Goal: Task Accomplishment & Management: Complete application form

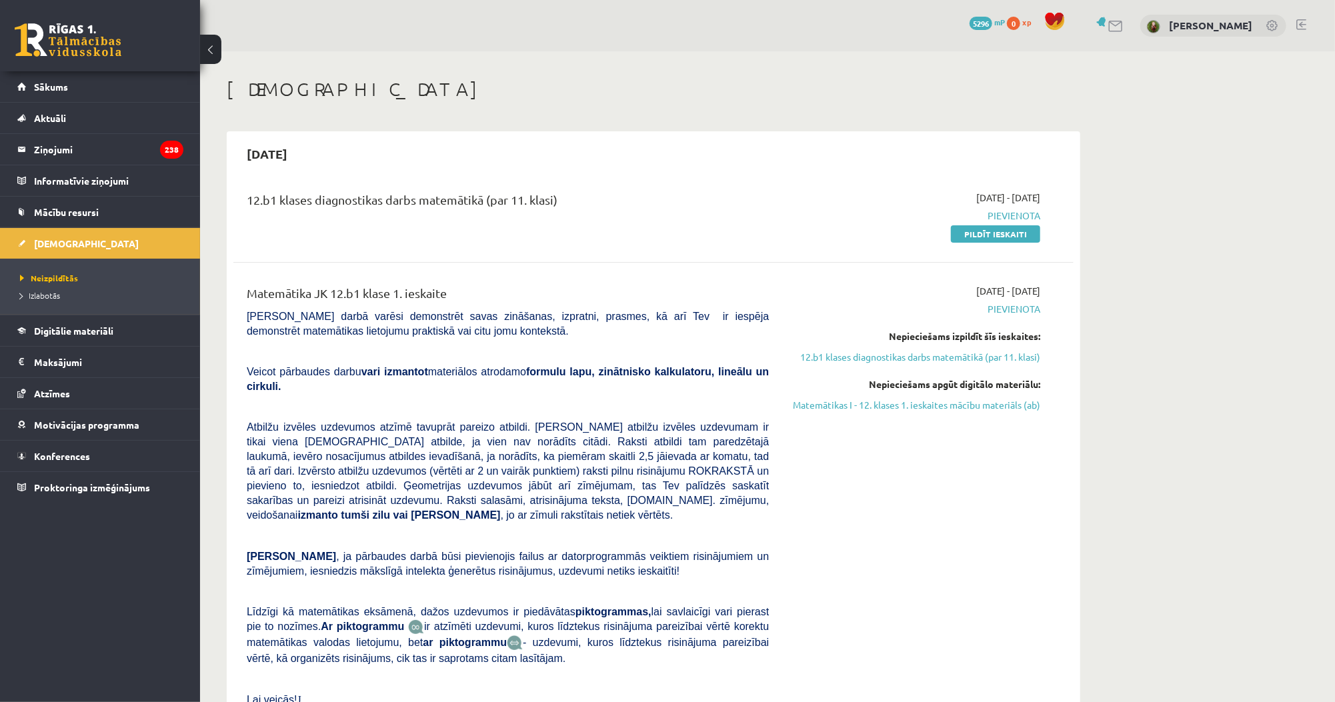
click at [491, 136] on div "2025-09-15 12.b1 klases diagnostikas darbs matemātikā (par 11. klasi) 2025-09-0…" at bounding box center [653, 451] width 853 height 640
click at [965, 236] on link "Pildīt ieskaiti" at bounding box center [995, 233] width 89 height 17
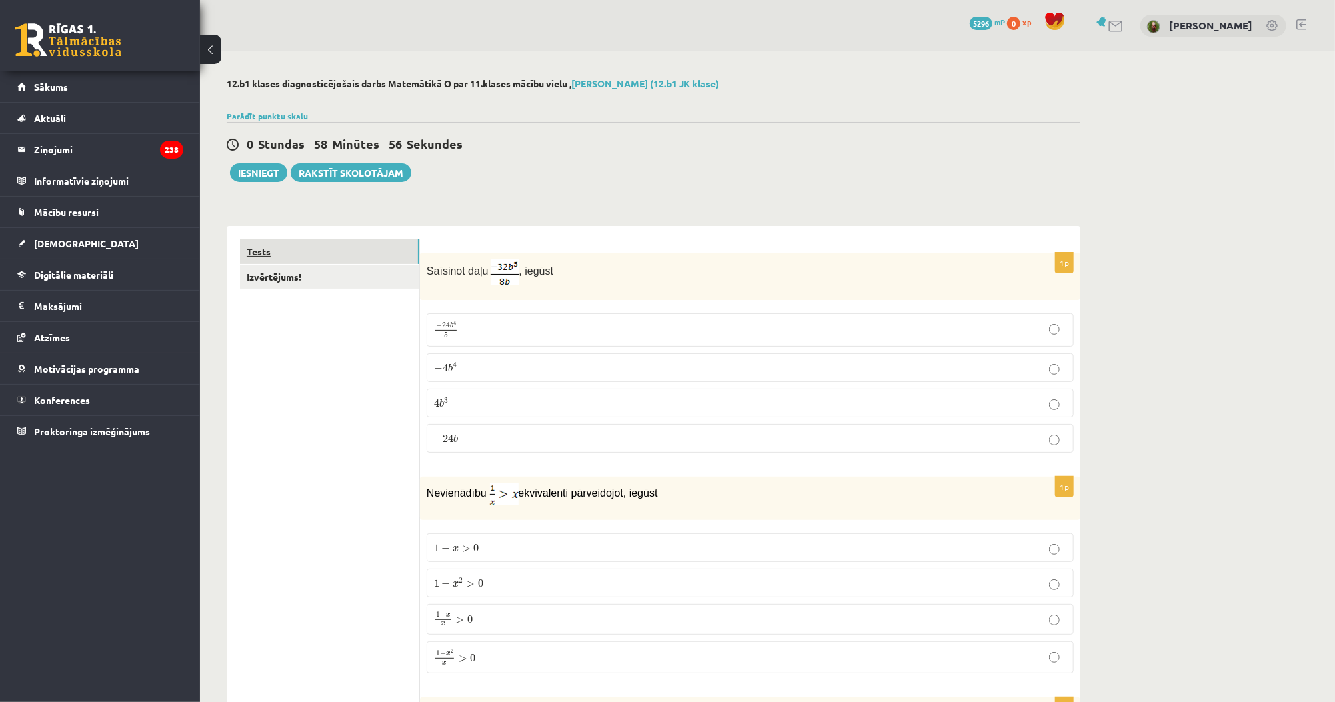
click at [346, 263] on link "Tests" at bounding box center [329, 251] width 179 height 25
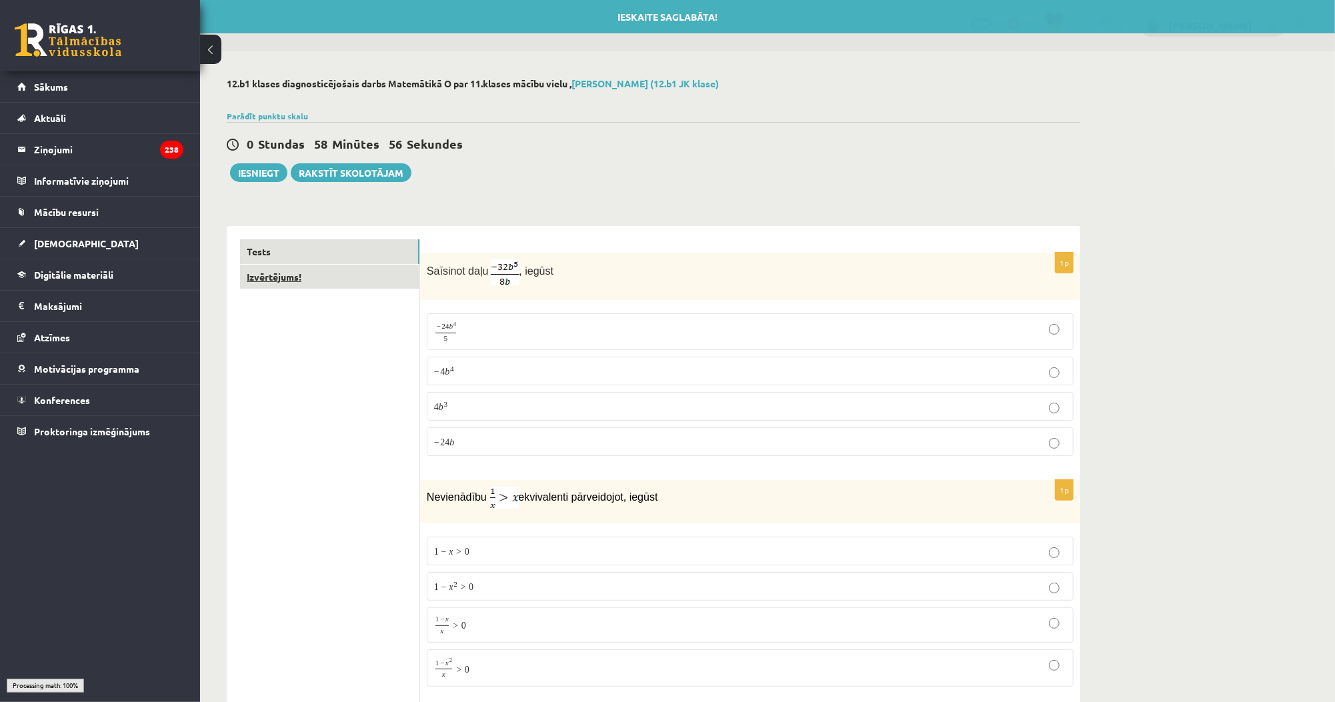
click at [340, 269] on link "Izvērtējums!" at bounding box center [329, 277] width 179 height 25
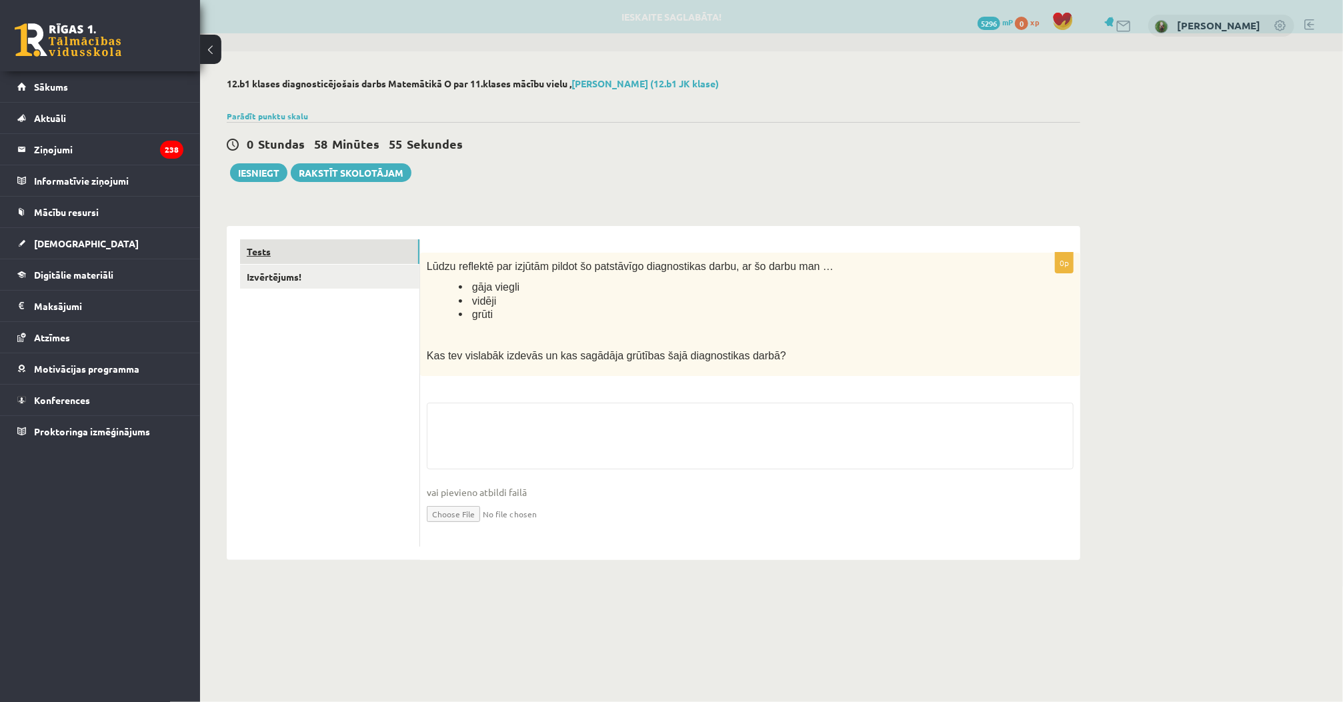
click at [347, 256] on link "Tests" at bounding box center [329, 251] width 179 height 25
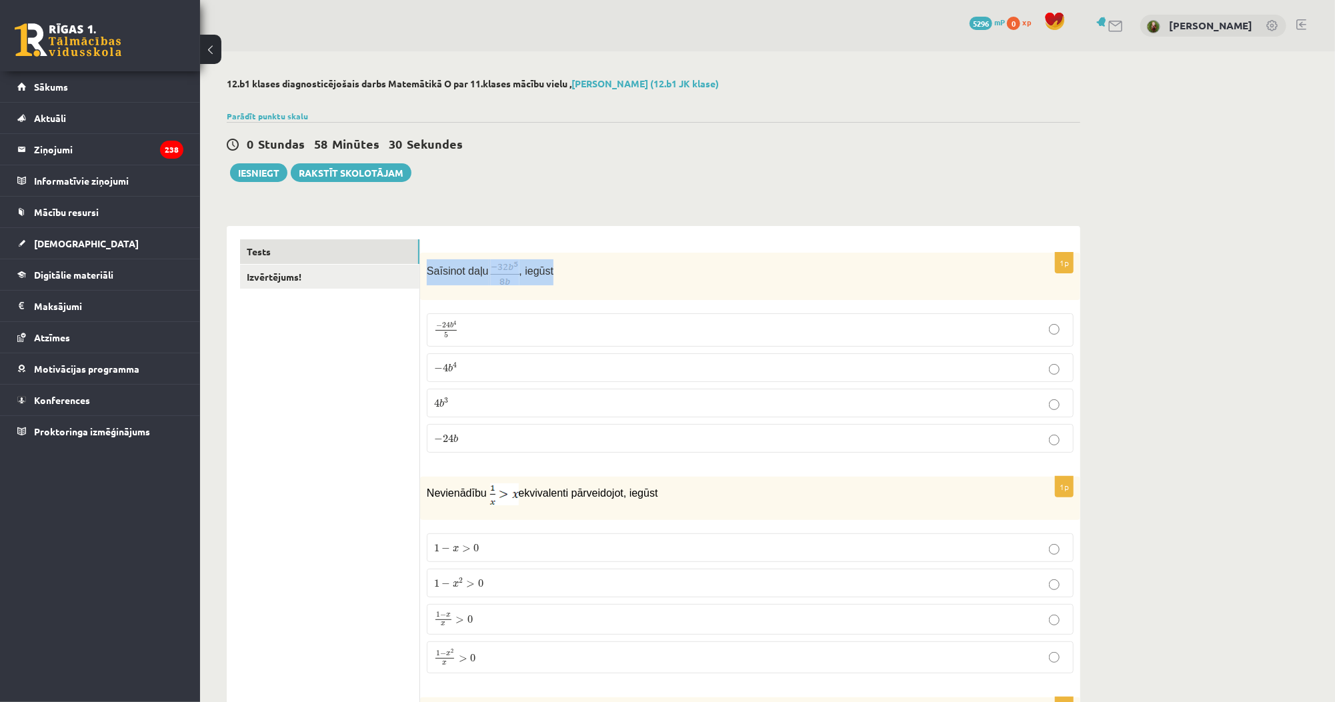
drag, startPoint x: 426, startPoint y: 272, endPoint x: 565, endPoint y: 277, distance: 139.4
click at [565, 277] on div "Saīsinot daļu , iegūst" at bounding box center [750, 276] width 660 height 47
click at [453, 362] on span "4" at bounding box center [455, 365] width 4 height 6
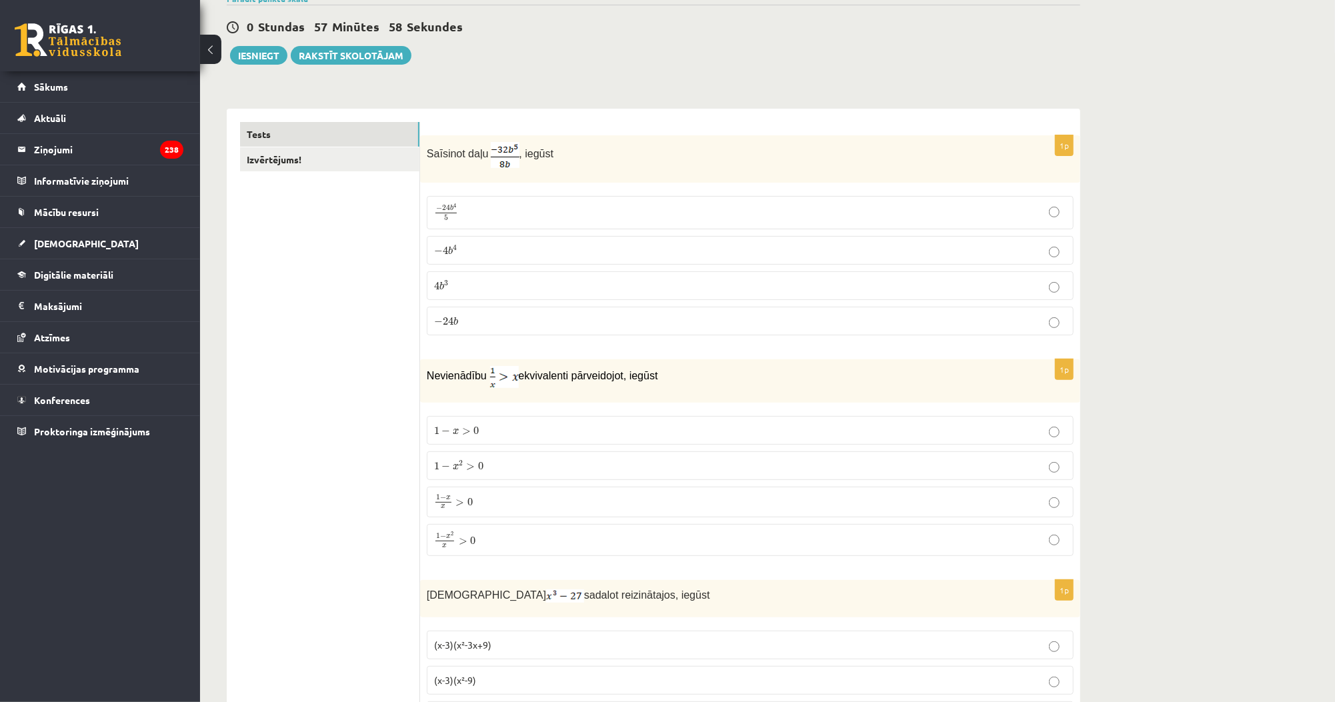
scroll to position [160, 0]
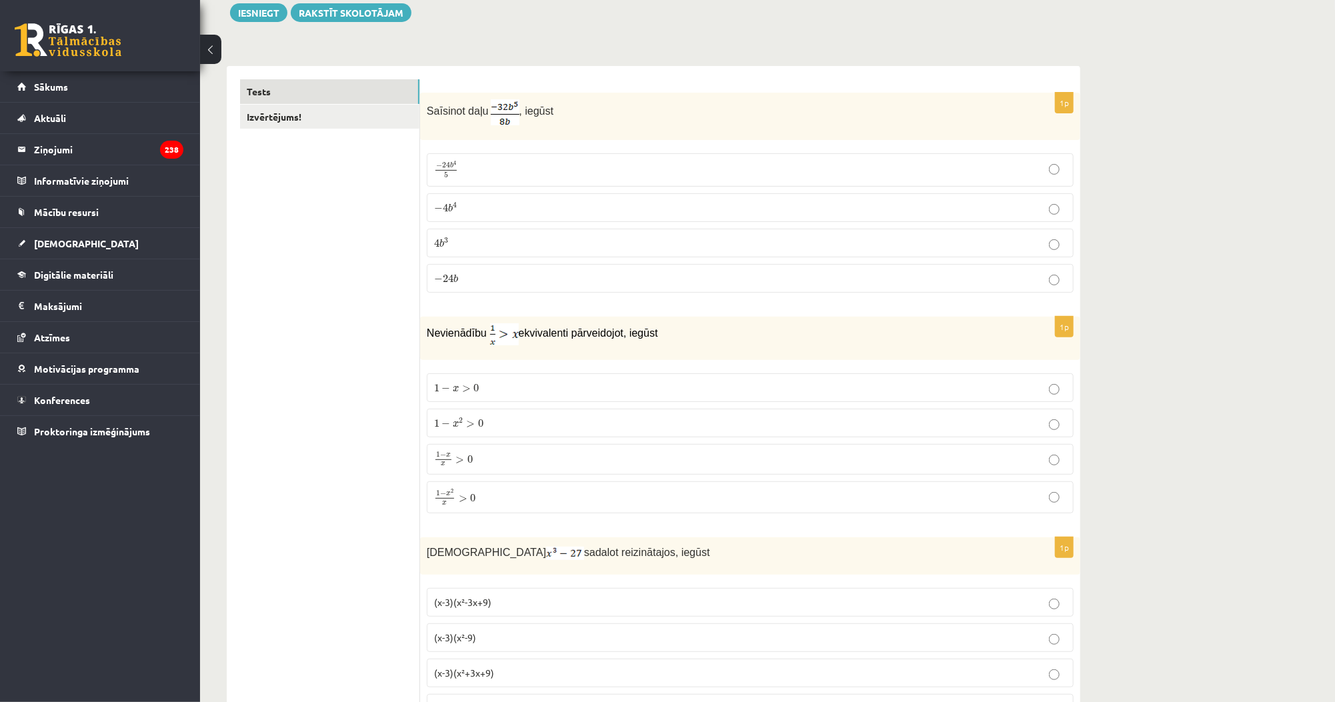
click at [505, 495] on p "1 − x 2 x > 0 1 − x 2 x > 0" at bounding box center [750, 497] width 632 height 17
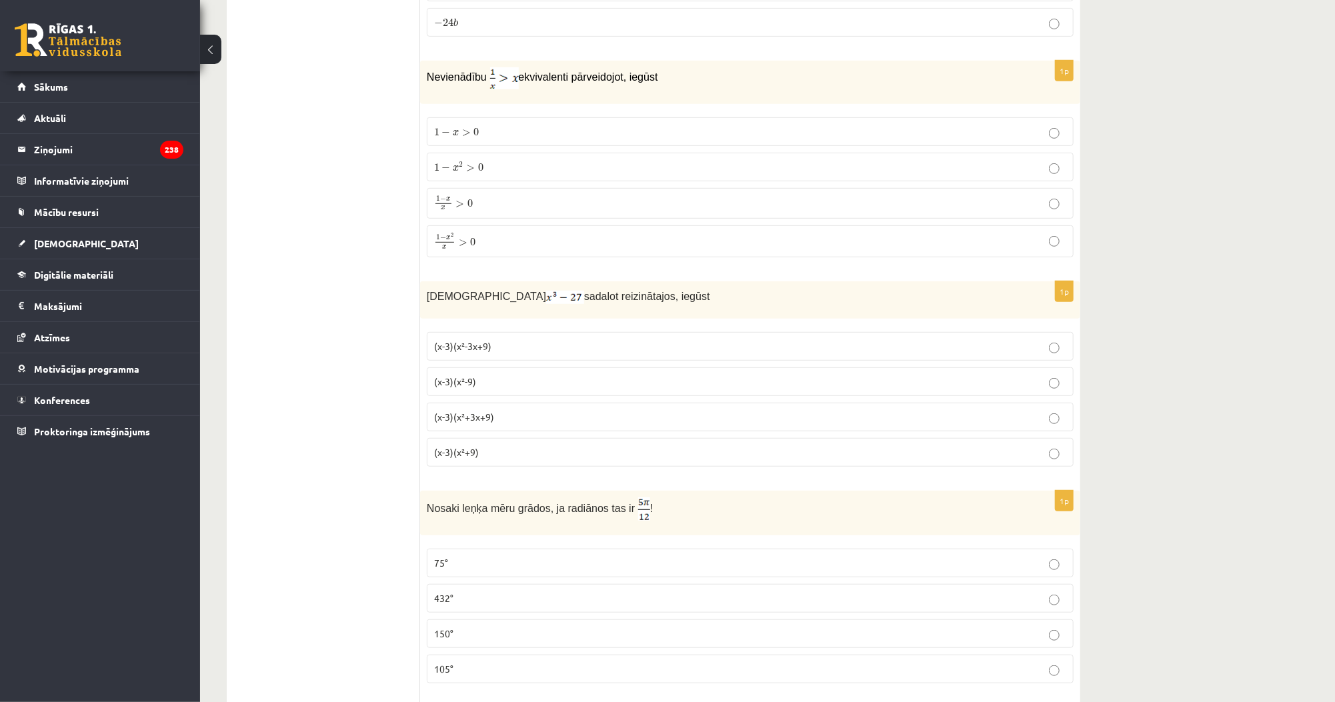
scroll to position [427, 0]
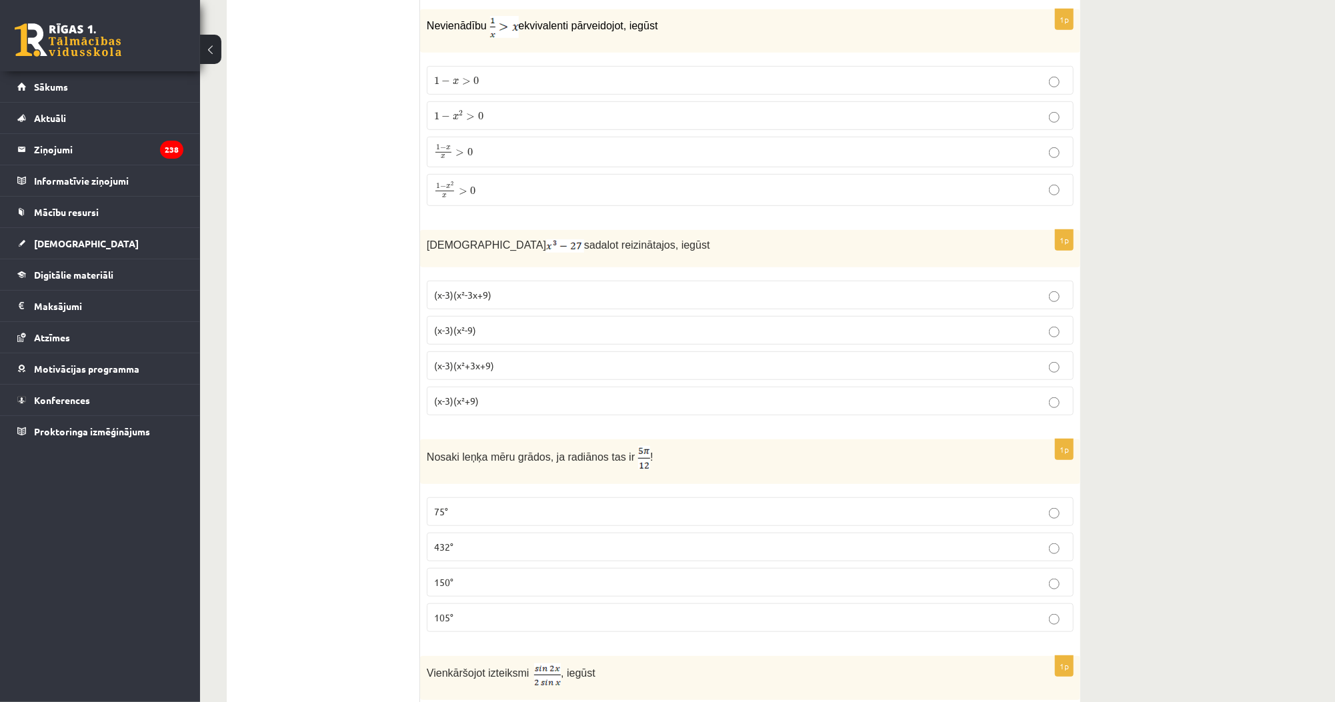
scroll to position [480, 0]
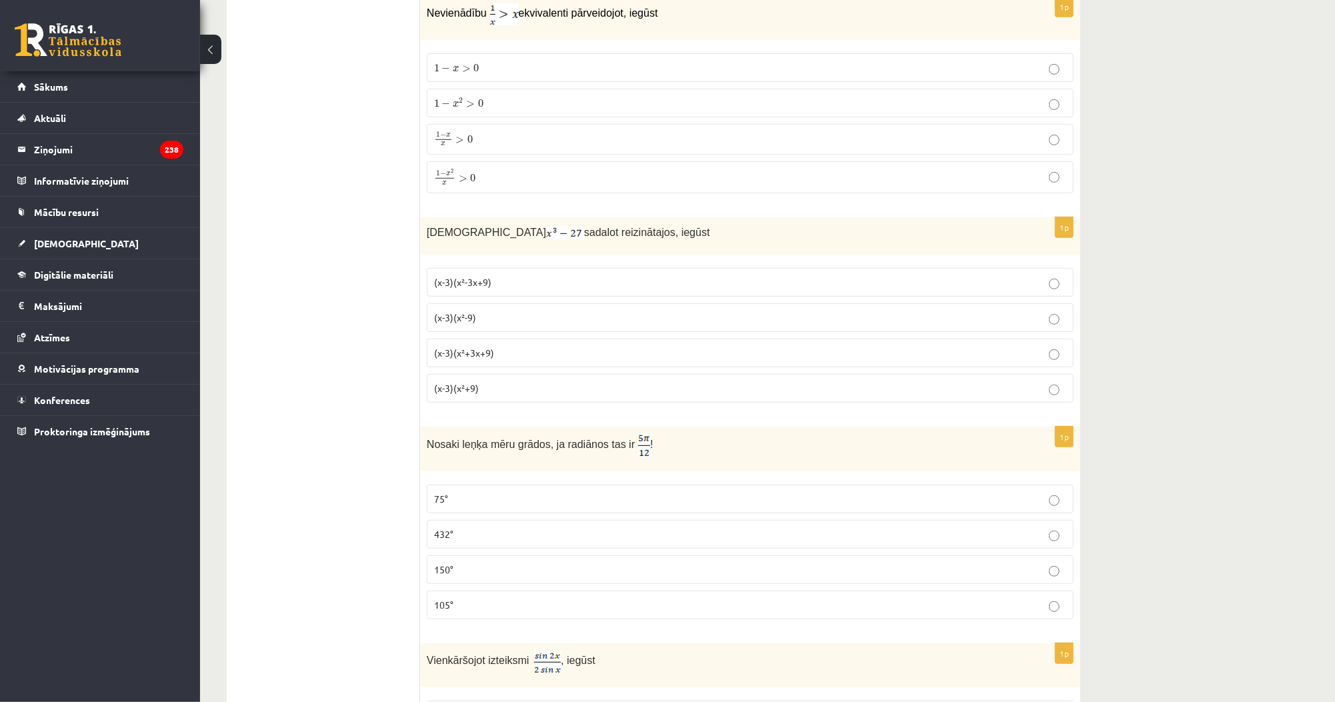
click at [480, 277] on span "(x-3)(x²-3x+9)" at bounding box center [462, 282] width 57 height 12
click at [495, 355] on p "(x-3)(x²+3x+9)" at bounding box center [750, 353] width 632 height 14
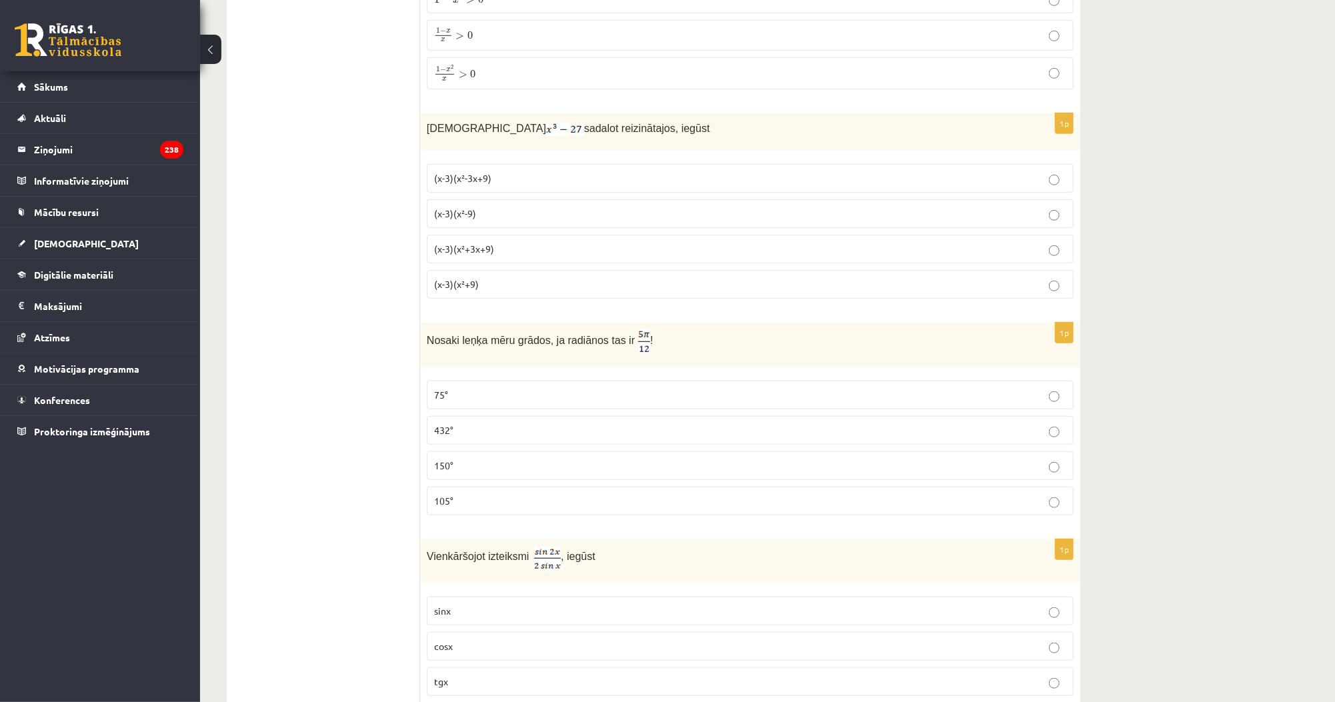
scroll to position [747, 0]
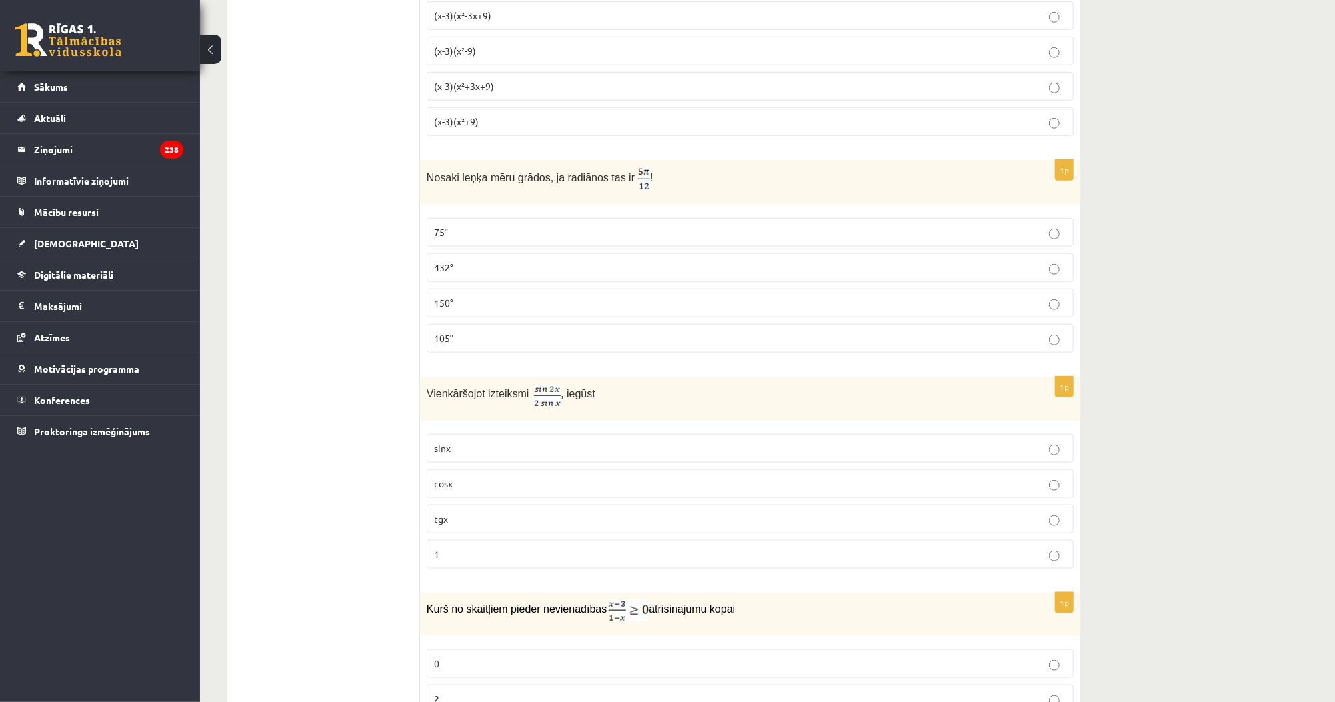
drag, startPoint x: 419, startPoint y: 171, endPoint x: 543, endPoint y: 293, distance: 174.4
click at [490, 197] on div "Nosaki leņķa mēru grādos, ja radiānos tas ir !" at bounding box center [750, 182] width 660 height 45
click at [461, 231] on p "75°" at bounding box center [750, 232] width 632 height 14
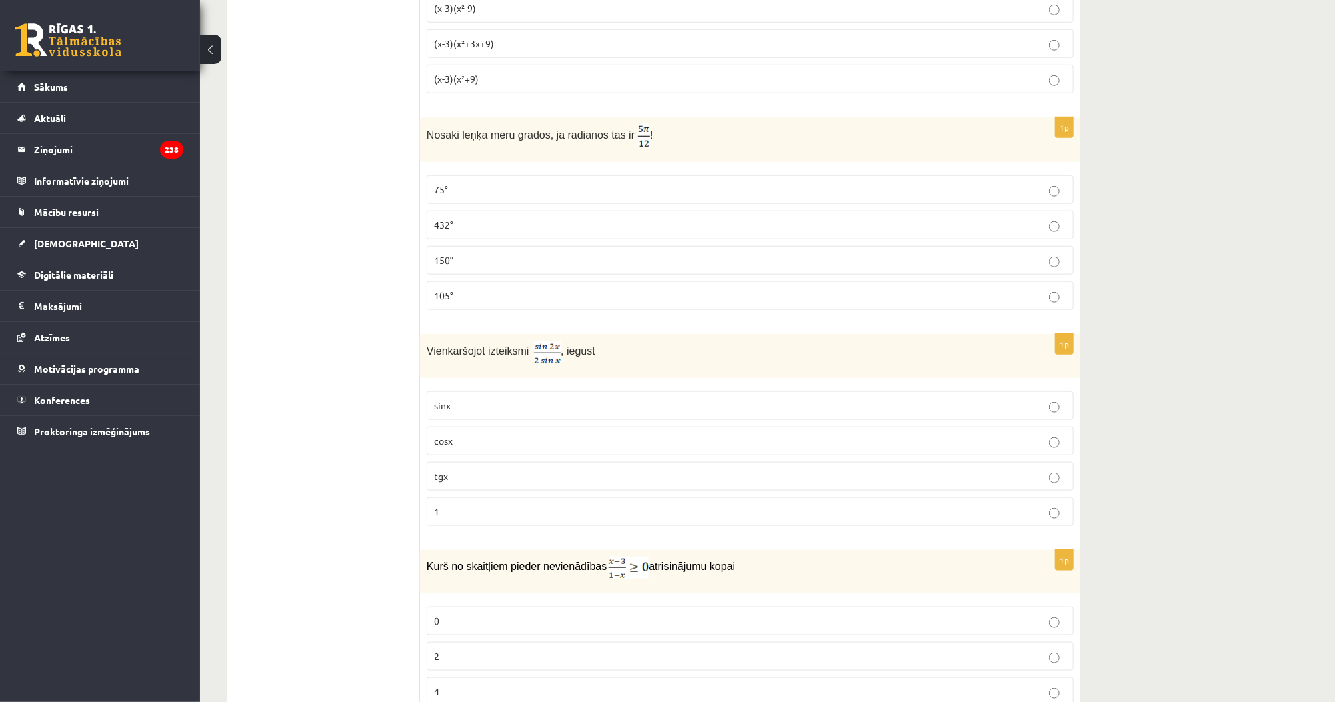
scroll to position [800, 0]
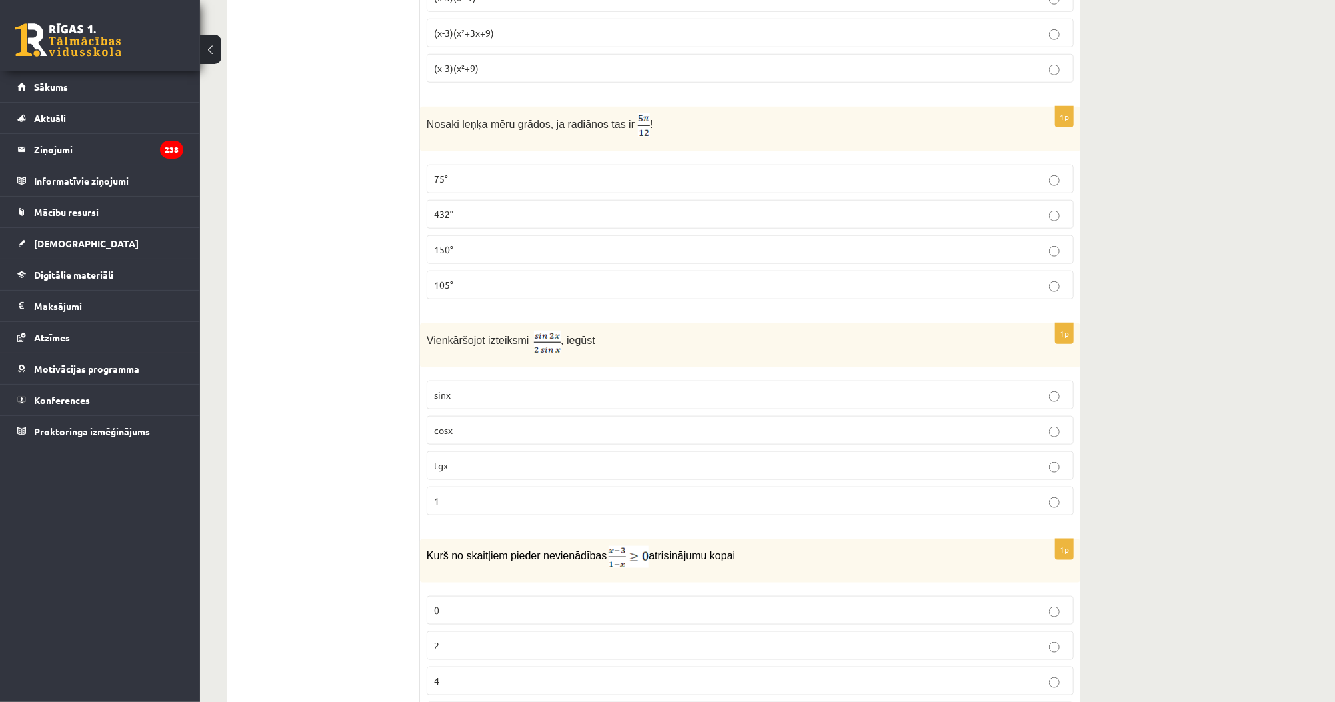
click at [502, 423] on p "cosx" at bounding box center [750, 430] width 632 height 14
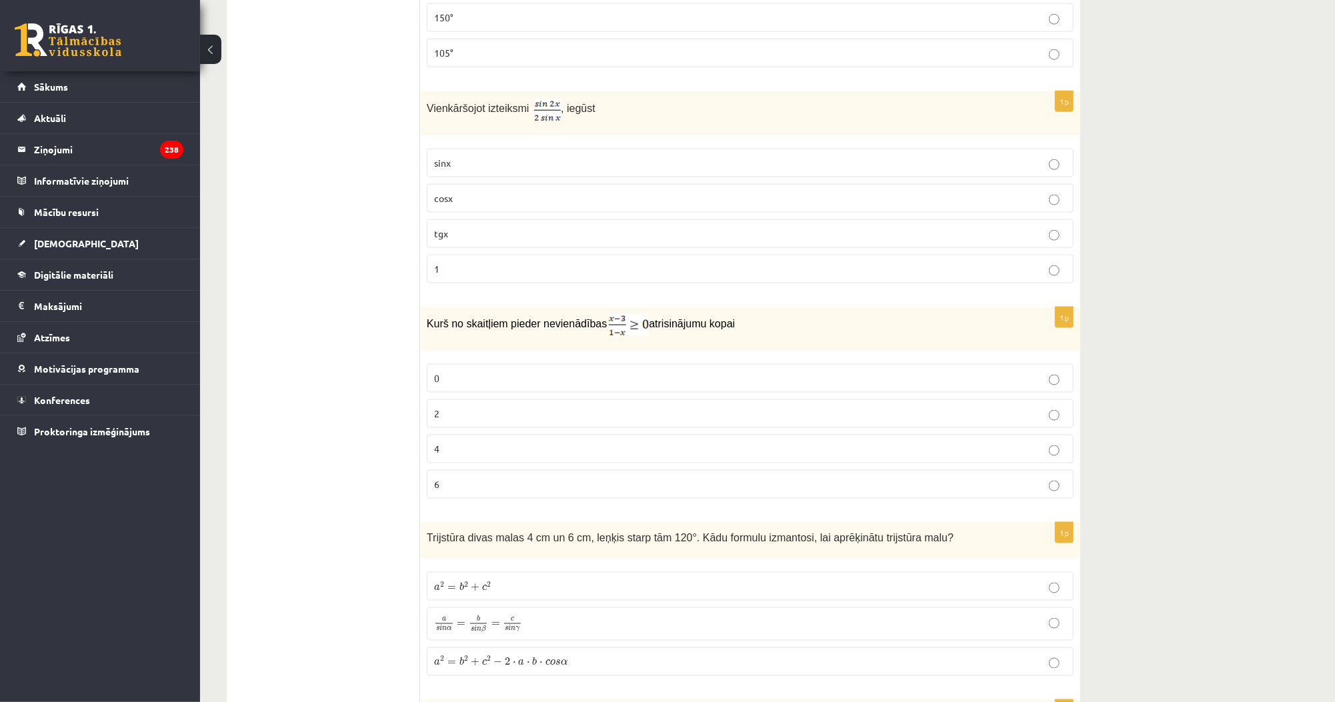
scroll to position [1067, 0]
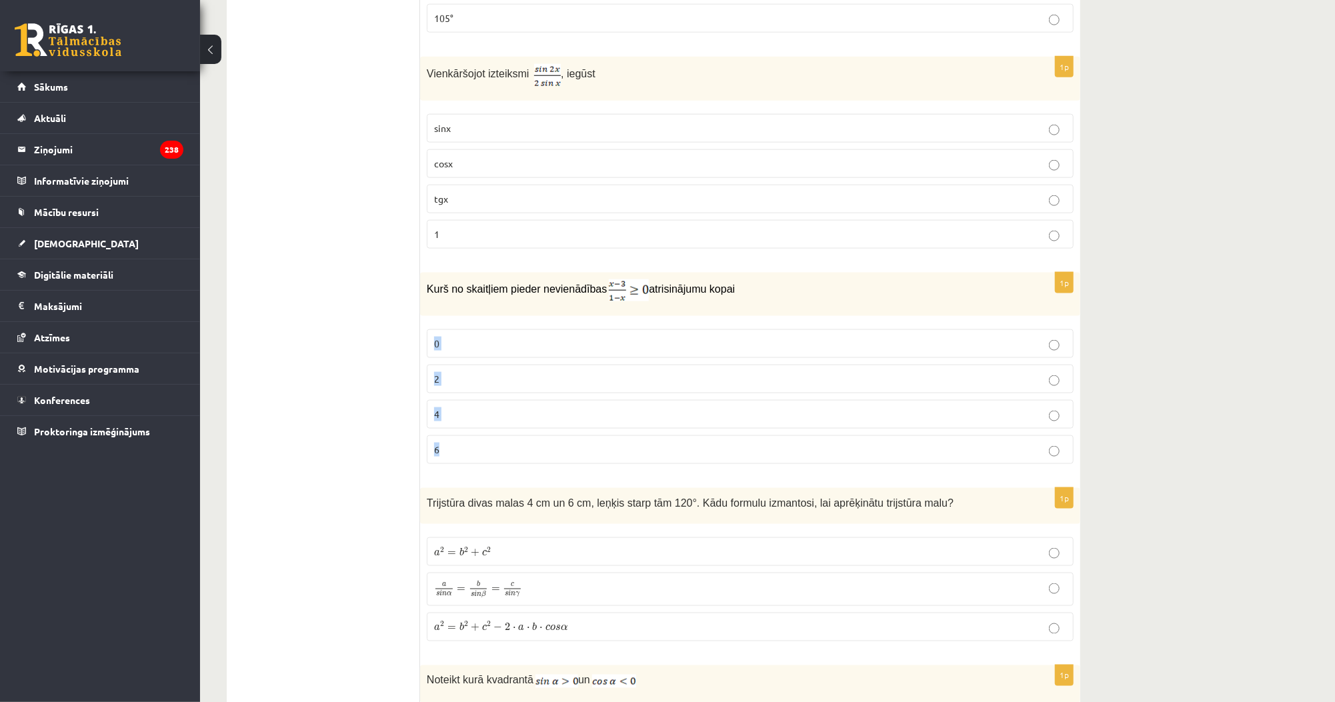
drag, startPoint x: 459, startPoint y: 447, endPoint x: 426, endPoint y: 351, distance: 101.4
click at [424, 349] on div "1p Kurš no skaitļiem pieder nevienādības atrisinājumu kopai 0 2 4 6" at bounding box center [750, 374] width 660 height 202
click at [421, 348] on div "1p Kurš no skaitļiem pieder nevienādības atrisinājumu kopai 0 2 4 6" at bounding box center [750, 374] width 660 height 202
drag, startPoint x: 433, startPoint y: 333, endPoint x: 453, endPoint y: 438, distance: 106.6
click at [453, 438] on fieldset "0 2 4 6" at bounding box center [750, 395] width 647 height 145
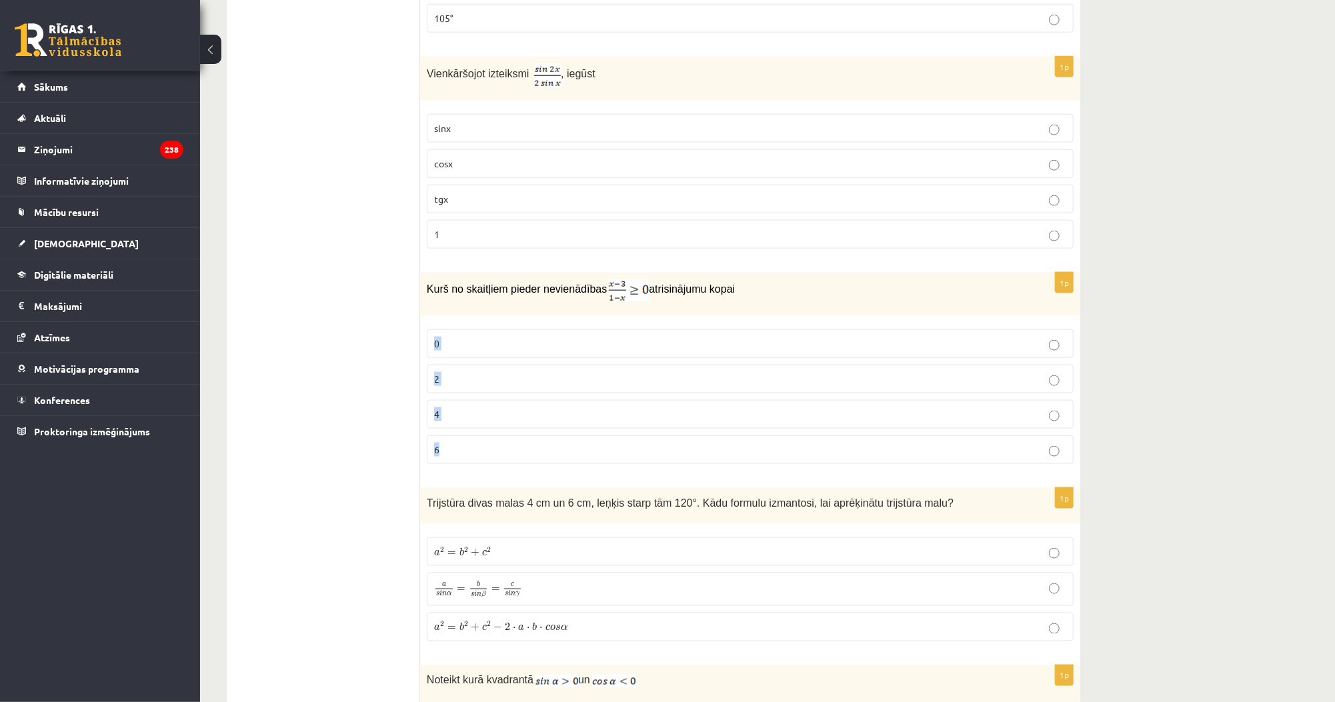
copy fieldset "0 2 4 6"
click at [498, 377] on p "2" at bounding box center [750, 379] width 632 height 14
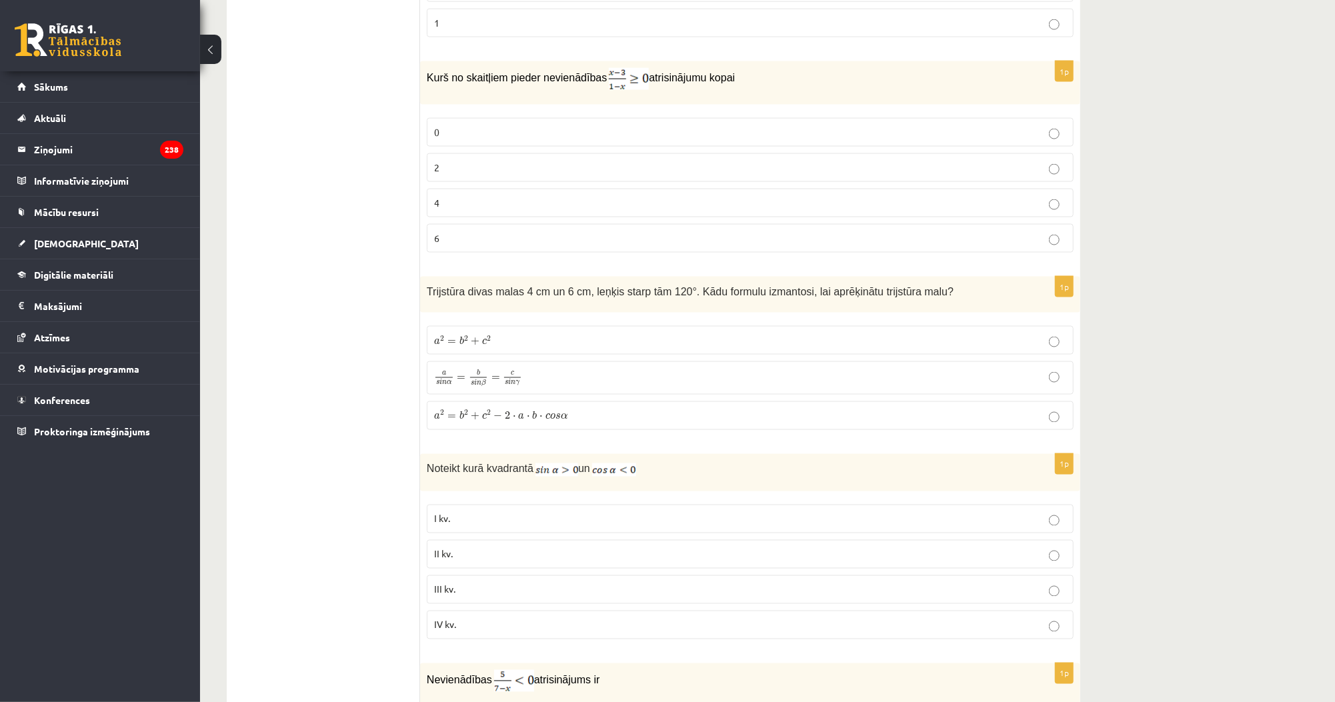
scroll to position [1280, 0]
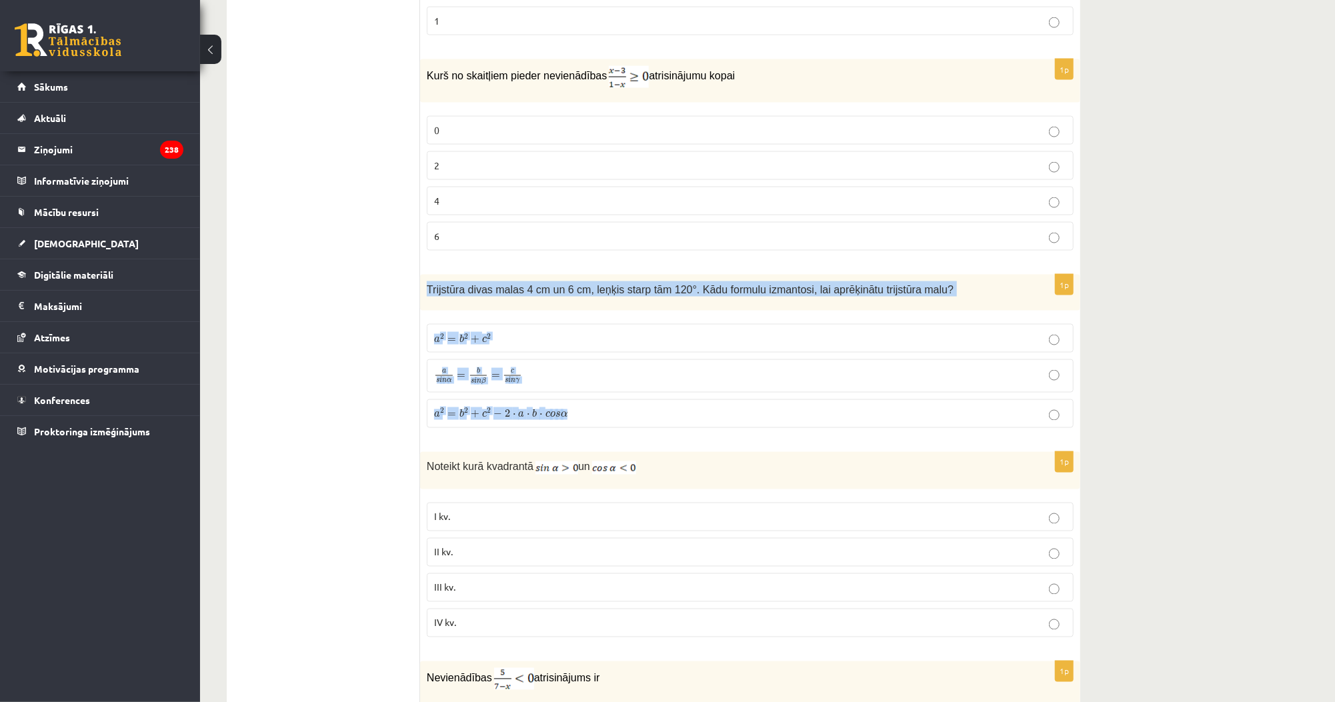
drag, startPoint x: 421, startPoint y: 283, endPoint x: 615, endPoint y: 417, distance: 236.2
click at [615, 417] on div "1p Trijstūra divas malas 4 cm un 6 cm, leņķis starp tām 120°. Kādu formulu izma…" at bounding box center [750, 357] width 660 height 164
copy div "Trijstūra divas malas 4 cm un 6 cm, leņķis starp tām 120°. Kādu formulu izmanto…"
click at [421, 277] on div "Trijstūra divas malas 4 cm un 6 cm, leņķis starp tām 120°. Kādu formulu izmanto…" at bounding box center [750, 293] width 660 height 37
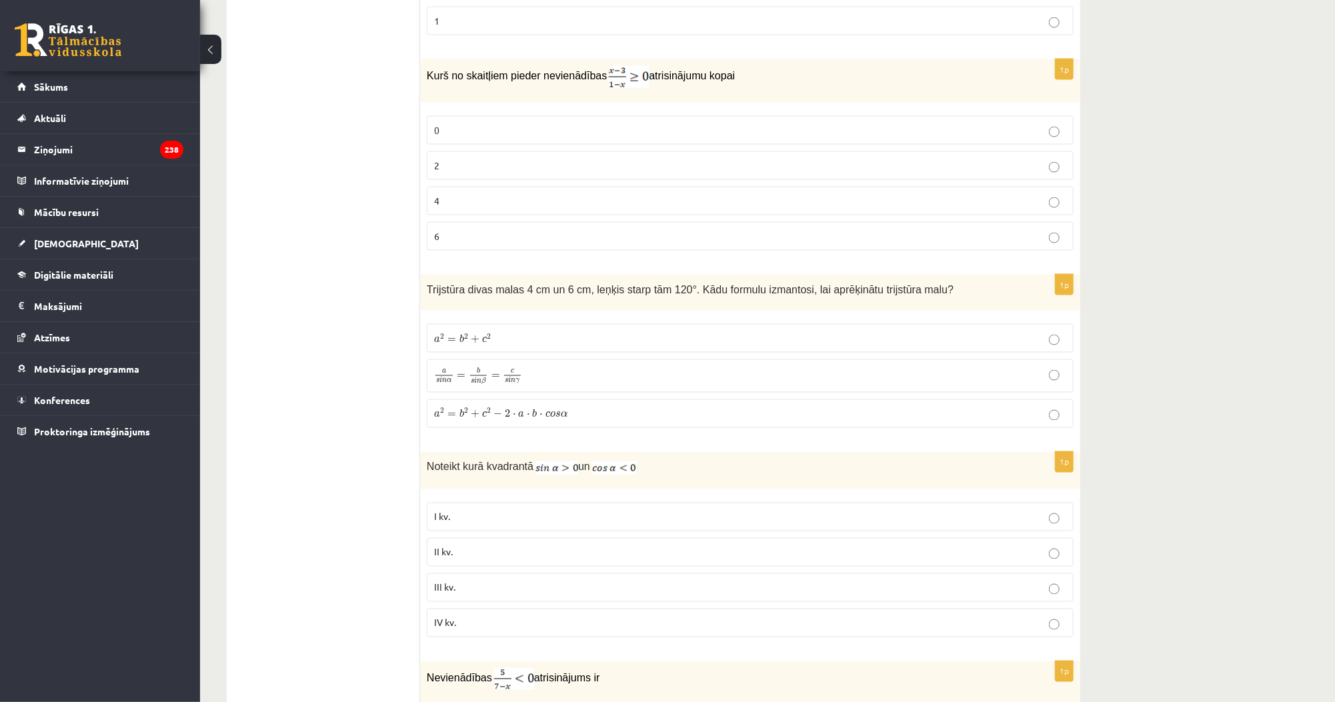
click at [513, 417] on label "a 2 = b 2 + c 2 − 2 ⋅ a ⋅ b ⋅ c o s α a 2 = b 2 + c 2 − 2 ⋅ a ⋅ b ⋅ c o s α" at bounding box center [750, 413] width 647 height 29
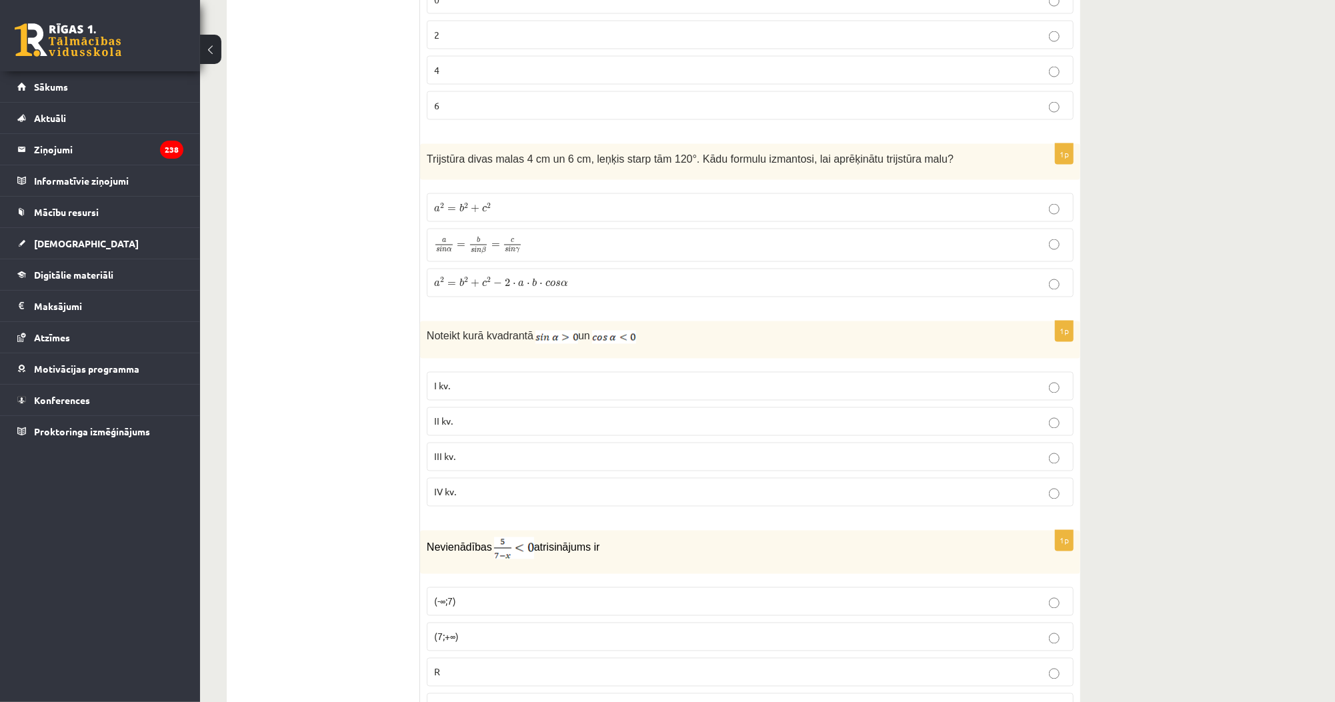
scroll to position [1440, 0]
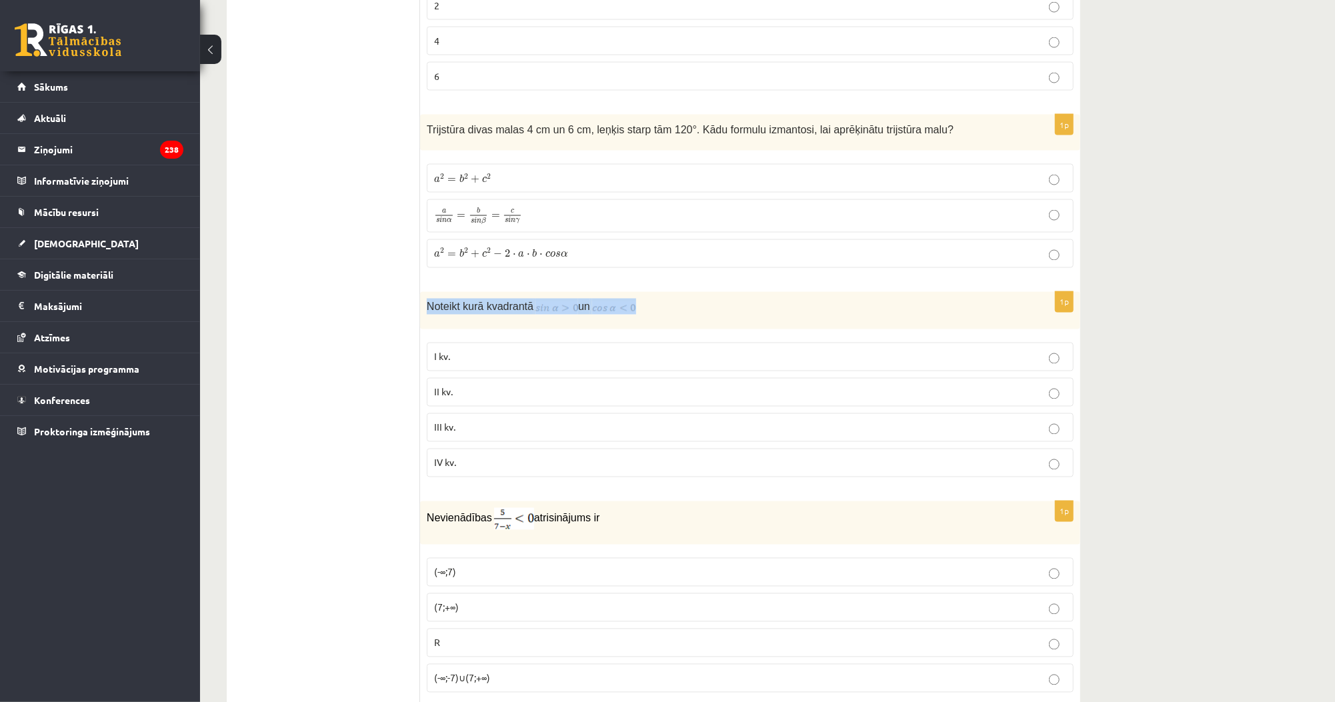
drag, startPoint x: 421, startPoint y: 297, endPoint x: 665, endPoint y: 297, distance: 244.0
click at [665, 297] on div "Noteikt kurā kvadrantā un" at bounding box center [750, 310] width 660 height 37
copy p "Noteikt kurā kvadrantā un"
click at [499, 385] on p "II kv." at bounding box center [750, 392] width 632 height 14
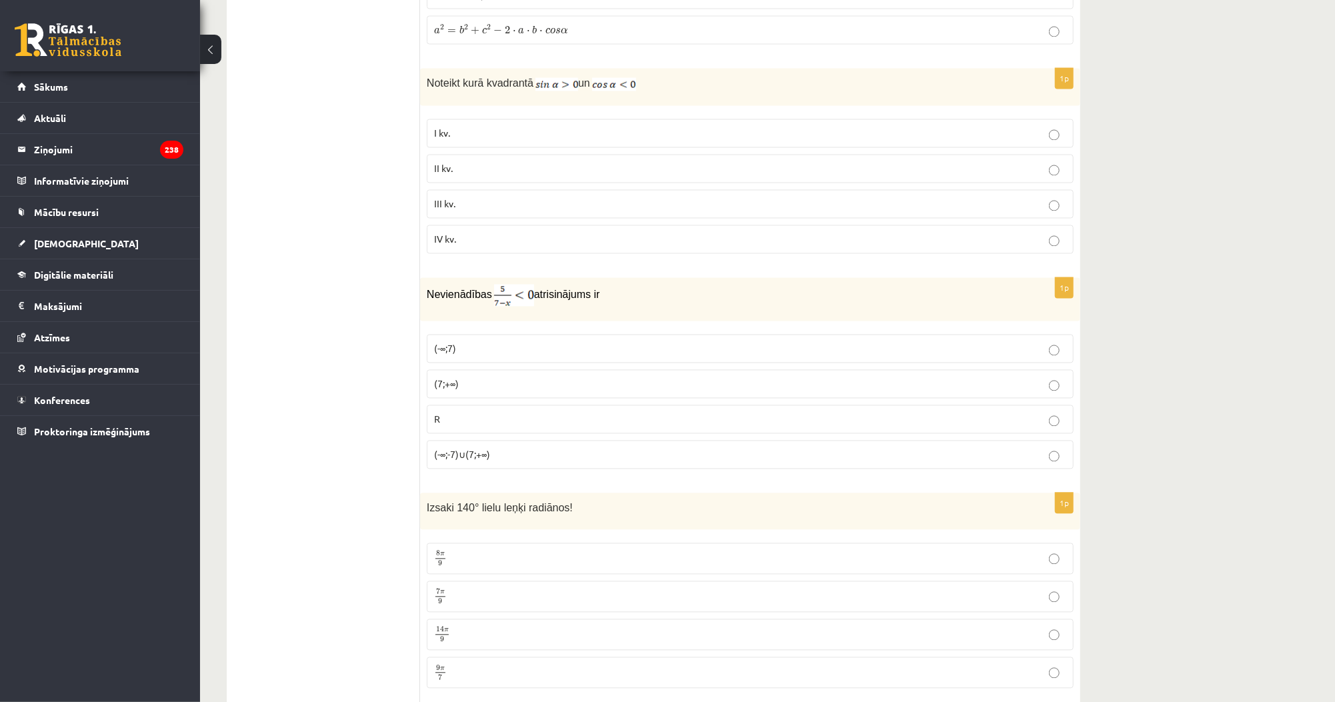
scroll to position [1707, 0]
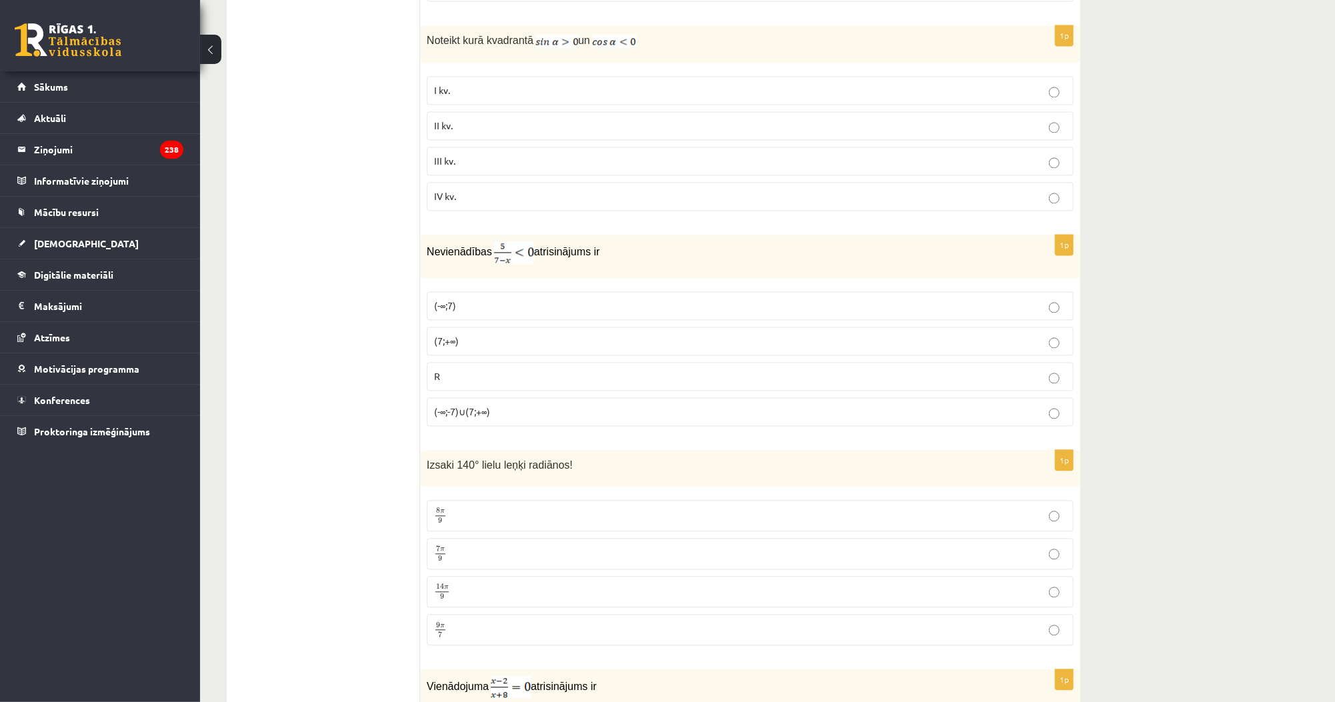
drag, startPoint x: 417, startPoint y: 241, endPoint x: 545, endPoint y: 383, distance: 191.6
drag, startPoint x: 521, startPoint y: 408, endPoint x: 425, endPoint y: 247, distance: 187.2
click at [425, 247] on div "1p Nevienādības atrisinājums ir (-∞;7) (7;+∞) R (-∞;-7)∪(7;+∞)" at bounding box center [750, 336] width 660 height 202
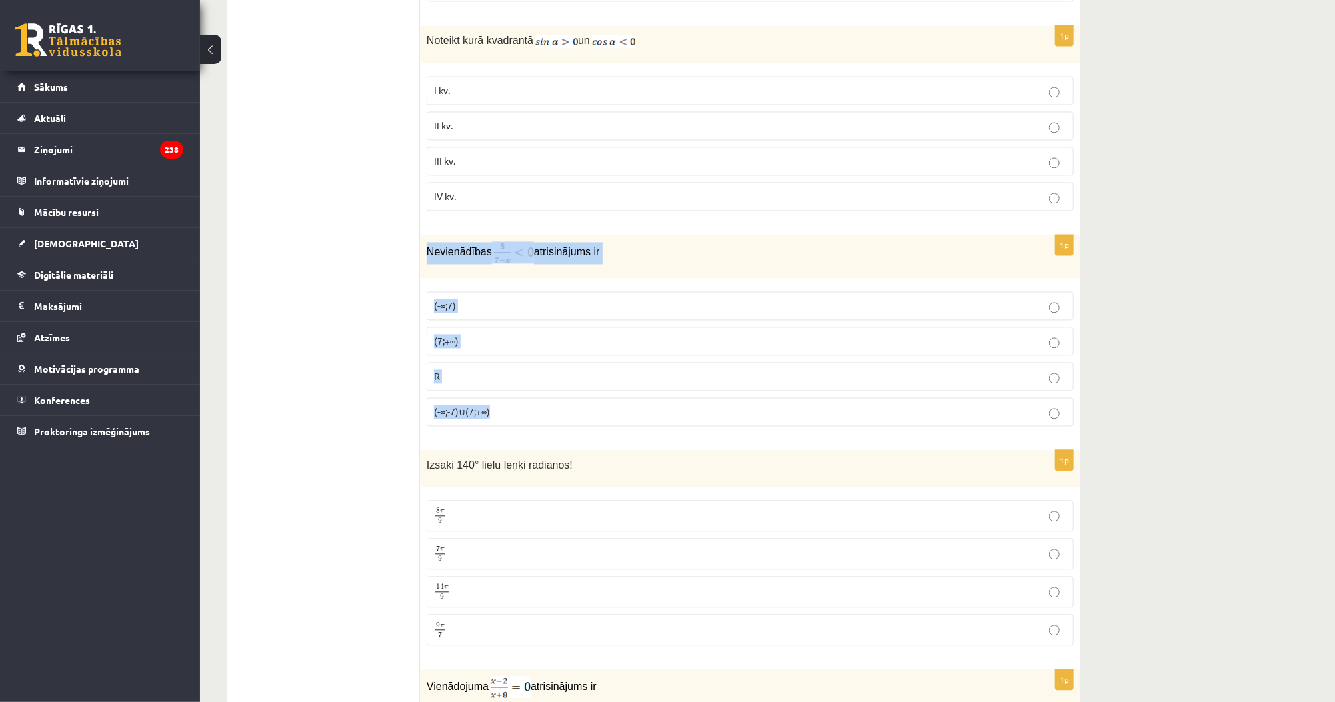
copy div "Nevienādības atrisinājums ir (-∞;7) (7;+∞) R (-∞;-7)∪(7;+∞)"
click at [457, 336] on p "(7;+∞)" at bounding box center [750, 341] width 632 height 14
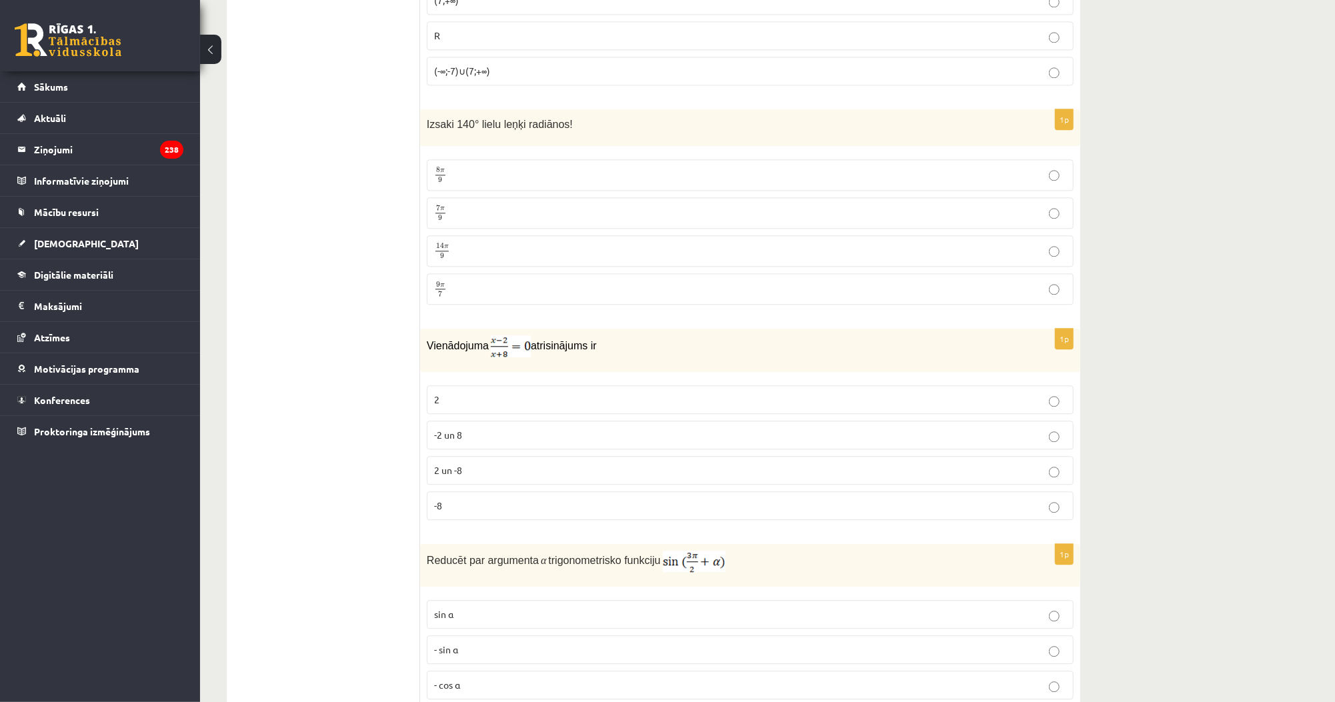
scroll to position [2080, 0]
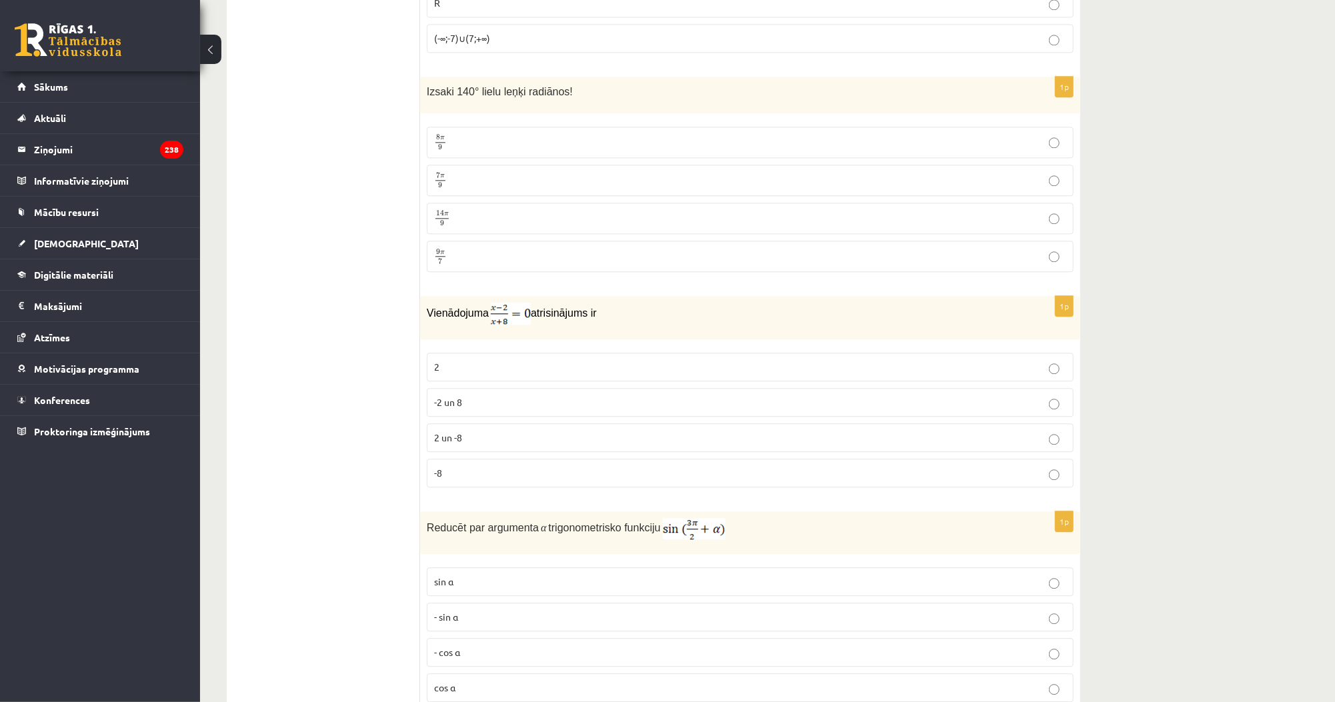
drag, startPoint x: 419, startPoint y: 83, endPoint x: 510, endPoint y: 246, distance: 187.1
copy div "Izvērtējums! 1p Saīsinot daļu , iegūst − 24 b 4 5 − 24 b 4 5 − 4 b 4 − 4 b 4 4 …"
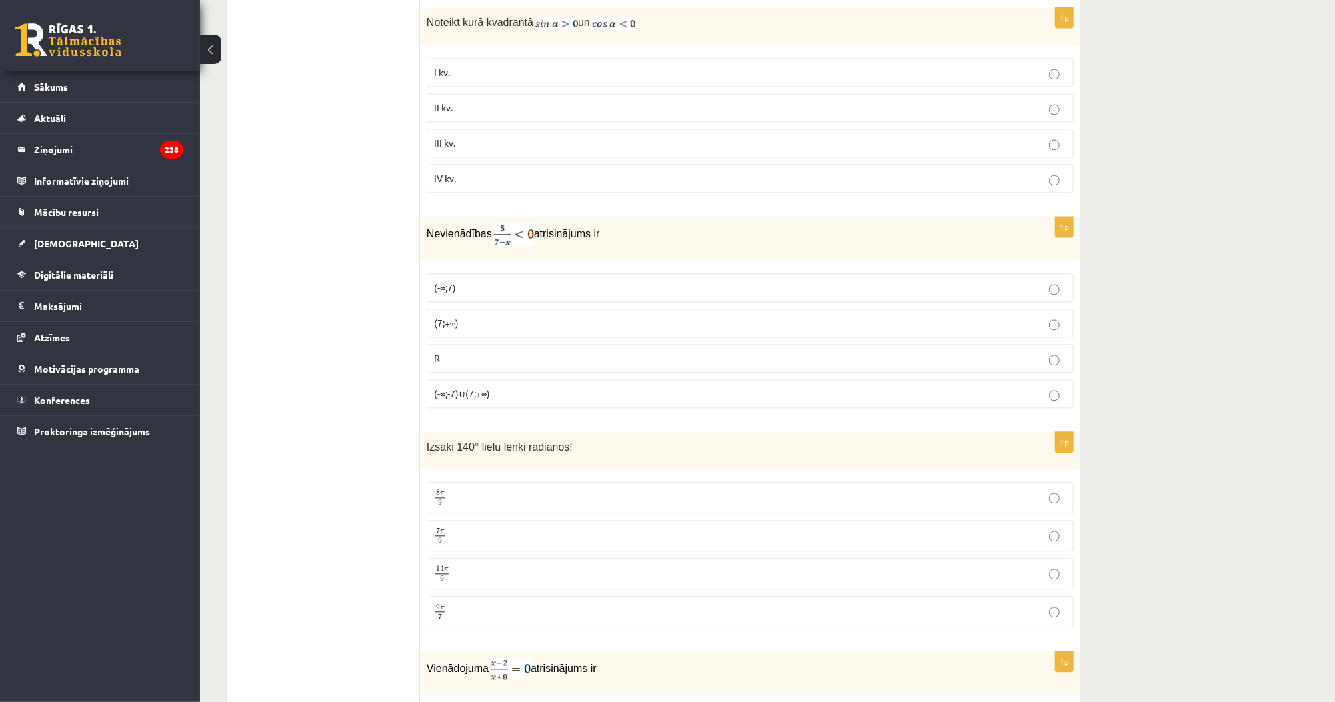
scroll to position [1813, 0]
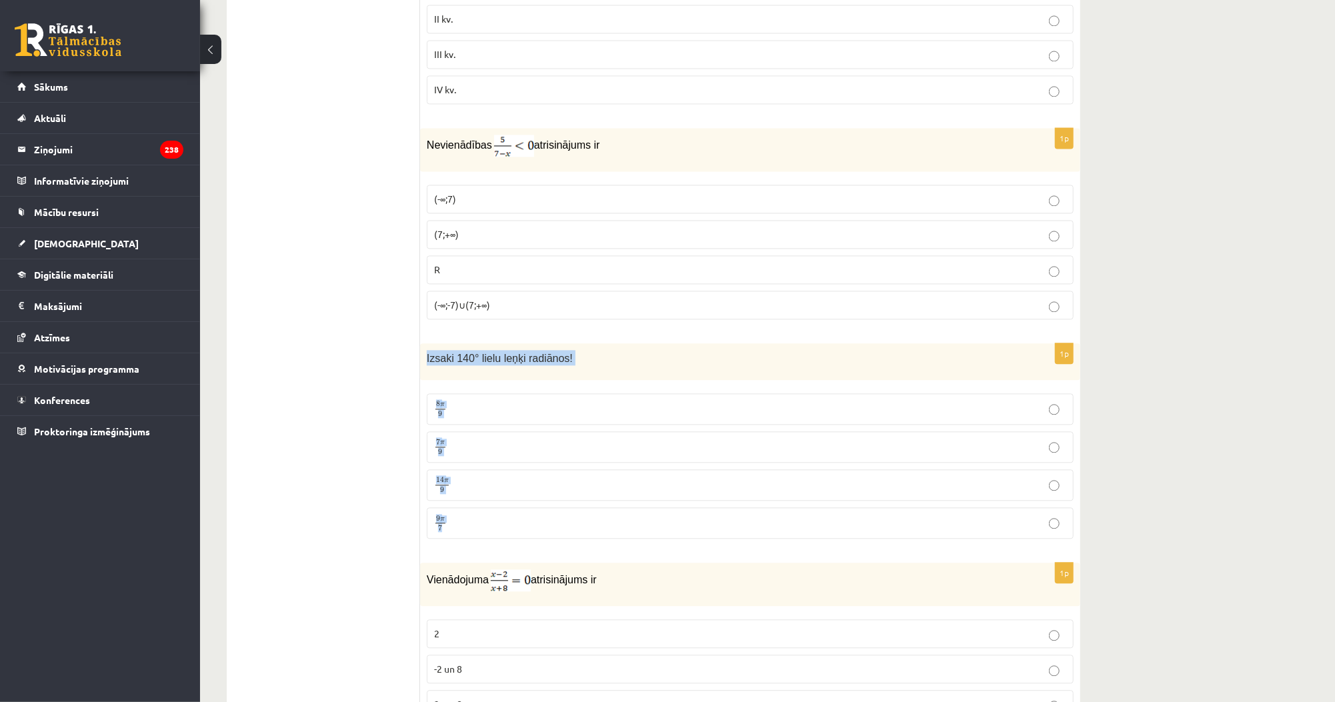
drag, startPoint x: 478, startPoint y: 513, endPoint x: 427, endPoint y: 355, distance: 165.9
click at [427, 355] on div "1p Izsaki 140° lielu leņķi radiānos! 8 π 9 8 π 9 7 π 9 7 π 9 14 π 9 14 π 9 9 π …" at bounding box center [750, 446] width 660 height 206
copy div "Izsaki 140° lielu leņķi radiānos! 8 π 9 8 π 9 7 π 9 7 π 9 14 π 9 14 π 9 9 π 7"
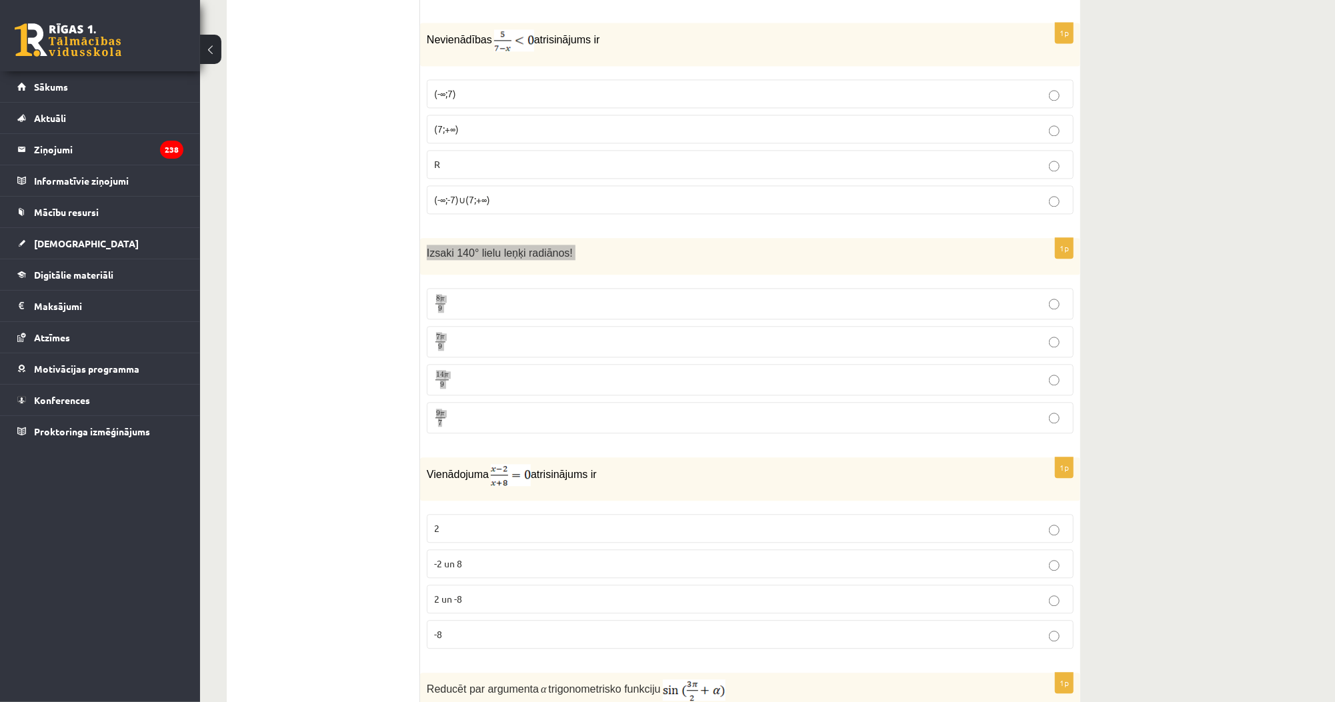
scroll to position [1920, 0]
click at [510, 332] on p "7 π 9 7 π 9" at bounding box center [750, 340] width 632 height 17
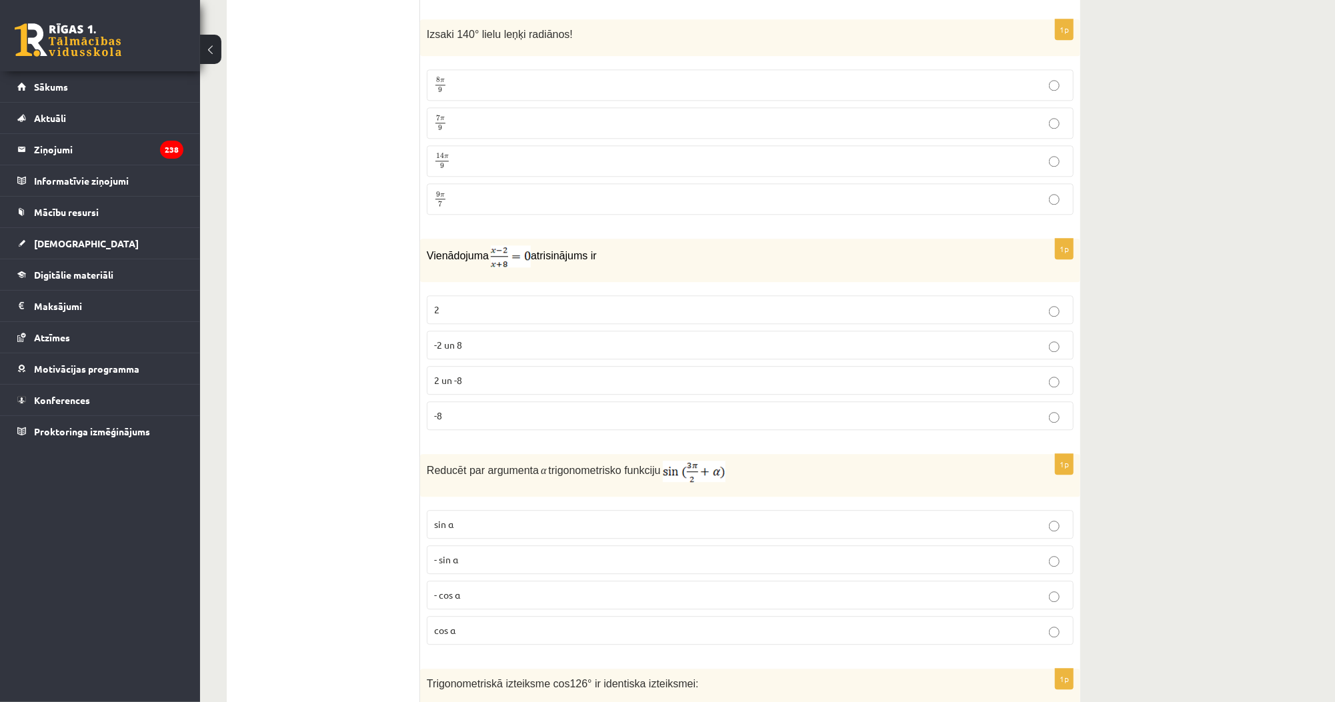
scroll to position [2187, 0]
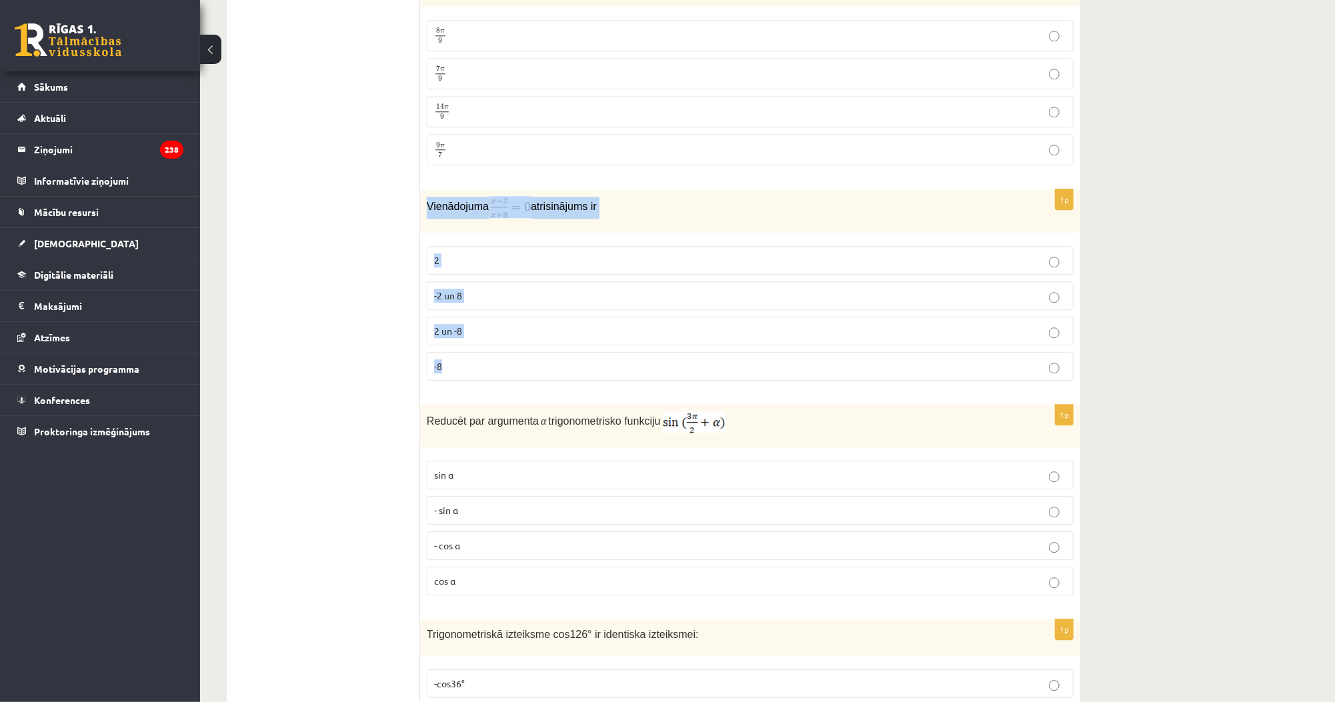
drag, startPoint x: 461, startPoint y: 357, endPoint x: 426, endPoint y: 197, distance: 163.9
click at [426, 197] on div "1p Vienādojuma atrisinājums ir 2 -2 un 8 2 un -8 -8" at bounding box center [750, 290] width 660 height 202
copy div "Vienādojuma atrisinājums ir 2 -2 un 8 2 un -8 -8"
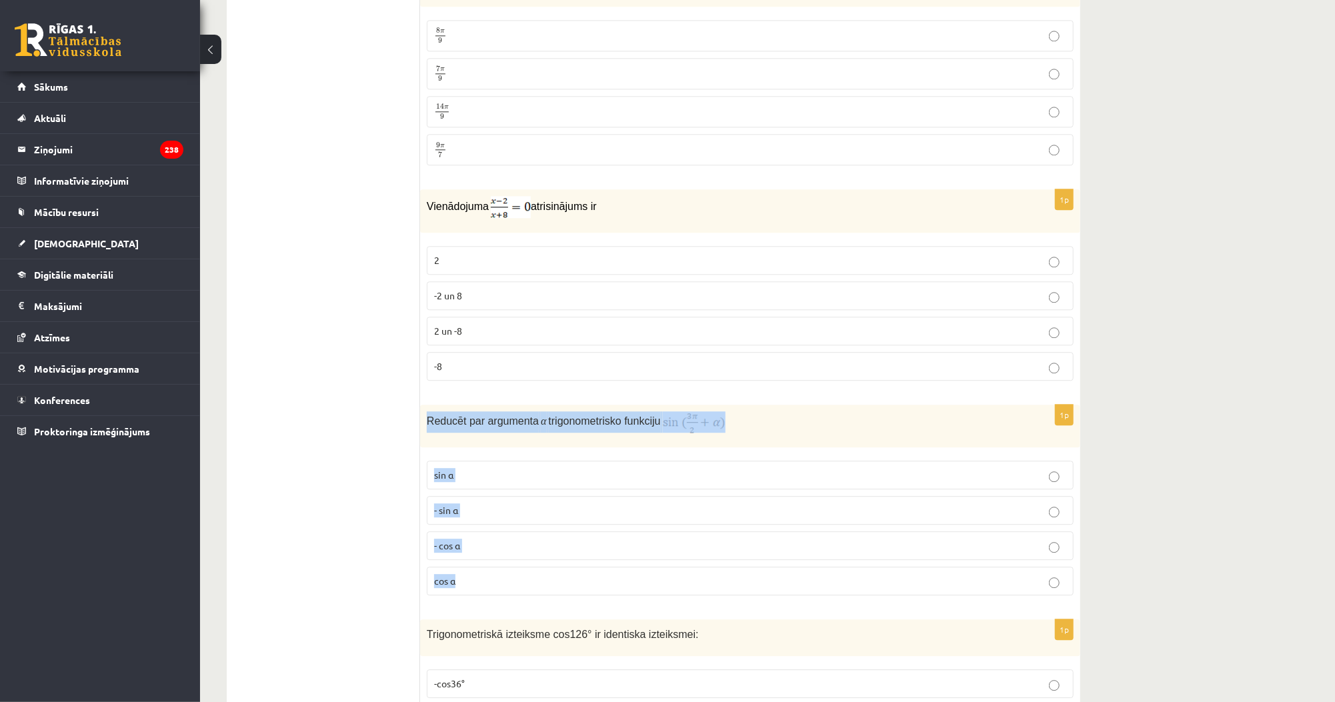
drag, startPoint x: 474, startPoint y: 567, endPoint x: 424, endPoint y: 405, distance: 169.5
click at [424, 405] on div "1p Reducēt par argumenta α trigonometrisko funkciju sin⁡ α - sin ⁡α - cos ⁡α co…" at bounding box center [750, 505] width 660 height 201
copy div "Reducēt par argumenta α trigonometrisko funkciju sin⁡ α - sin ⁡α - cos ⁡α cos⁡ α"
click at [467, 255] on p "2" at bounding box center [750, 260] width 632 height 14
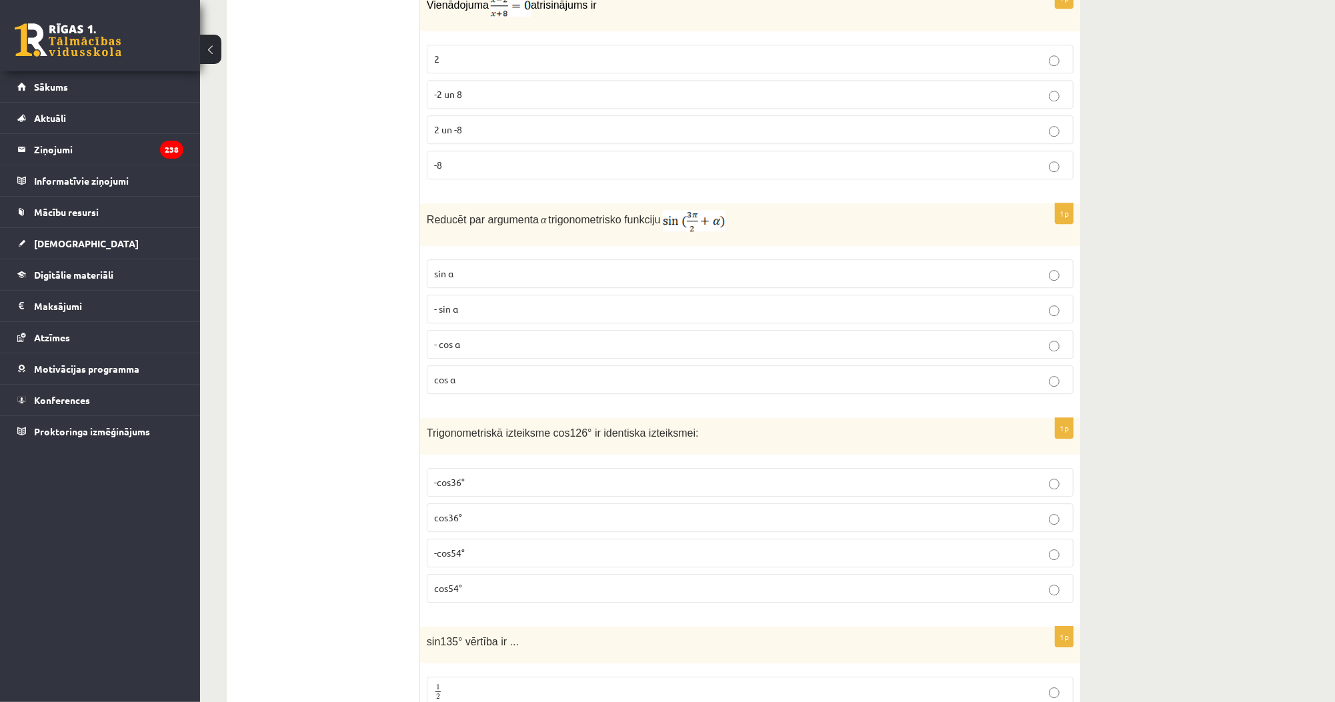
scroll to position [2400, 0]
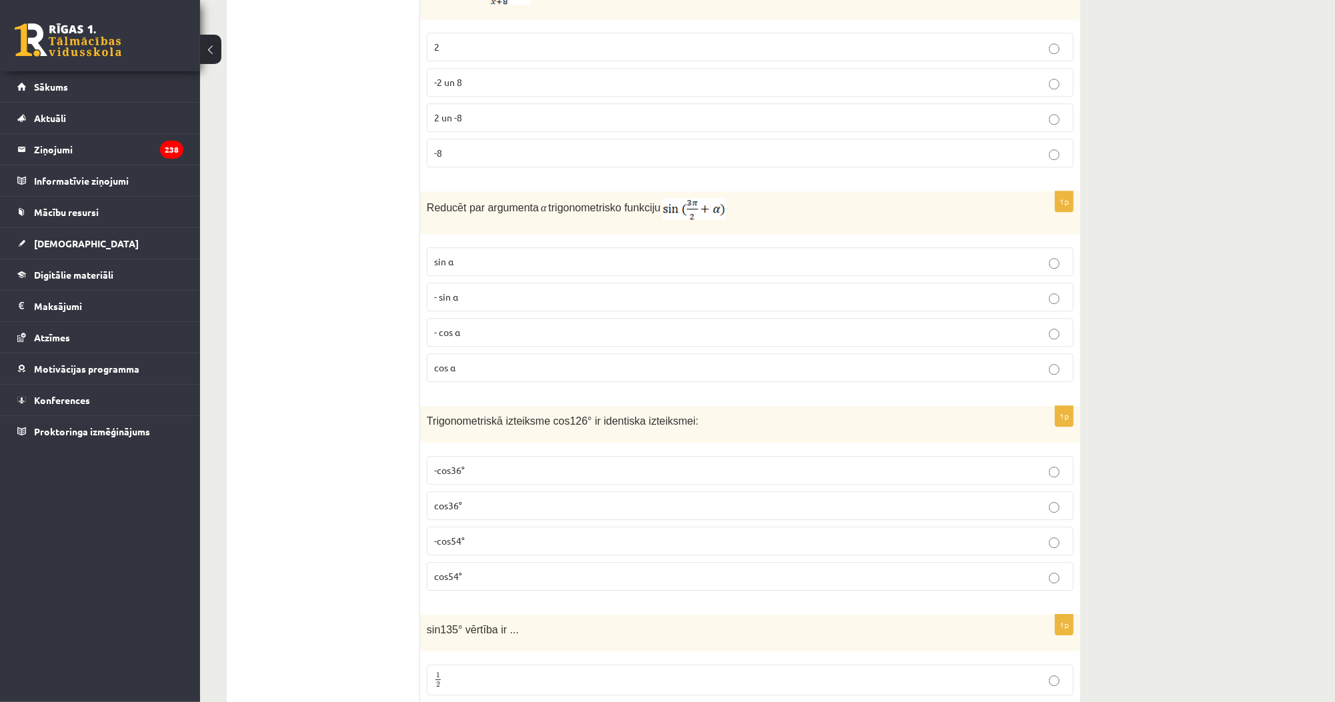
click at [477, 318] on label "- cos ⁡α" at bounding box center [750, 332] width 647 height 29
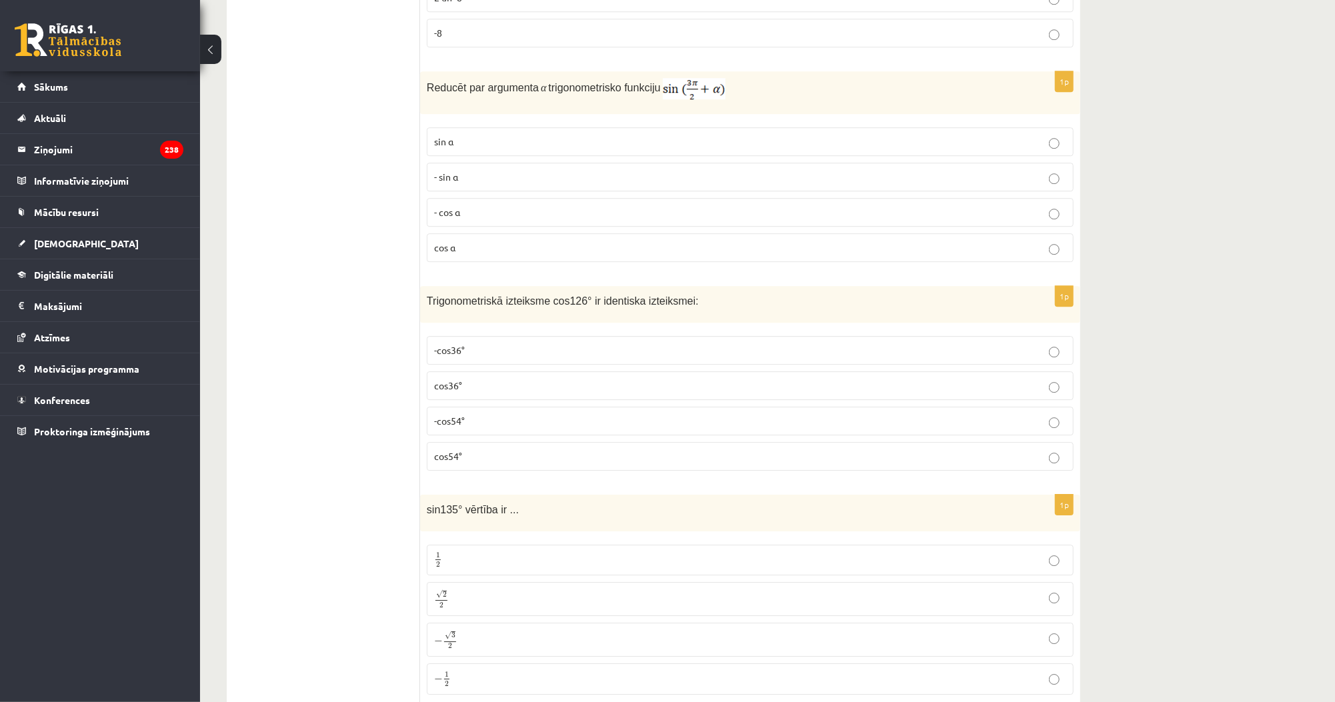
scroll to position [2560, 0]
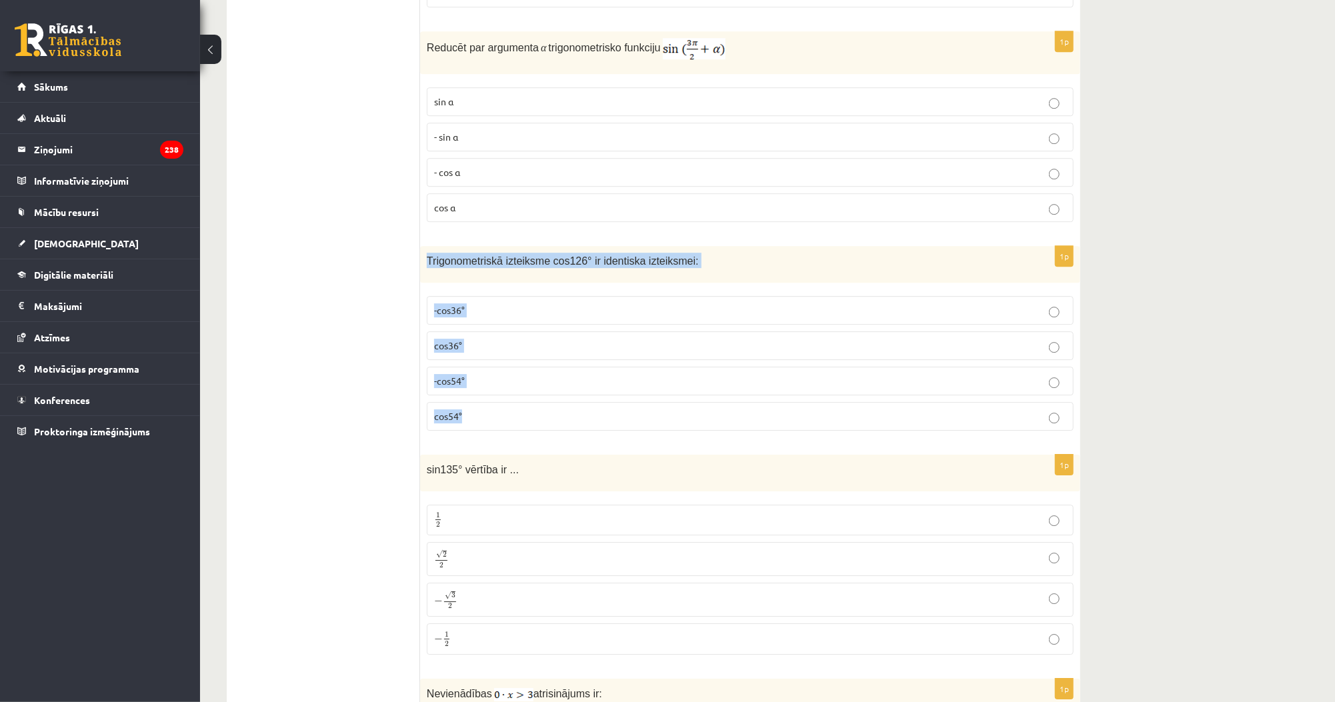
drag, startPoint x: 491, startPoint y: 401, endPoint x: 427, endPoint y: 254, distance: 160.6
click at [427, 254] on div "1p Trigonometriskā izteiksme cos126° ir identiska izteiksmei: -cos36° cos36° -c…" at bounding box center [750, 343] width 660 height 195
copy div "Trigonometriskā izteiksme cos126° ir identiska izteiksmei: -cos36° cos36° -cos5…"
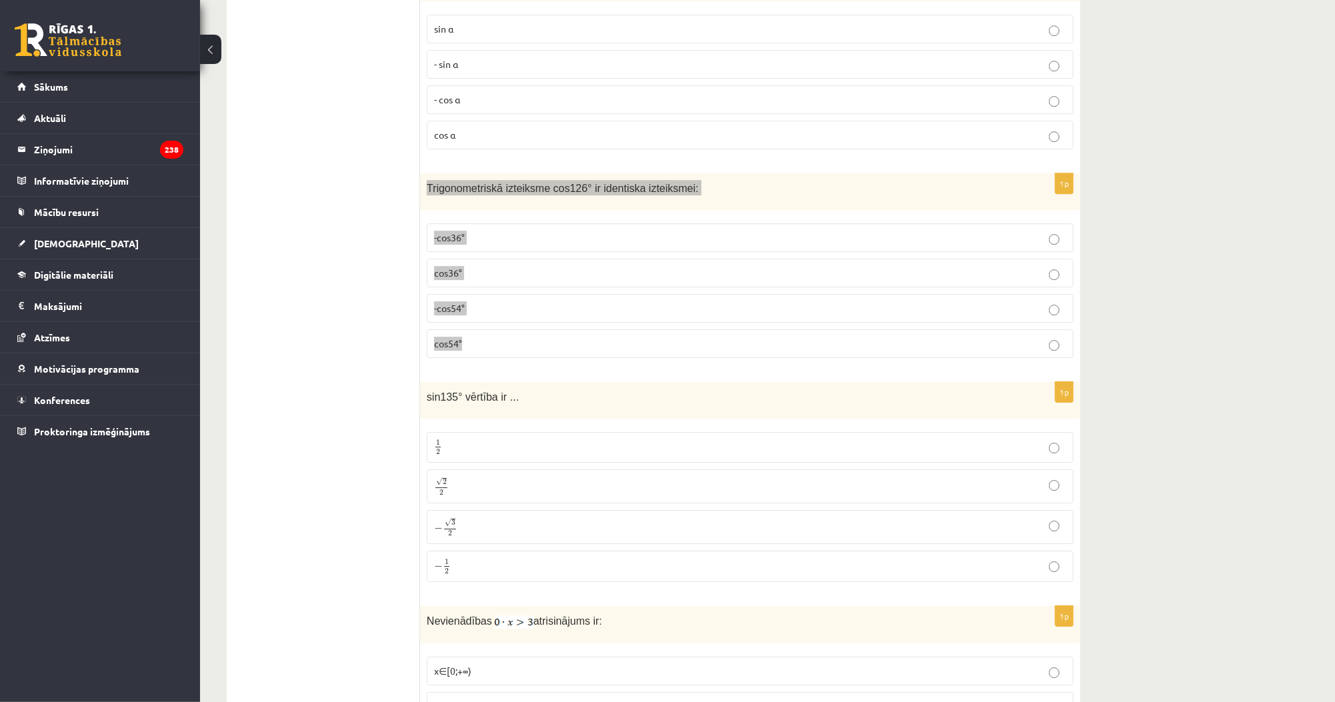
scroll to position [2720, 0]
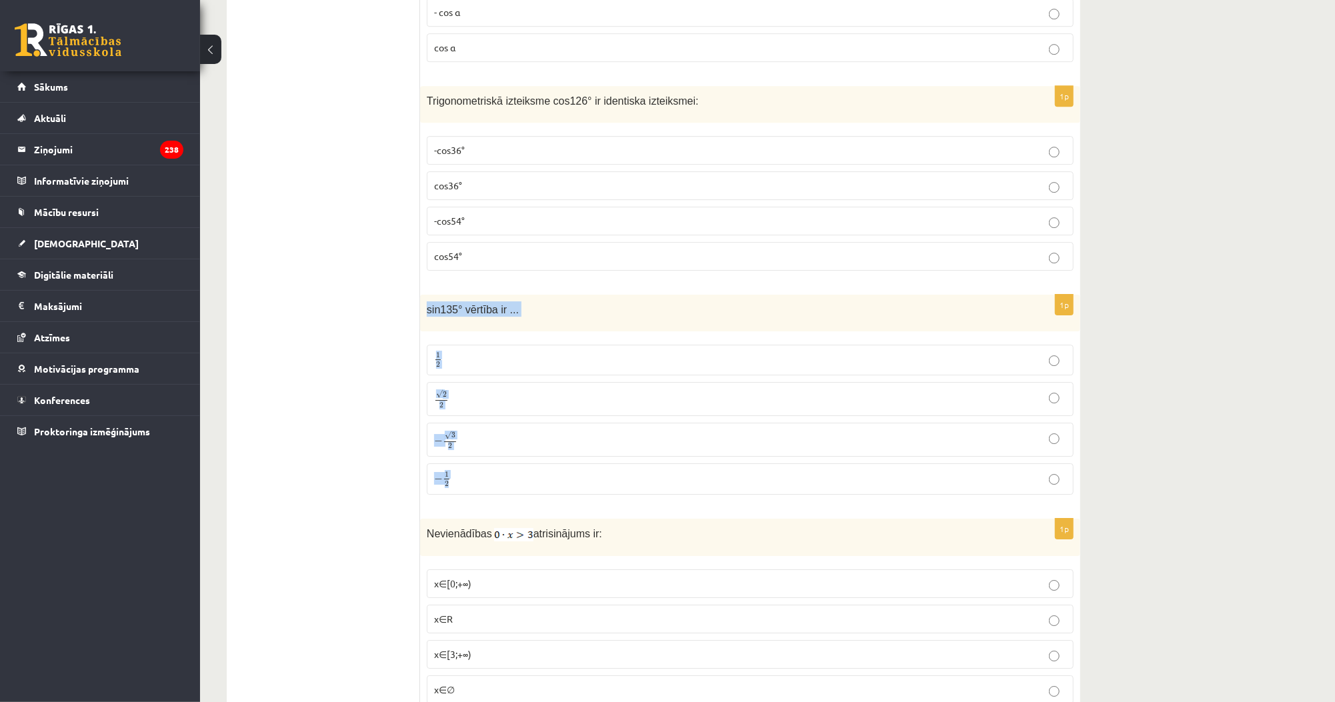
drag, startPoint x: 479, startPoint y: 456, endPoint x: 425, endPoint y: 298, distance: 166.8
click at [425, 298] on div "1p sin135° vērtība ir ... 1 2 1 2 √ 2 2 2 2 − √ 3 2 − 3 2 − 1 2 − 1 2" at bounding box center [750, 400] width 660 height 211
copy div "sin135° vērtība ir ... 1 2 1 2 √ 2 2 2 2 − √ 3 2 − 3 2 − 1 2"
click at [482, 214] on p "-cos54°" at bounding box center [750, 221] width 632 height 14
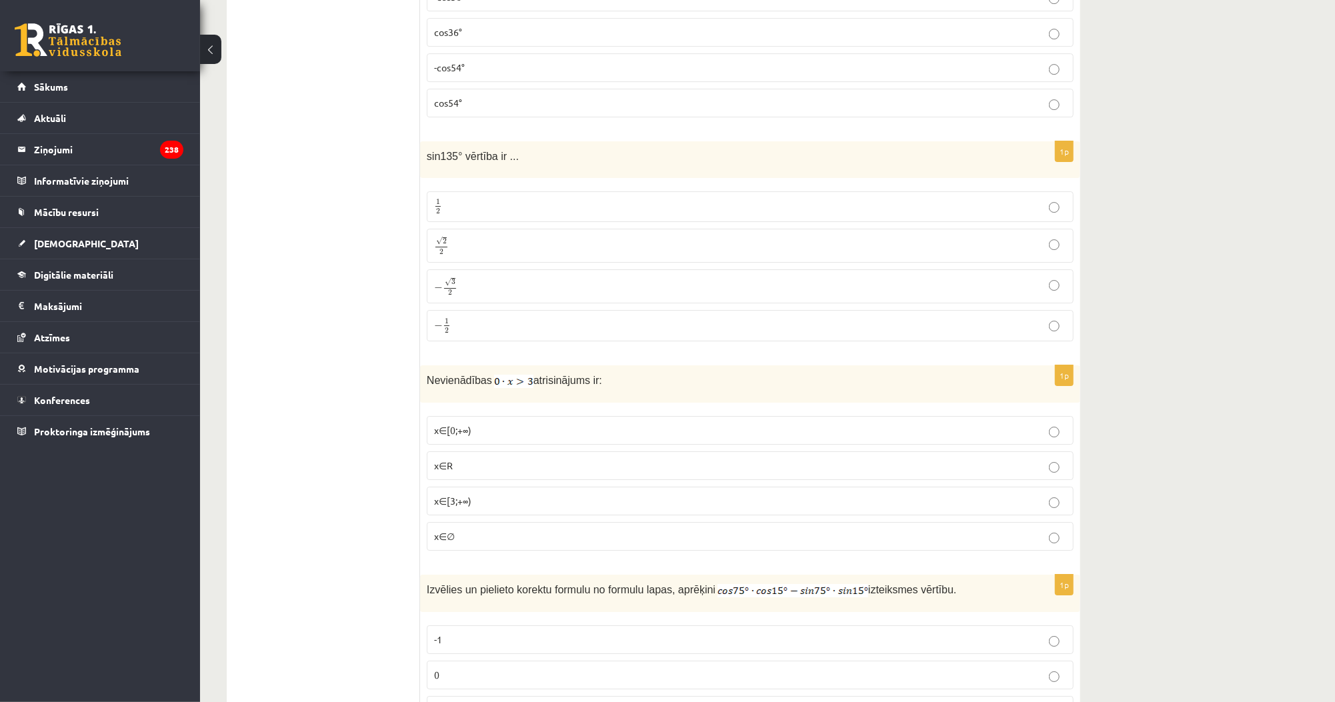
scroll to position [2880, 0]
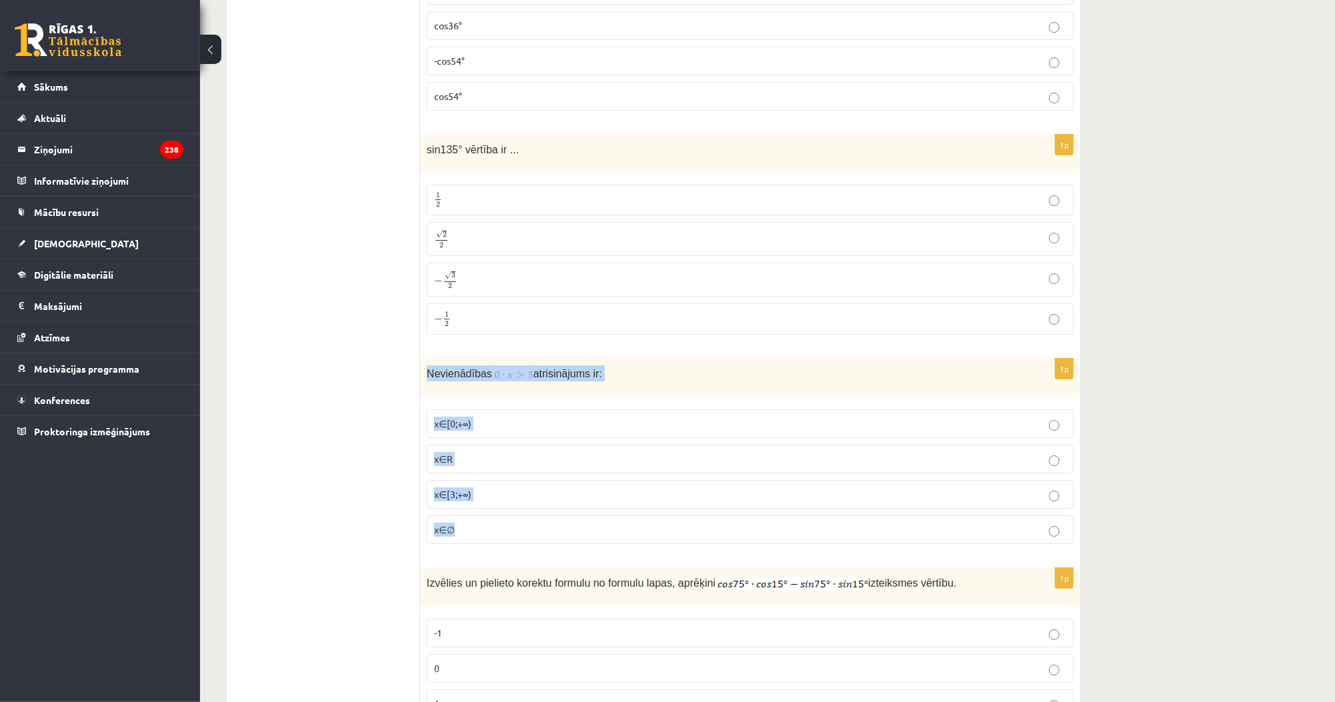
drag, startPoint x: 474, startPoint y: 514, endPoint x: 424, endPoint y: 361, distance: 161.3
click at [424, 361] on div "1p Nevienādības atrisinājums ir: x∈[0;+∞) x∈R x∈[3;+∞) x∈∅" at bounding box center [750, 457] width 660 height 196
click at [475, 229] on p "√ 2 2 2 2" at bounding box center [750, 238] width 632 height 19
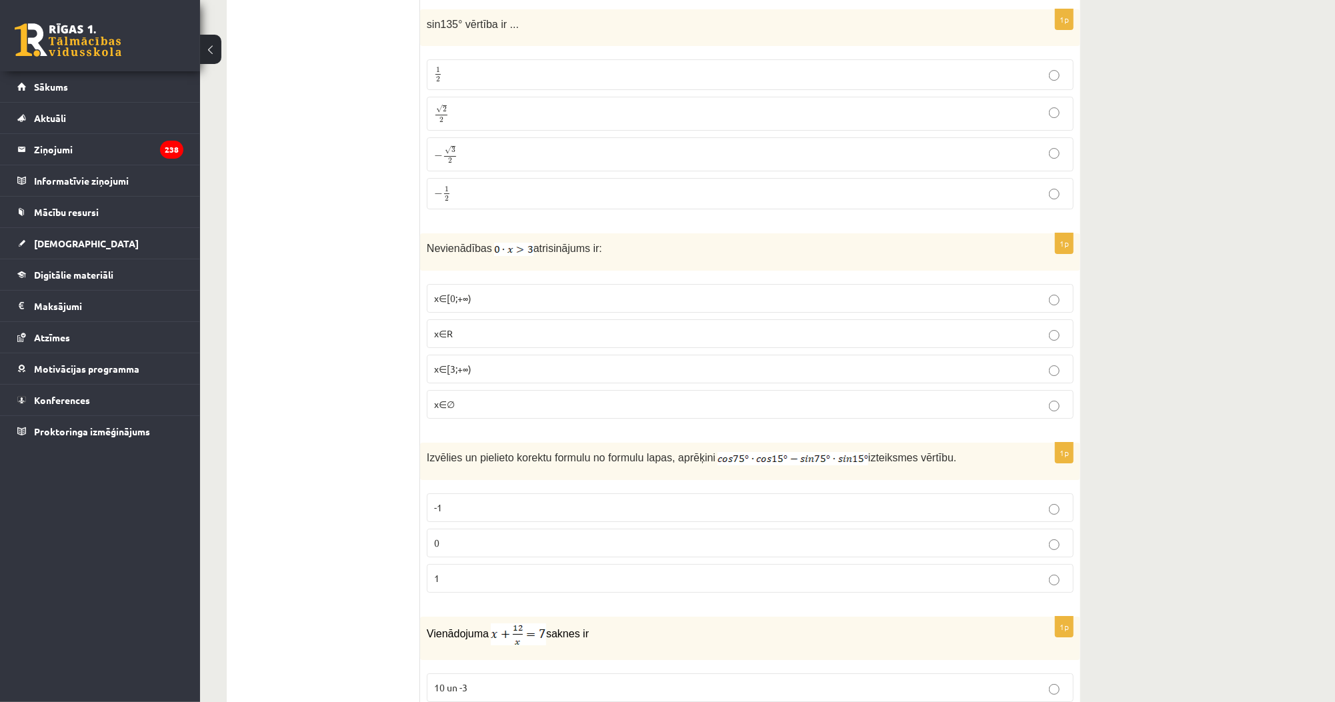
scroll to position [3040, 0]
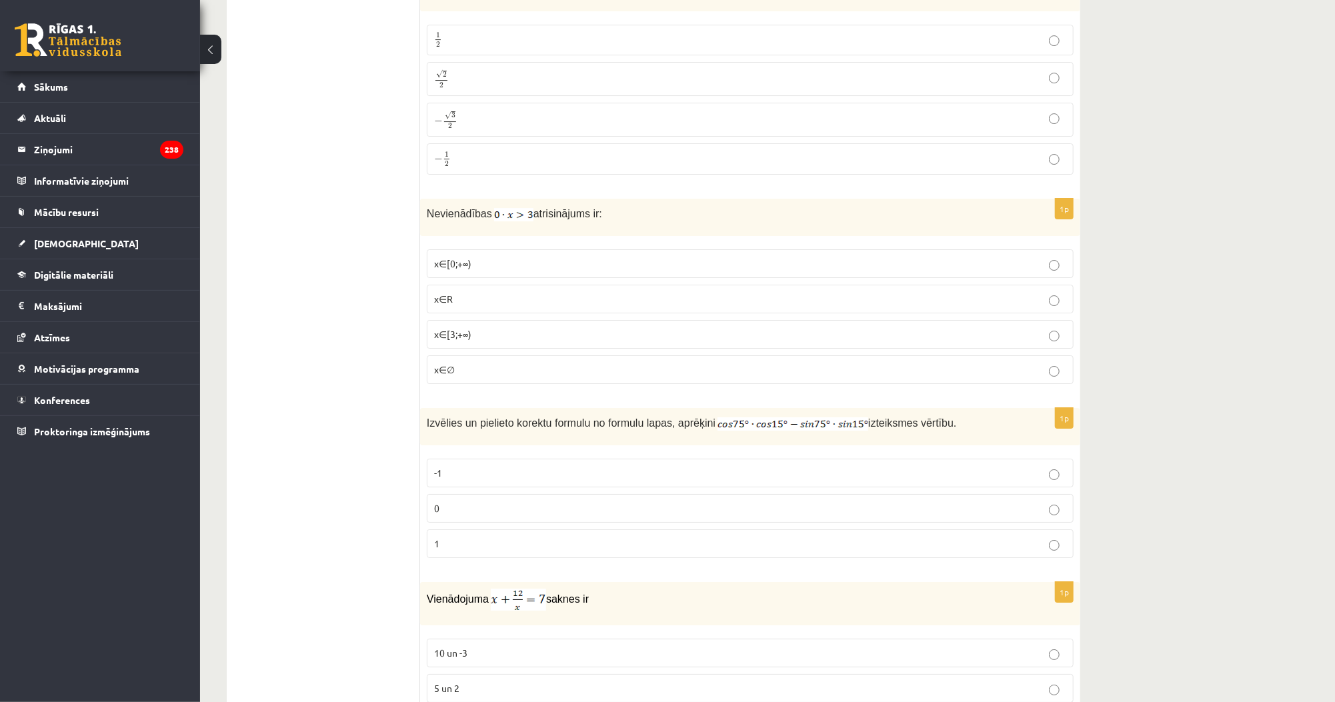
click at [466, 363] on p "x∈∅" at bounding box center [750, 370] width 632 height 14
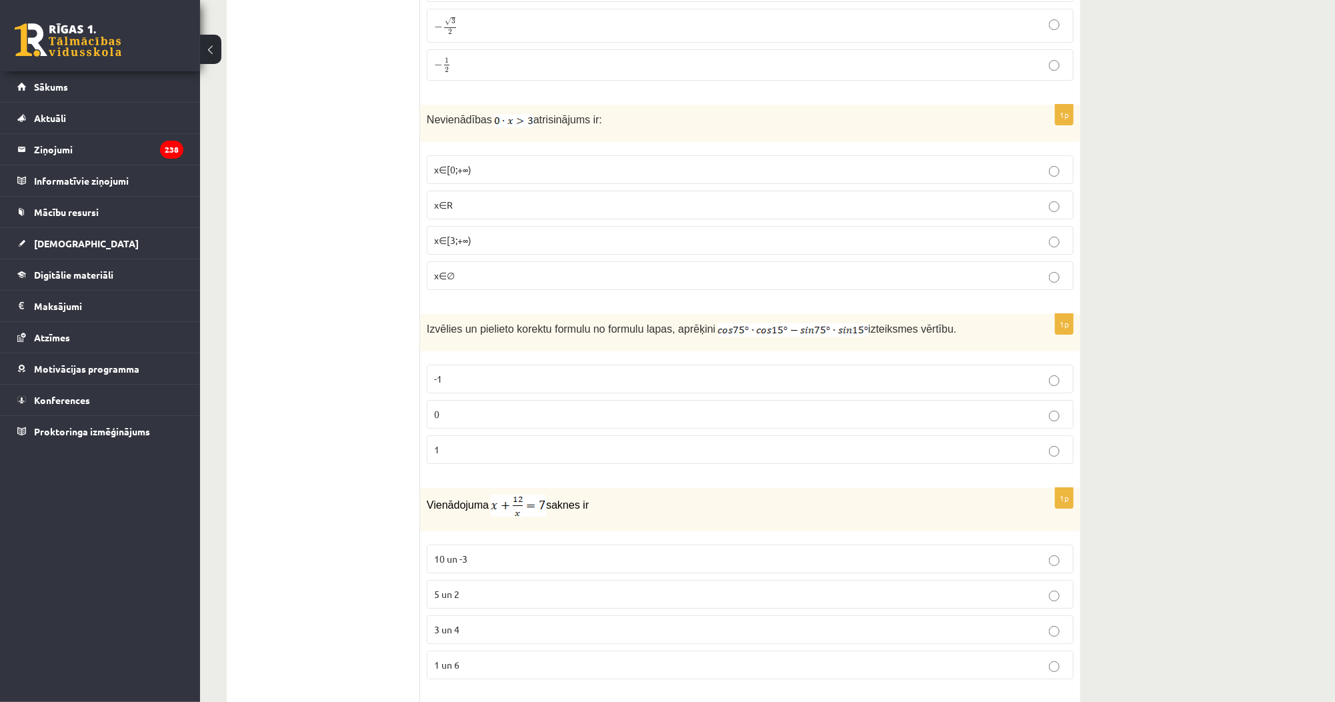
scroll to position [3147, 0]
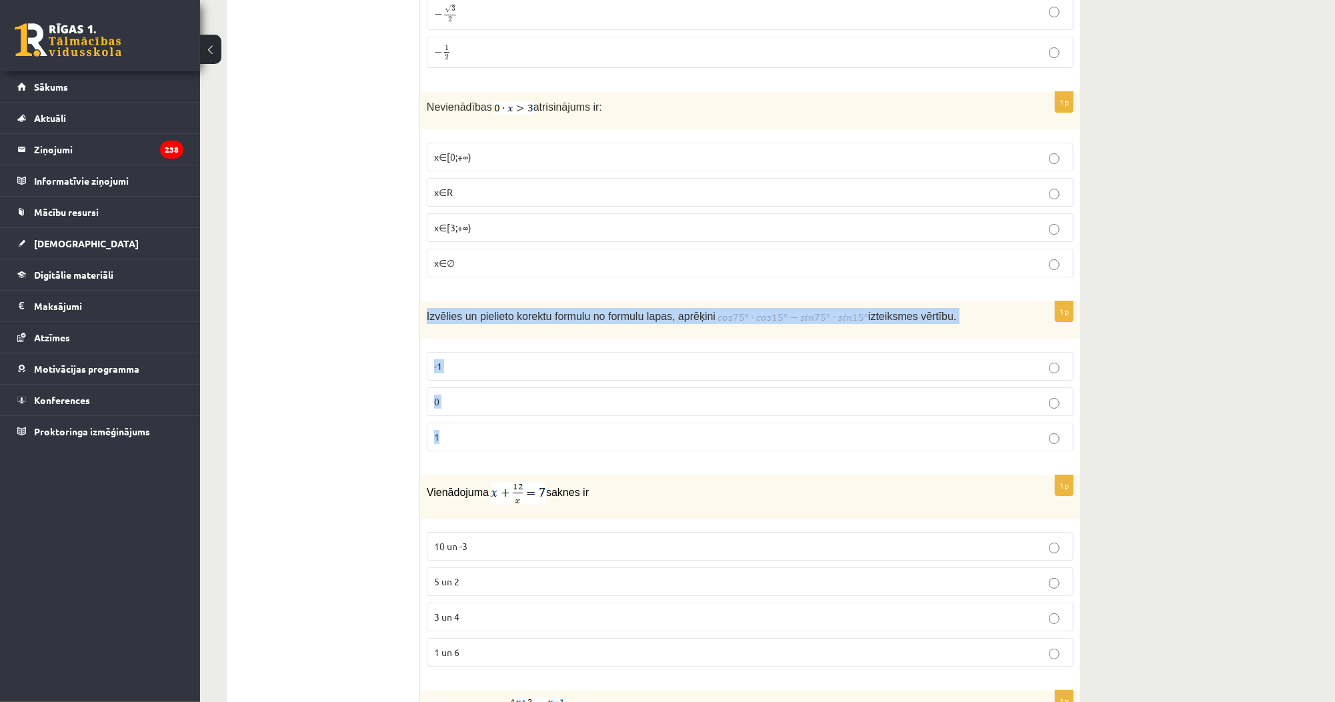
drag, startPoint x: 425, startPoint y: 302, endPoint x: 503, endPoint y: 432, distance: 151.6
click at [503, 432] on div "1p Izvēlies un pielieto korektu formulu no formulu lapas, aprēķini izteiksmes v…" at bounding box center [750, 381] width 660 height 161
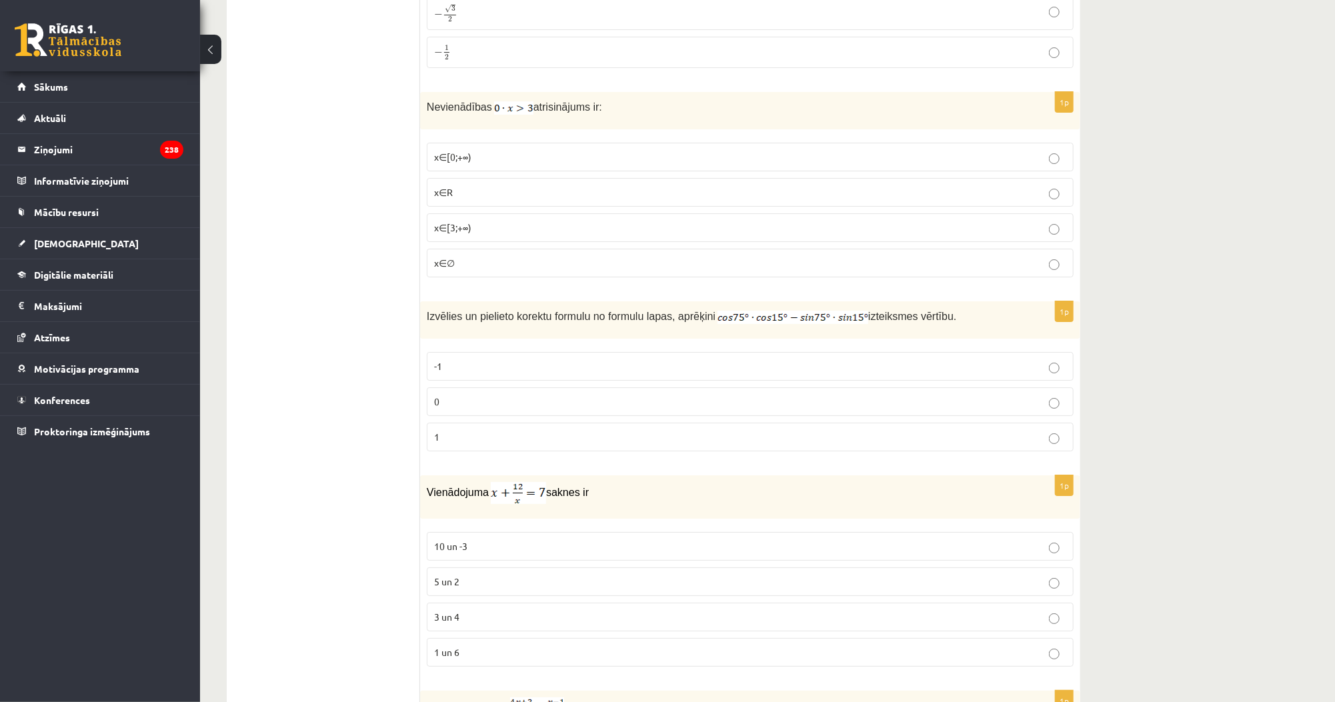
click at [315, 356] on ul "Tests Izvērtējums!" at bounding box center [330, 467] width 180 height 6749
click at [453, 395] on p "0" at bounding box center [750, 402] width 632 height 14
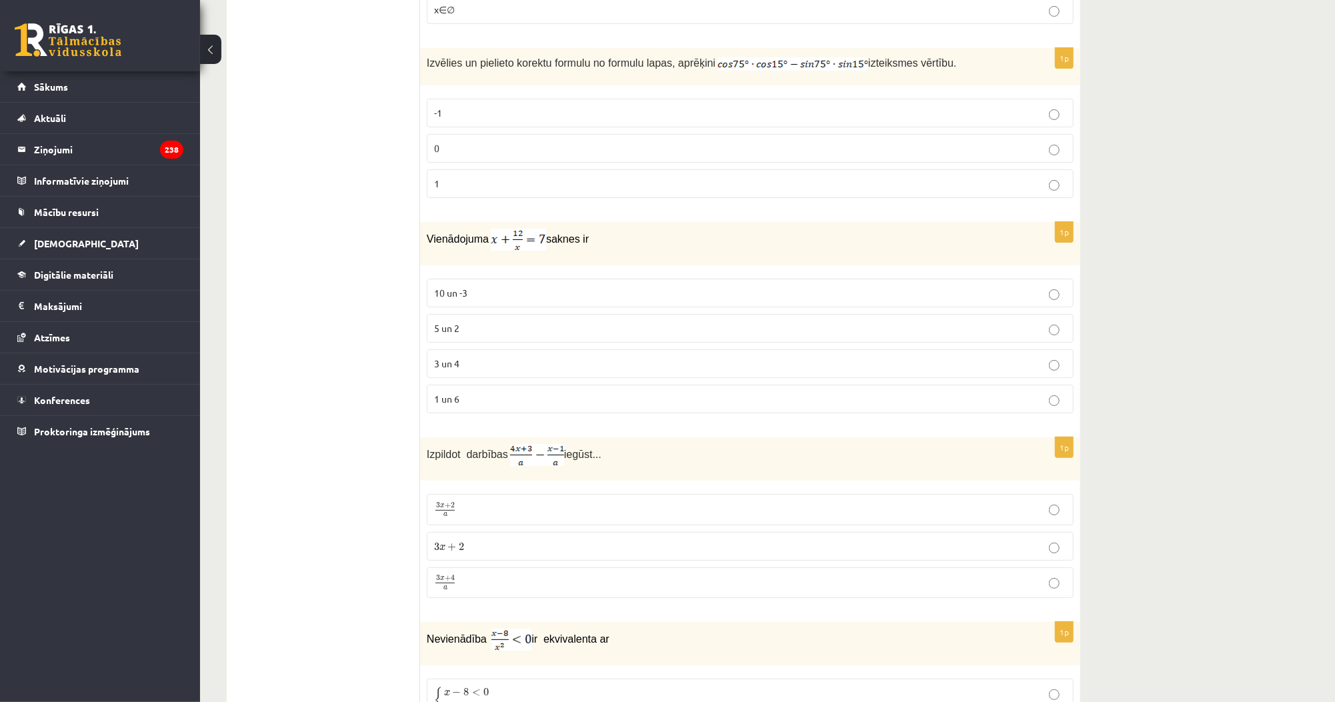
scroll to position [3413, 0]
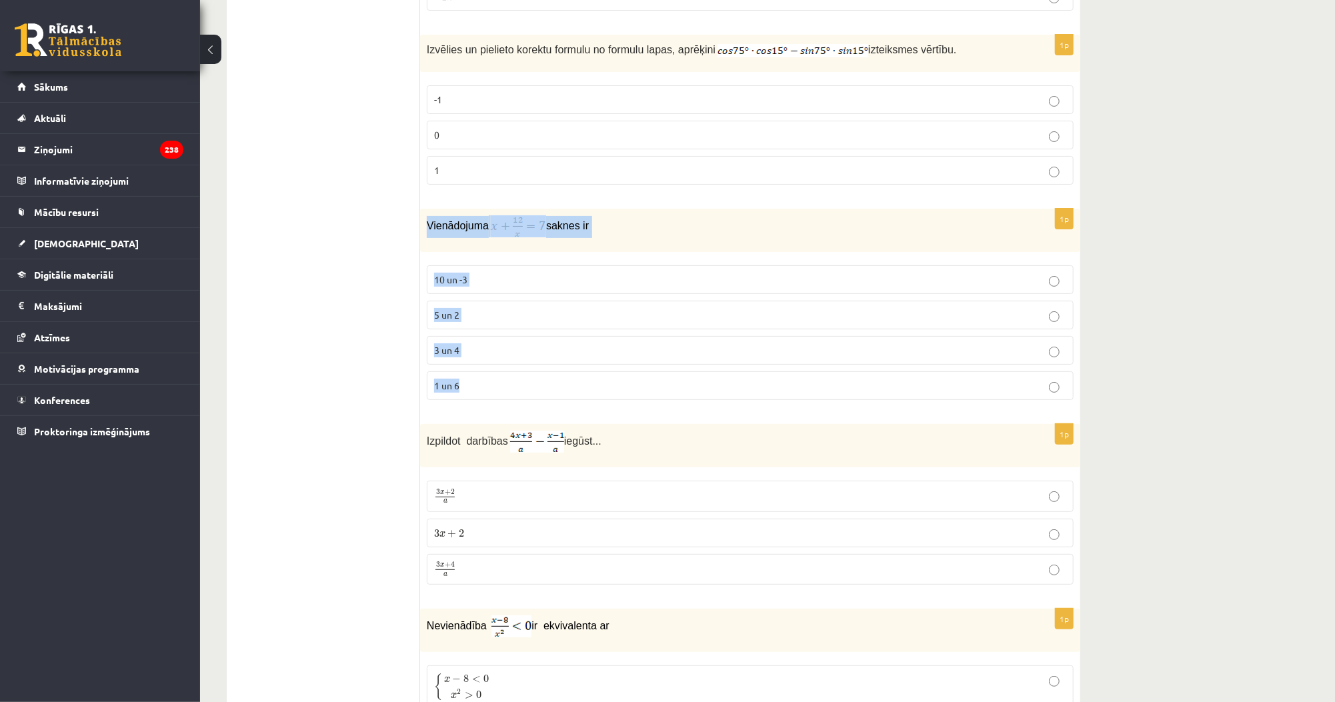
drag, startPoint x: 422, startPoint y: 206, endPoint x: 517, endPoint y: 361, distance: 181.3
click at [517, 361] on div "1p Vienādojuma saknes ir 10 un -3 5 un 2 3 un 4 1 un 6" at bounding box center [750, 310] width 660 height 202
click at [371, 341] on ul "Tests Izvērtējums!" at bounding box center [330, 200] width 180 height 6749
click at [460, 343] on p "3 un 4" at bounding box center [750, 350] width 632 height 14
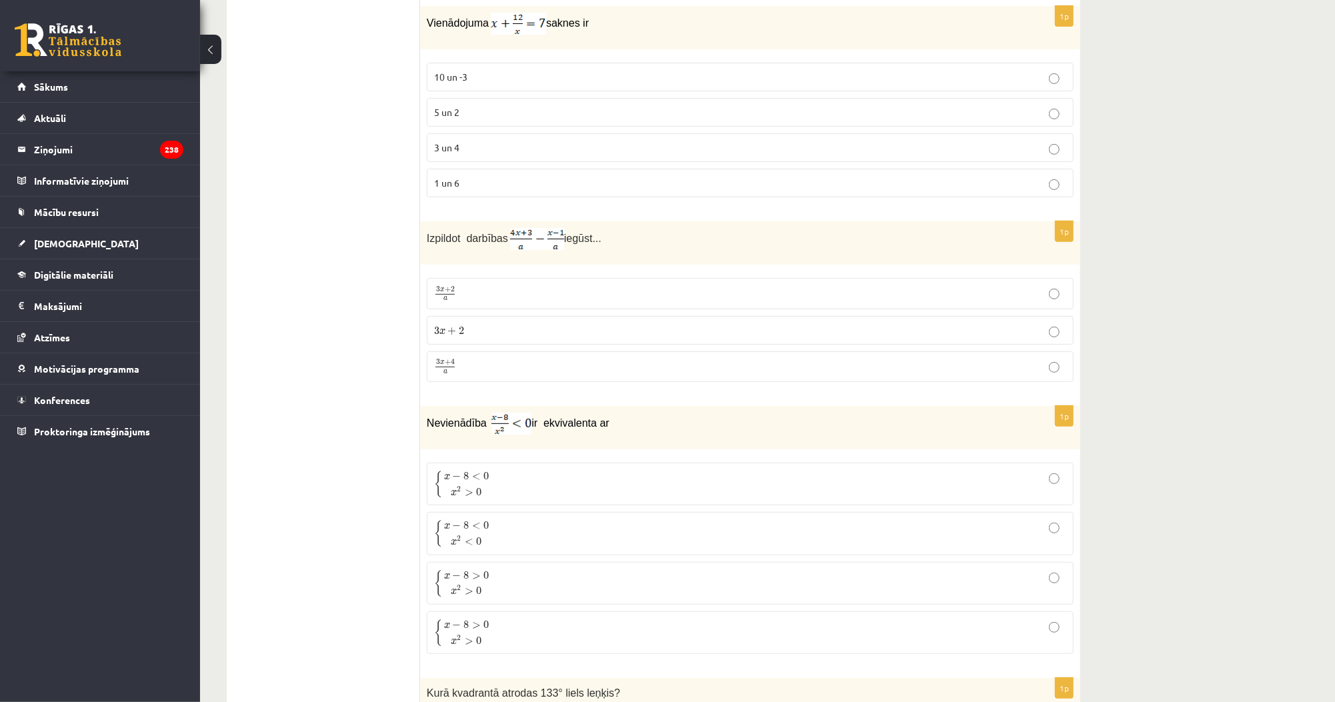
scroll to position [3627, 0]
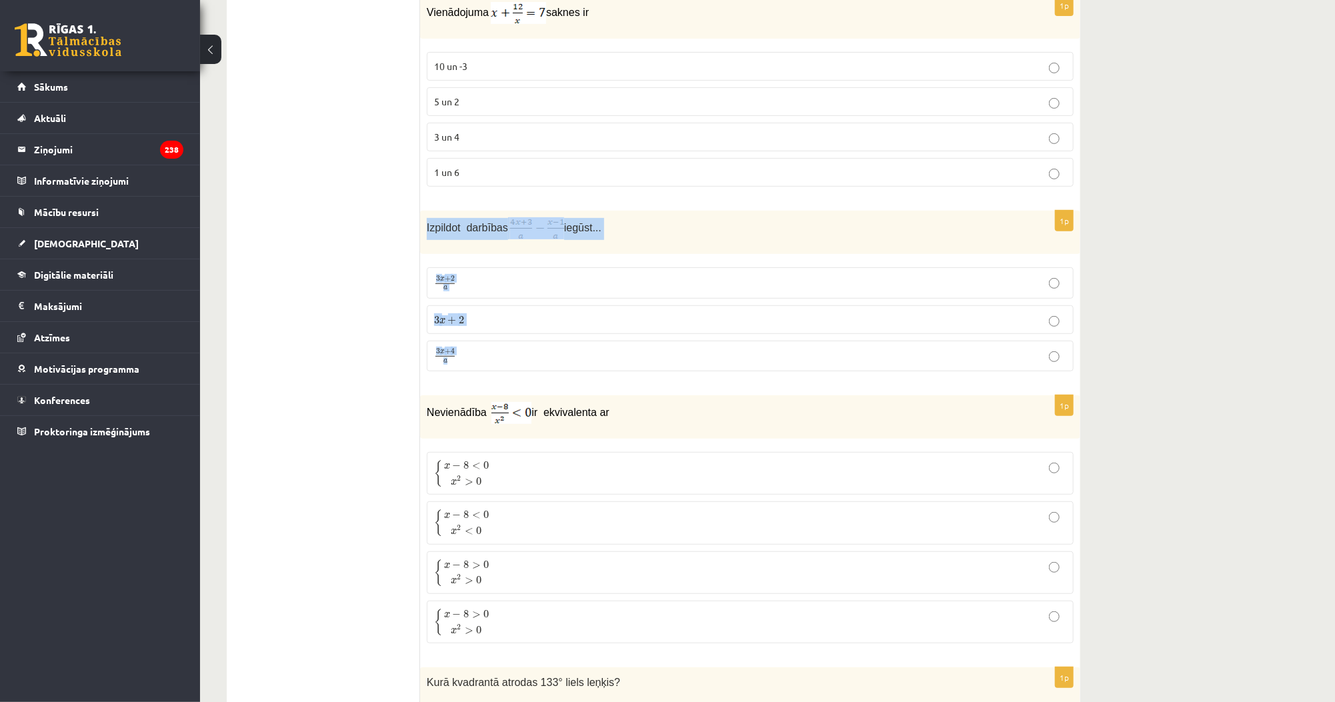
drag, startPoint x: 424, startPoint y: 208, endPoint x: 515, endPoint y: 328, distance: 150.8
click at [515, 328] on div "1p Izpildot darbības iegūst... 3 x + 2 a 3 x + 2 a 3 x + 2 3 x + 2 3 x + 4 a 3 …" at bounding box center [750, 296] width 660 height 171
click at [489, 348] on p "3 x + 4 a 3 x + 4 a" at bounding box center [750, 356] width 632 height 17
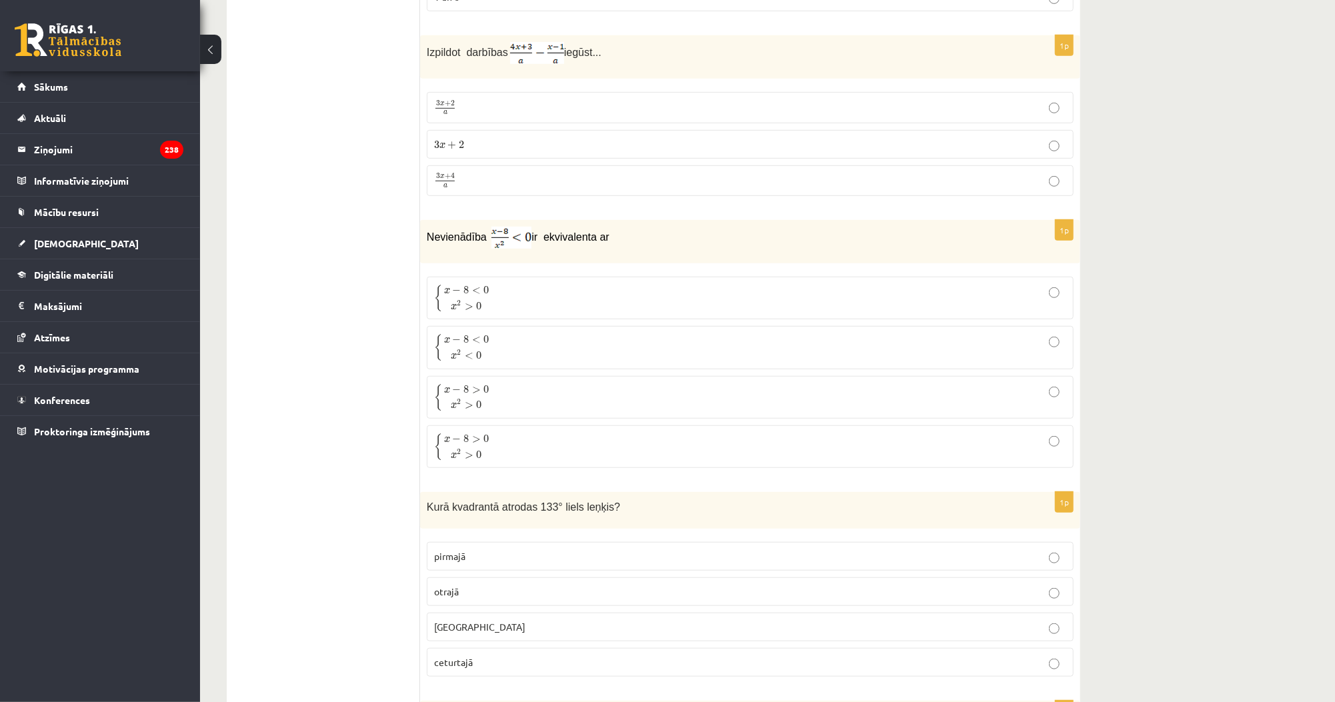
scroll to position [3840, 0]
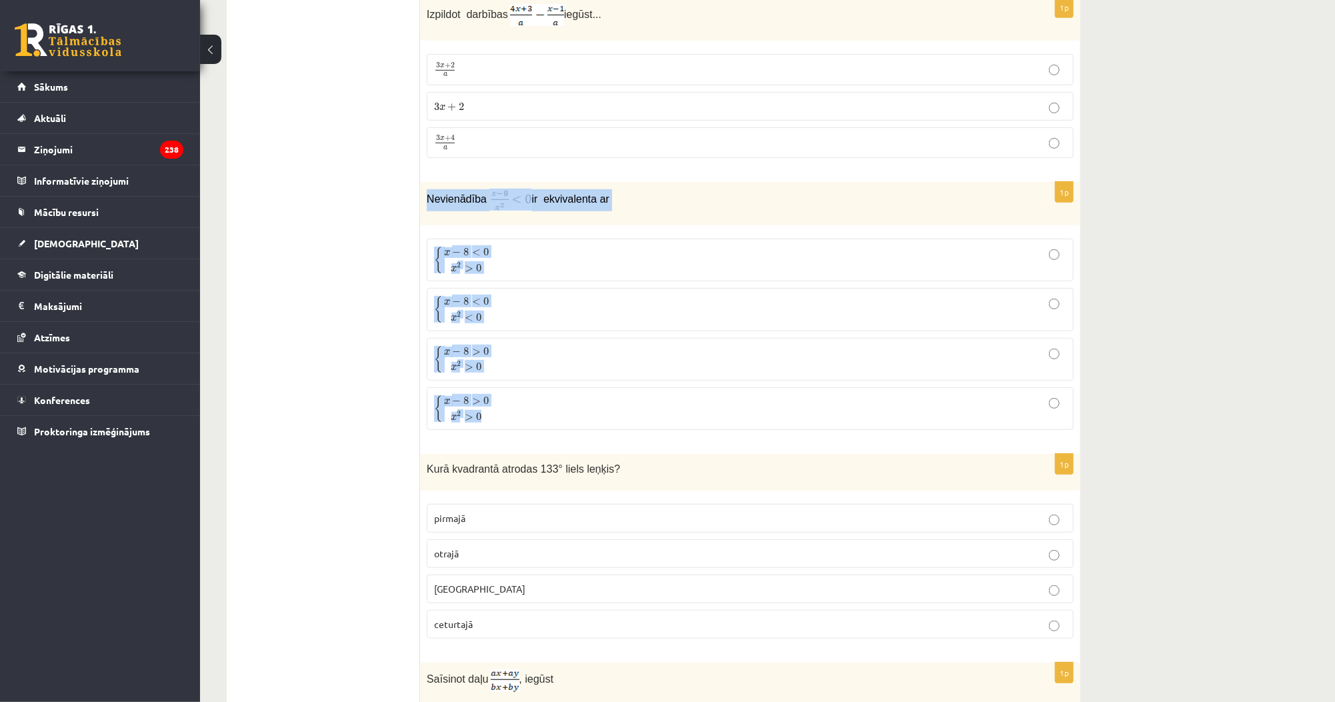
drag, startPoint x: 425, startPoint y: 177, endPoint x: 526, endPoint y: 387, distance: 233.2
click at [526, 387] on div "1p Nevienādība ir ekvivalenta ar { x − 8 < 0 x 2 > 0 { x − 8 < 0 x 2 > 0 { x − …" at bounding box center [750, 311] width 660 height 259
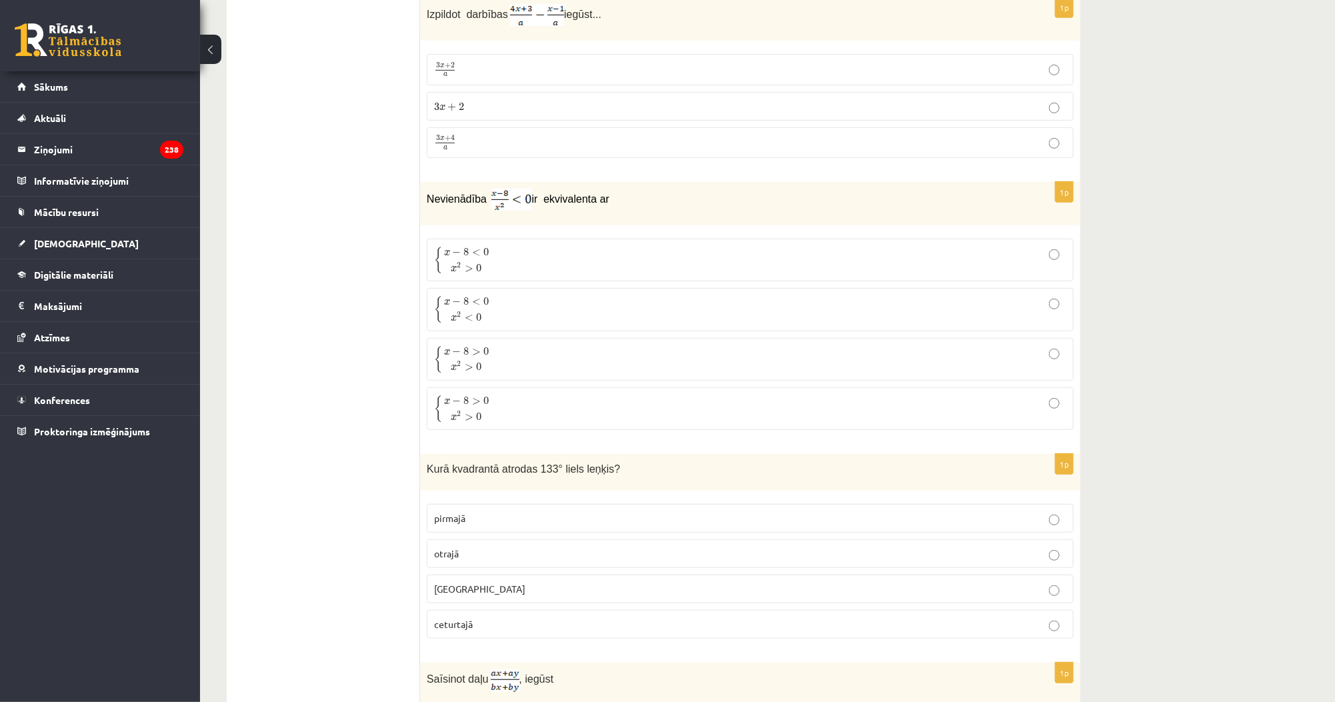
click at [515, 295] on p "{ x − 8 < 0 x 2 < 0 { x − 8 < 0 x 2 < 0" at bounding box center [750, 309] width 632 height 28
click at [517, 246] on p "{ x − 8 < 0 x 2 > 0 { x − 8 < 0 x 2 > 0" at bounding box center [750, 260] width 632 height 28
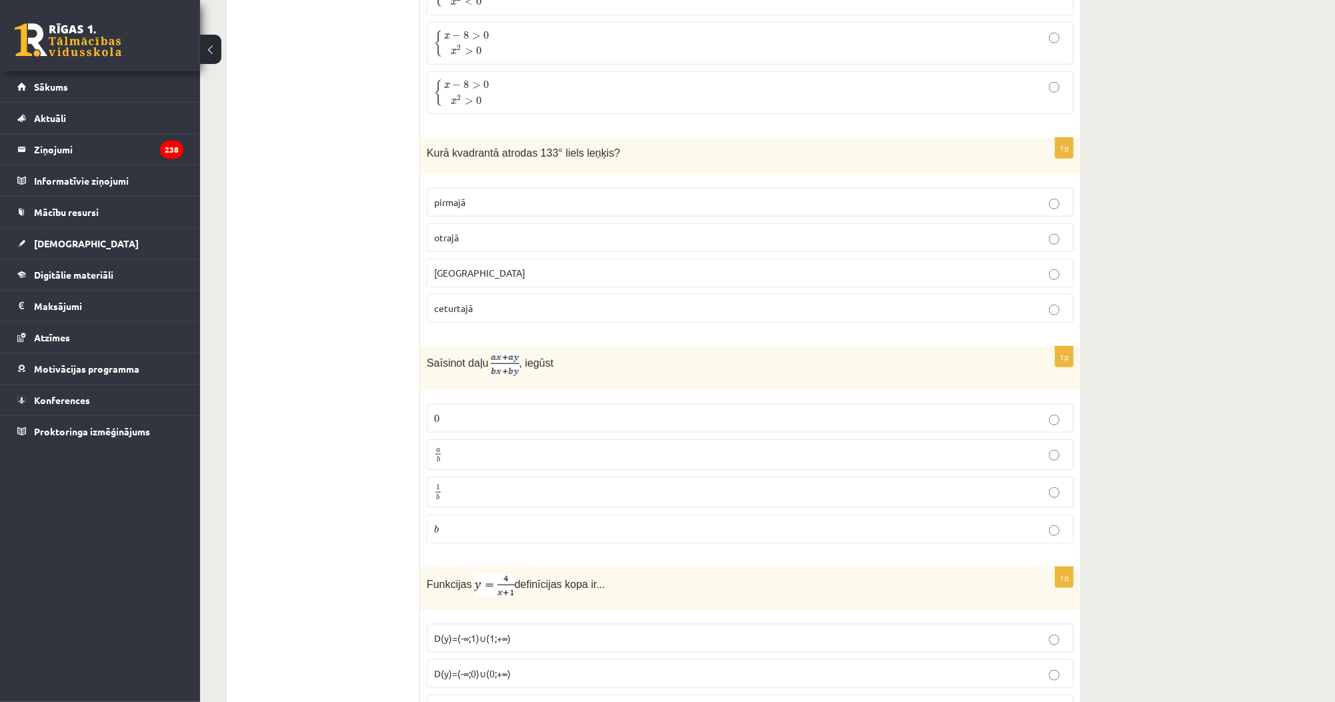
scroll to position [4160, 0]
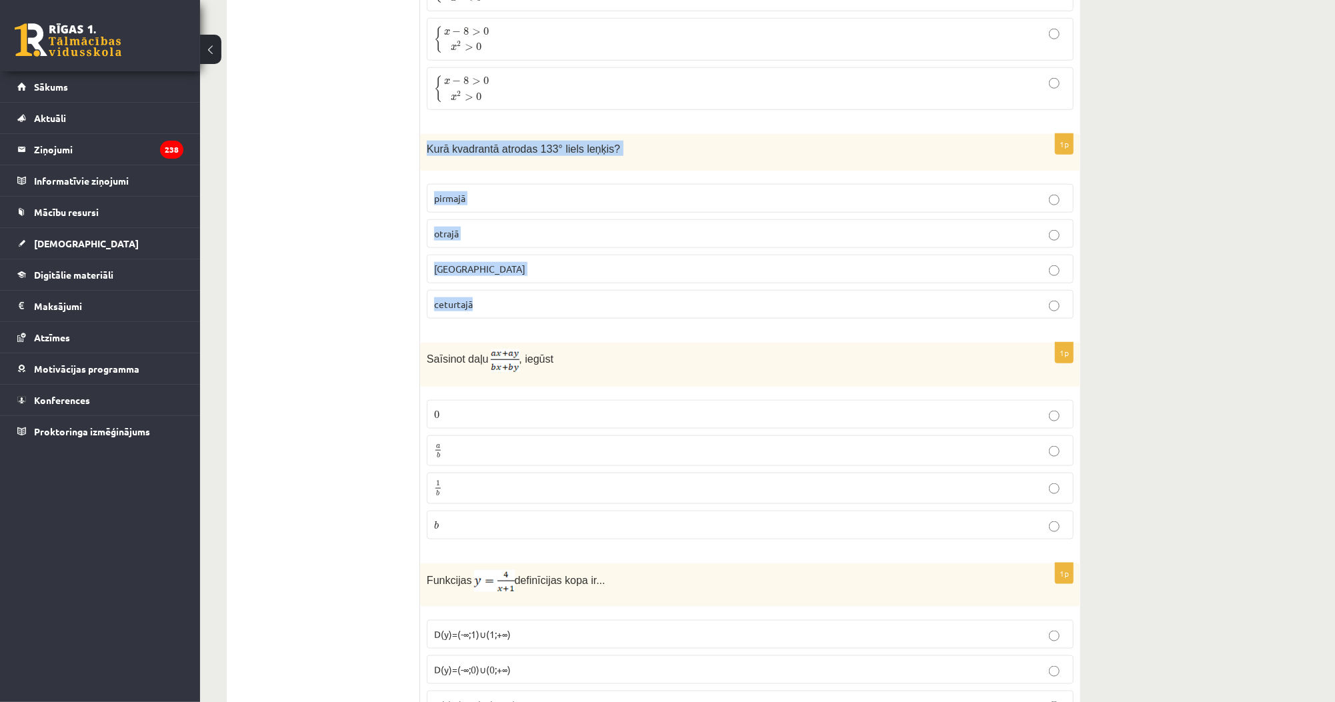
drag, startPoint x: 421, startPoint y: 125, endPoint x: 628, endPoint y: 283, distance: 259.7
click at [628, 283] on div "1p Kurā kvadrantā atrodas 133° liels leņķis? pirmajā otrajā trešajā ceturtajā" at bounding box center [750, 231] width 660 height 195
click at [461, 227] on p "otrajā" at bounding box center [750, 234] width 632 height 14
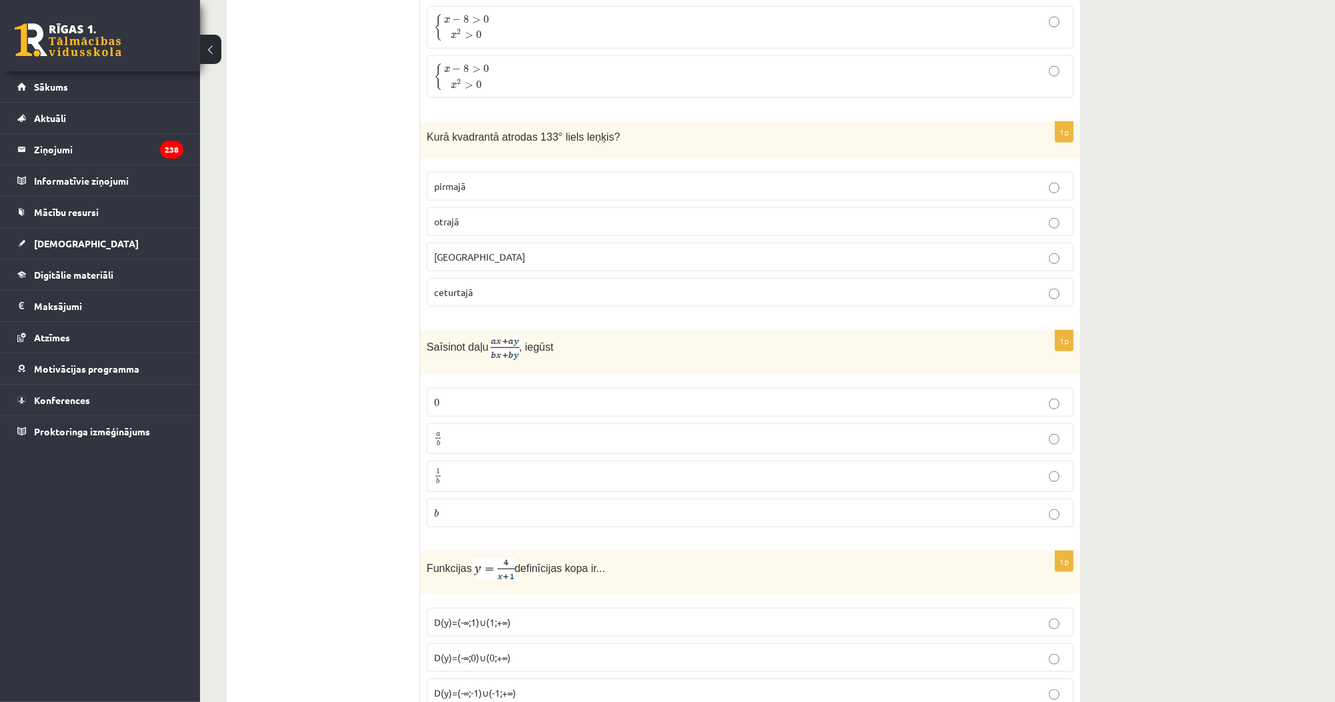
scroll to position [4213, 0]
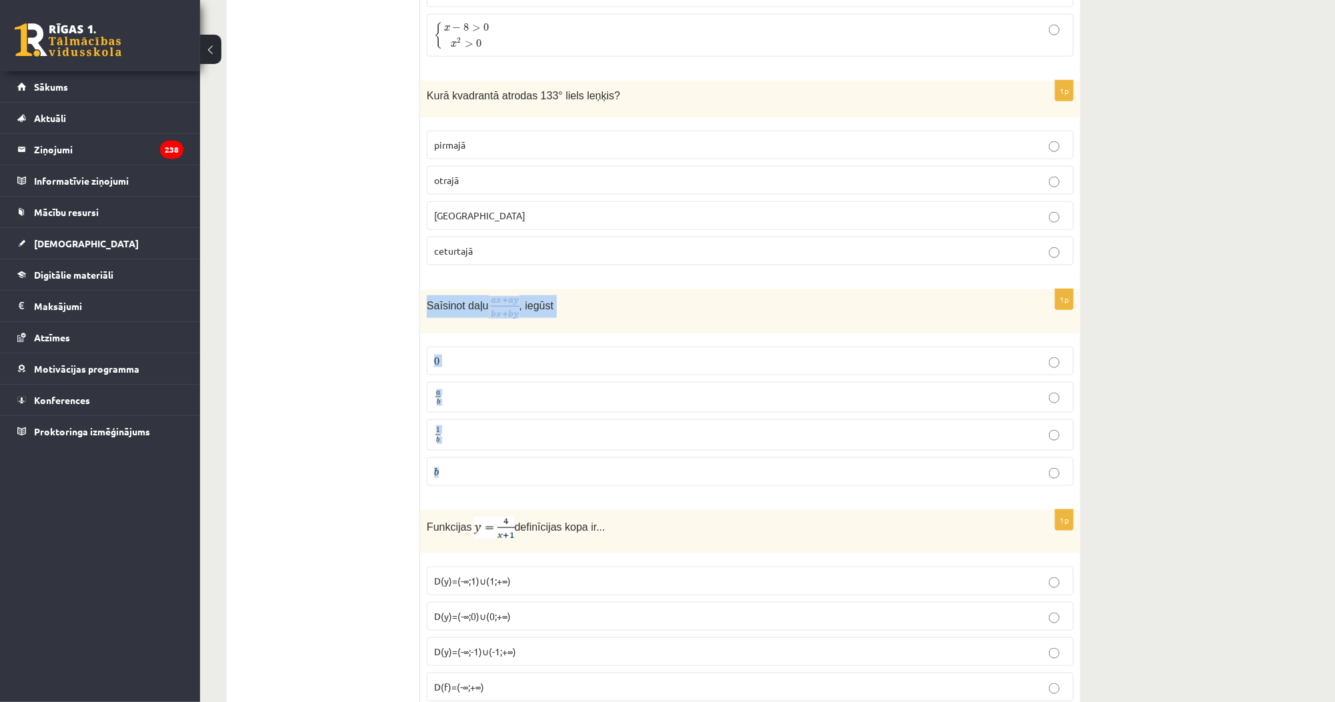
drag, startPoint x: 425, startPoint y: 282, endPoint x: 515, endPoint y: 445, distance: 186.8
click at [515, 445] on div "1p Saīsinot daļu , iegūst 0 0 a b a b 1 b 1 b b b" at bounding box center [750, 393] width 660 height 208
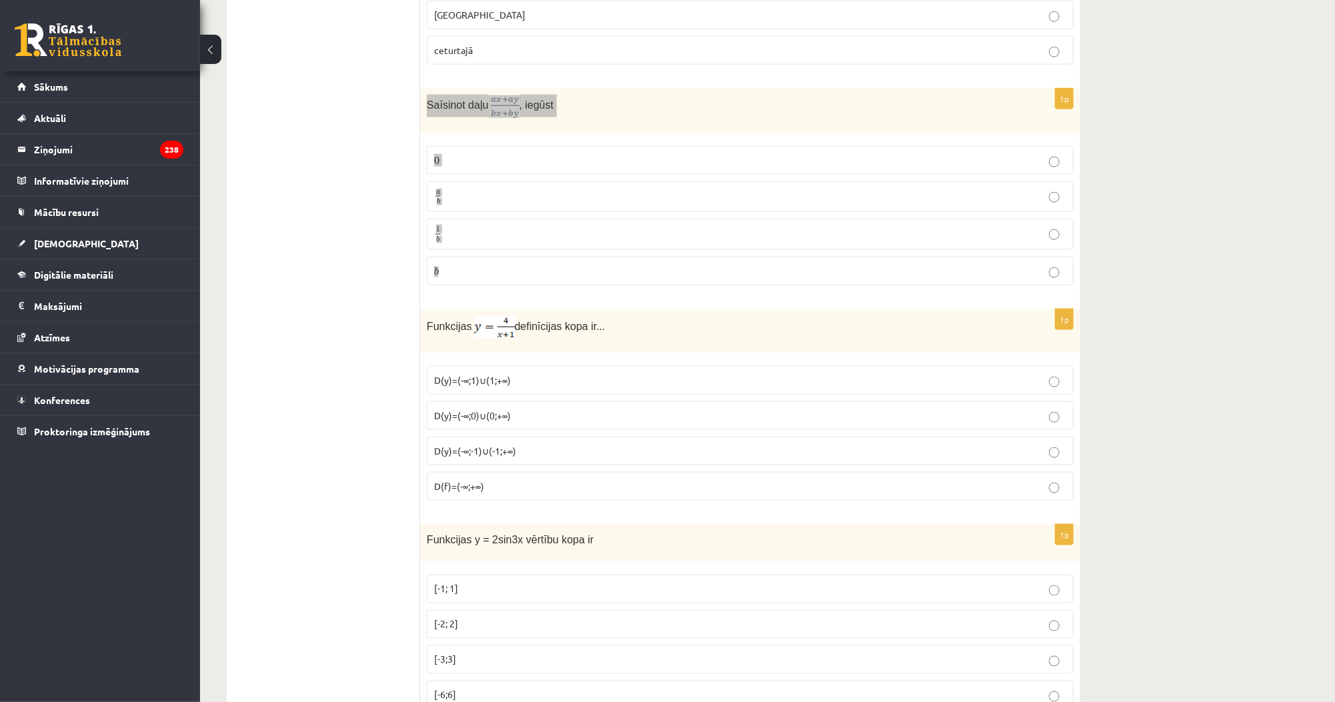
scroll to position [4427, 0]
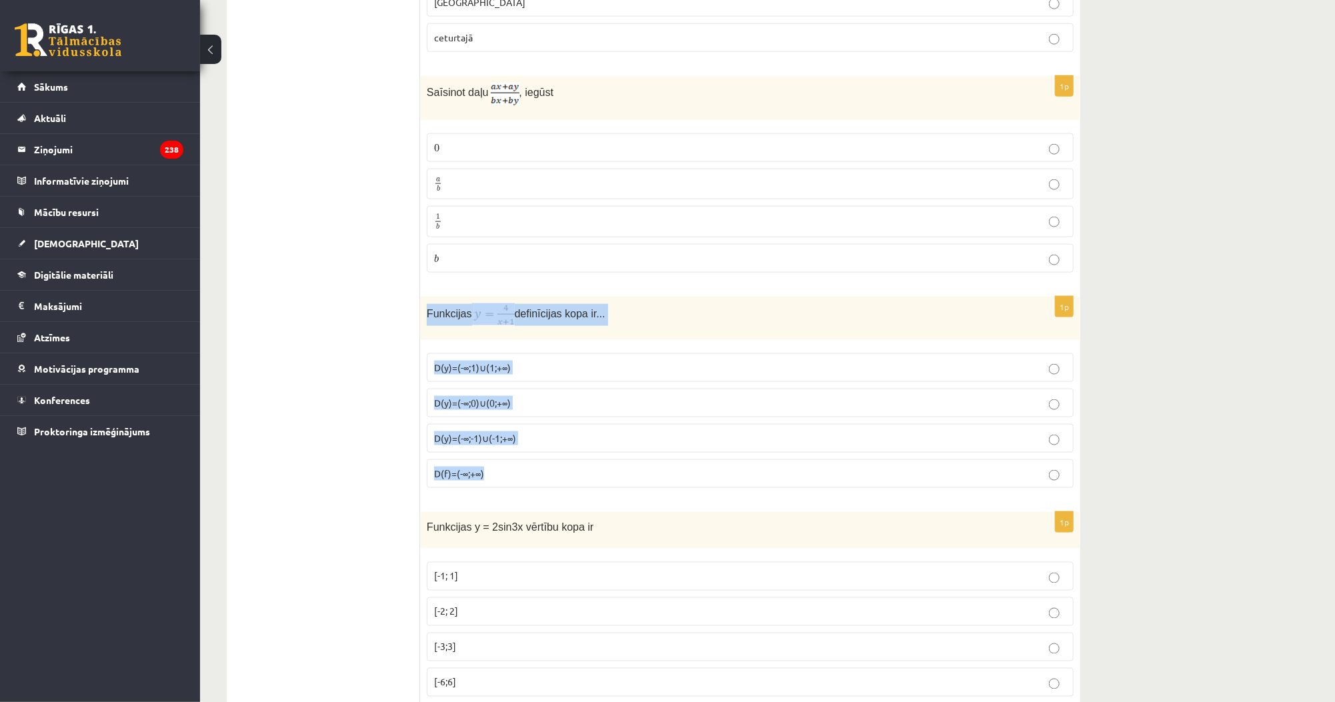
drag, startPoint x: 423, startPoint y: 287, endPoint x: 513, endPoint y: 441, distance: 178.9
click at [513, 441] on div "1p Funkcijas definīcijas kopa ir... D(y)=(-∞;1)∪(1;+∞) D(y)=(-∞;0)∪(0;+∞) D(y)=…" at bounding box center [750, 398] width 660 height 202
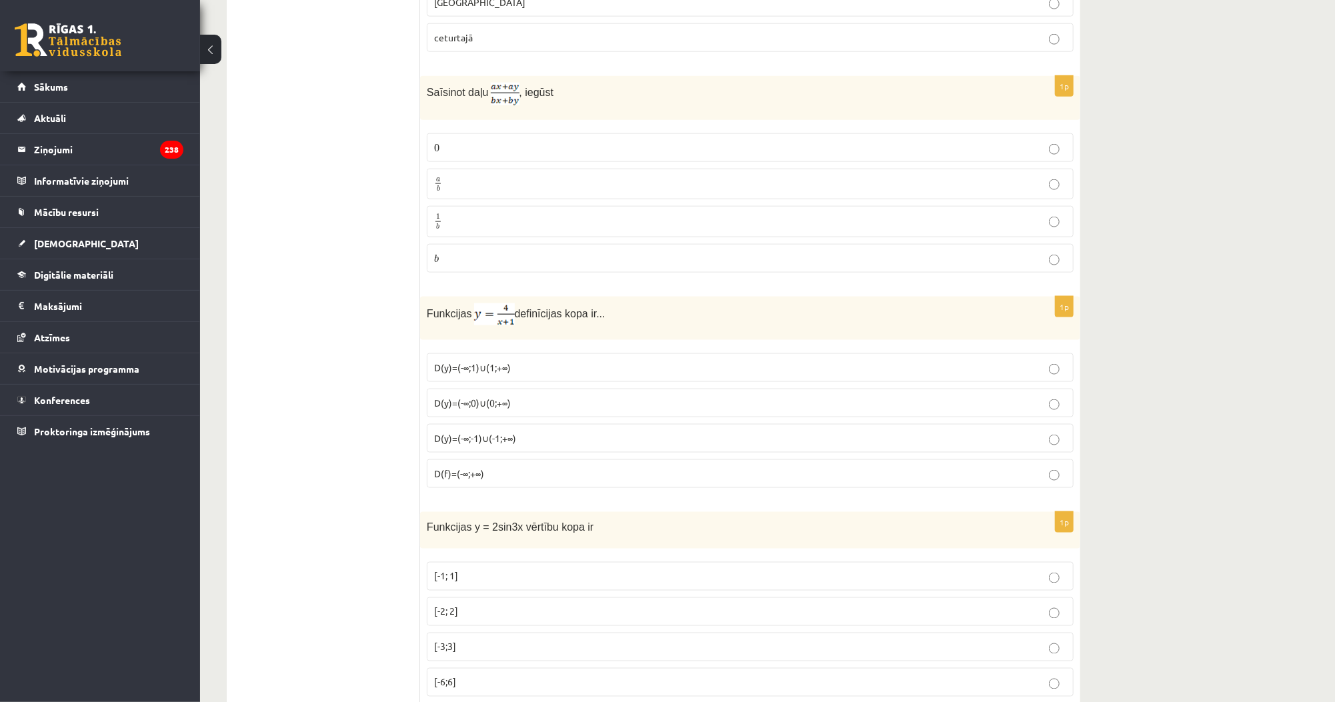
click at [475, 176] on p "a b a b" at bounding box center [750, 184] width 632 height 17
click at [457, 397] on span "D(y)=(-∞;0)∪(0;+∞)" at bounding box center [472, 403] width 77 height 12
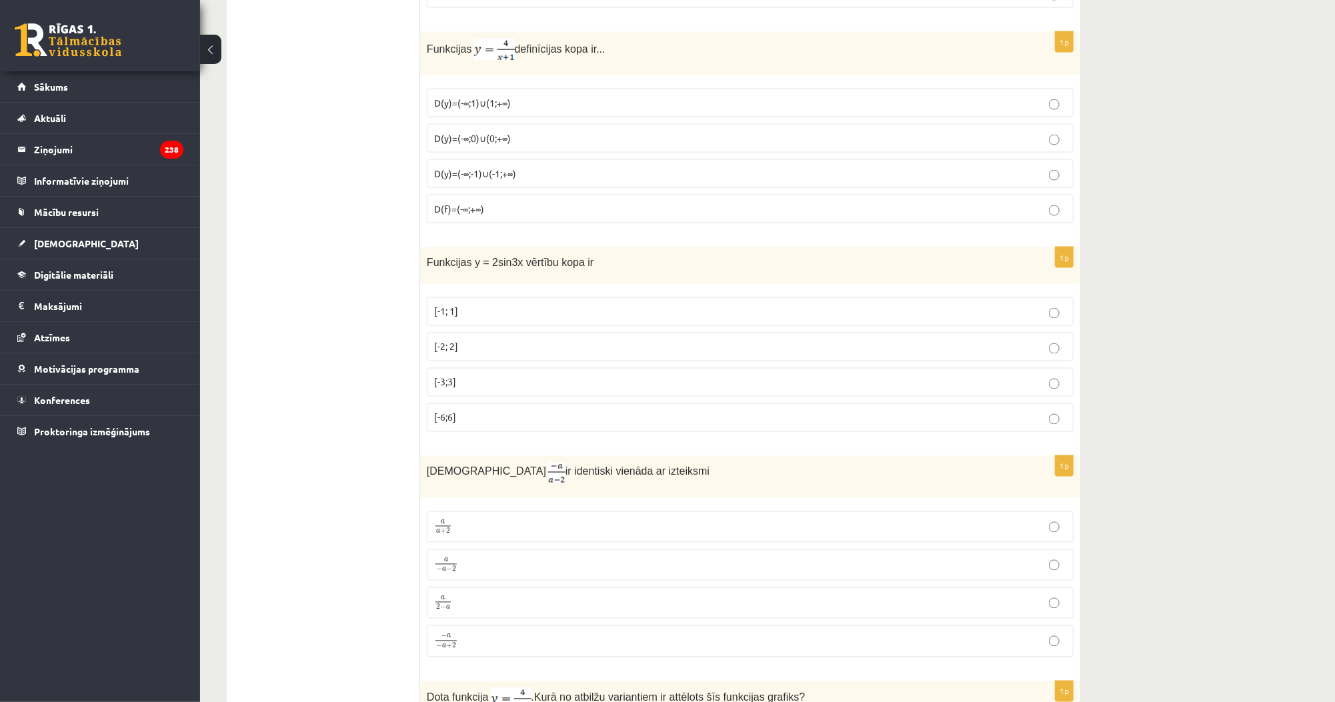
scroll to position [4693, 0]
drag, startPoint x: 424, startPoint y: 236, endPoint x: 530, endPoint y: 370, distance: 170.9
click at [530, 370] on div "1p Funkcijas y = 2sin3x vērtību kopa ir [-1; 1] [-2; 2] [-3;3] [-6;6]" at bounding box center [750, 342] width 660 height 195
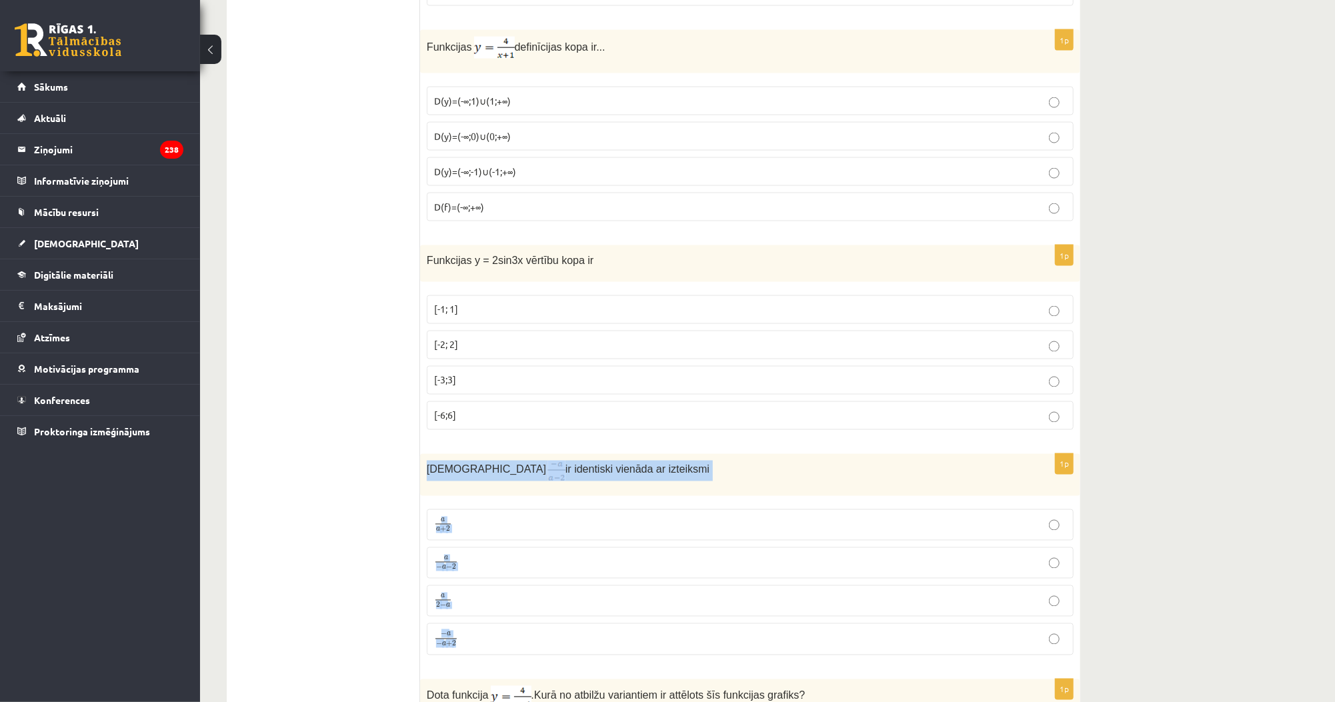
drag, startPoint x: 424, startPoint y: 440, endPoint x: 491, endPoint y: 604, distance: 177.0
click at [491, 604] on div "1p Izteiksme ir identiski vienāda ar izteiksmi a a + 2 a a + 2 a − a − 2 a − a …" at bounding box center [750, 560] width 660 height 212
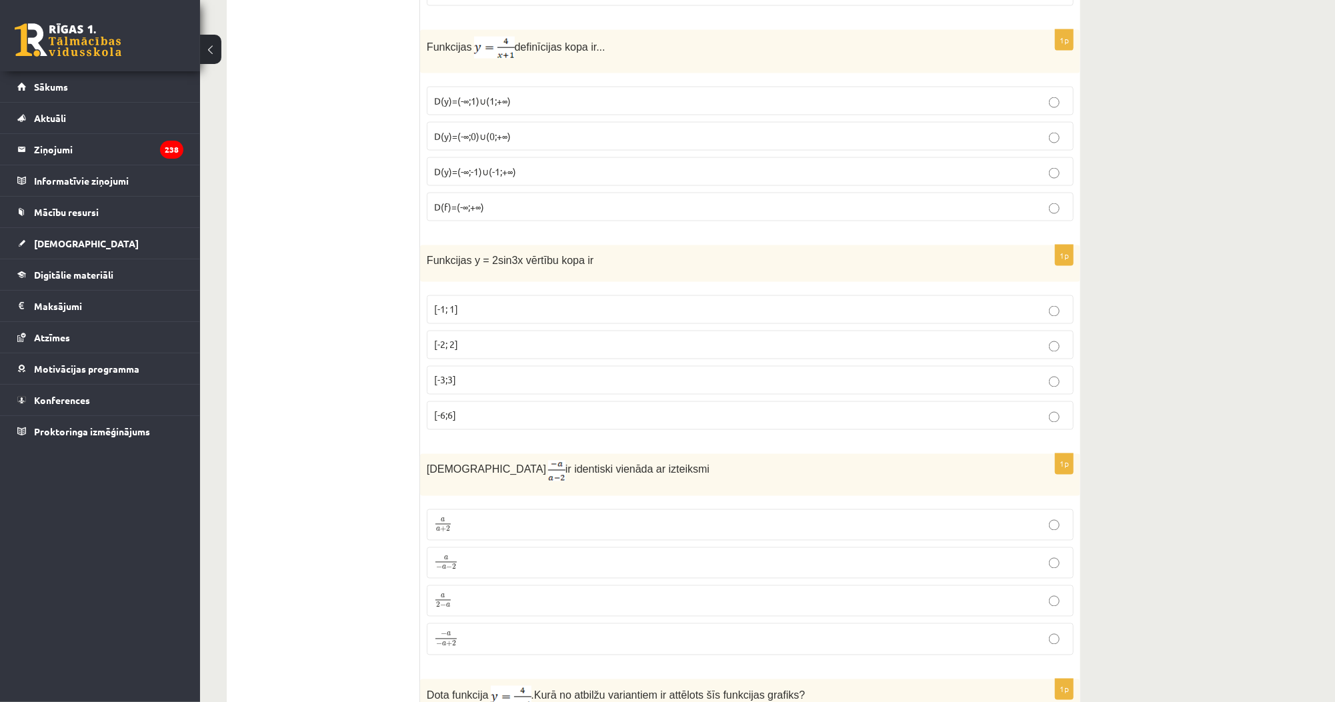
click at [477, 338] on p "[-2; 2]" at bounding box center [750, 345] width 632 height 14
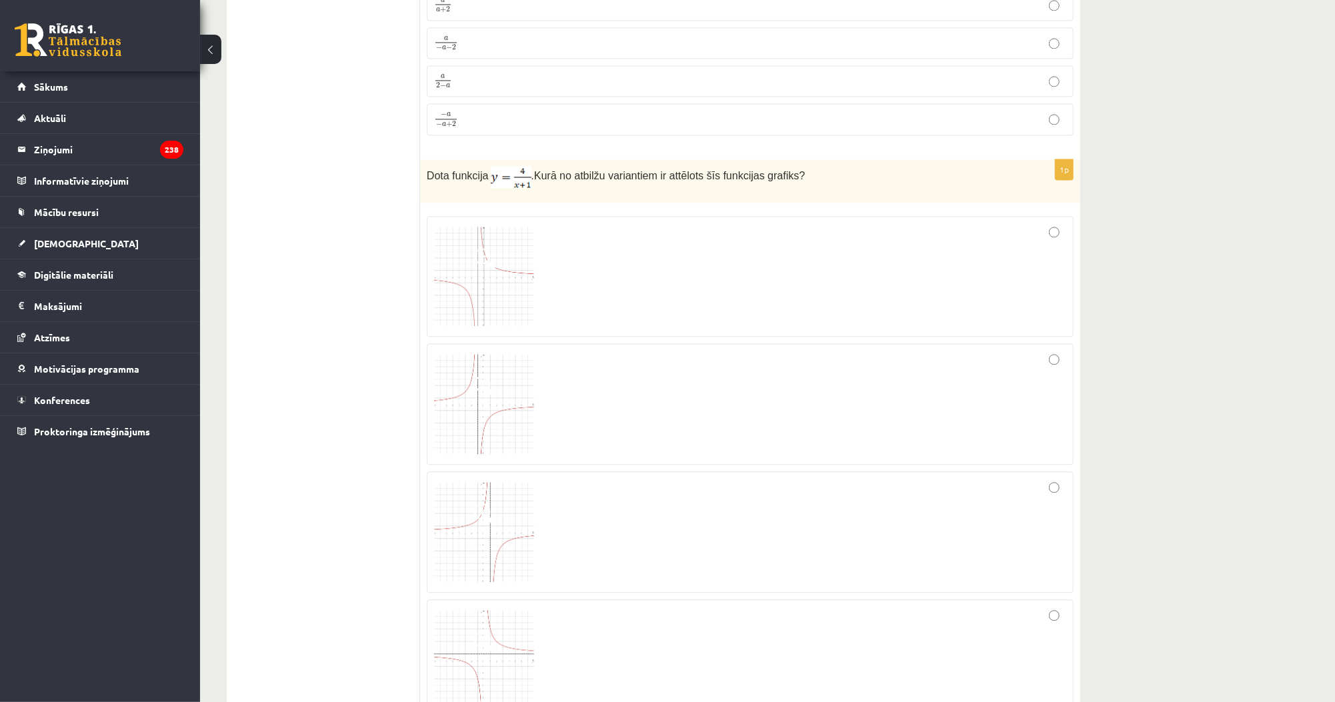
scroll to position [5227, 0]
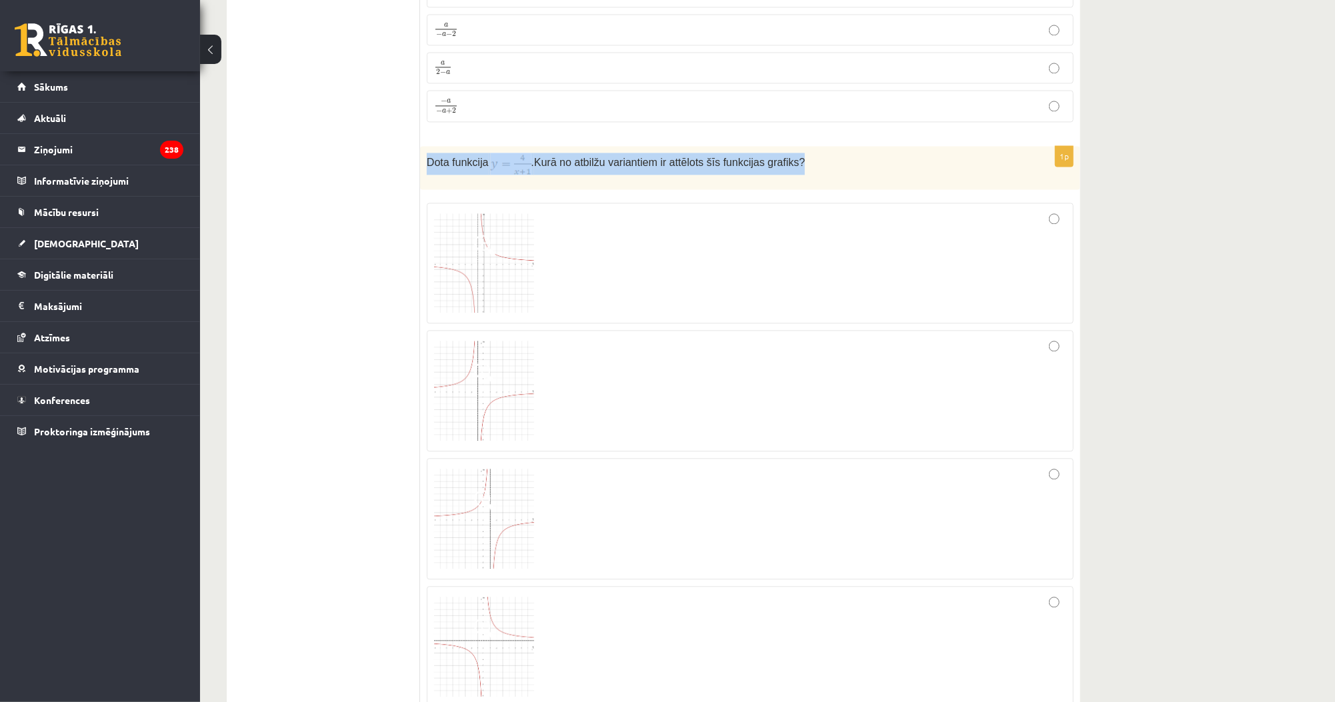
drag, startPoint x: 425, startPoint y: 135, endPoint x: 867, endPoint y: 143, distance: 442.7
click at [867, 146] on div "Dota funkcija . Kurā no atbilžu variantiem ir attēlots šīs funkcijas grafiks?" at bounding box center [750, 167] width 660 height 43
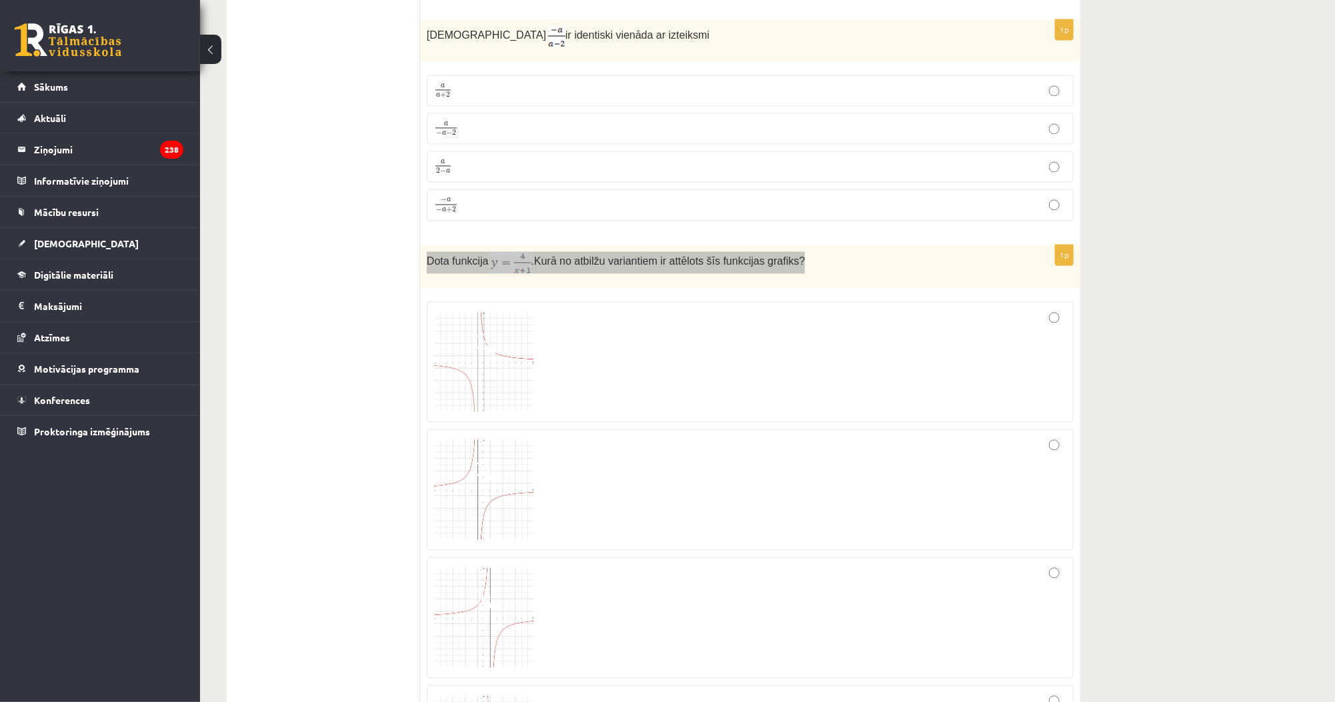
scroll to position [5067, 0]
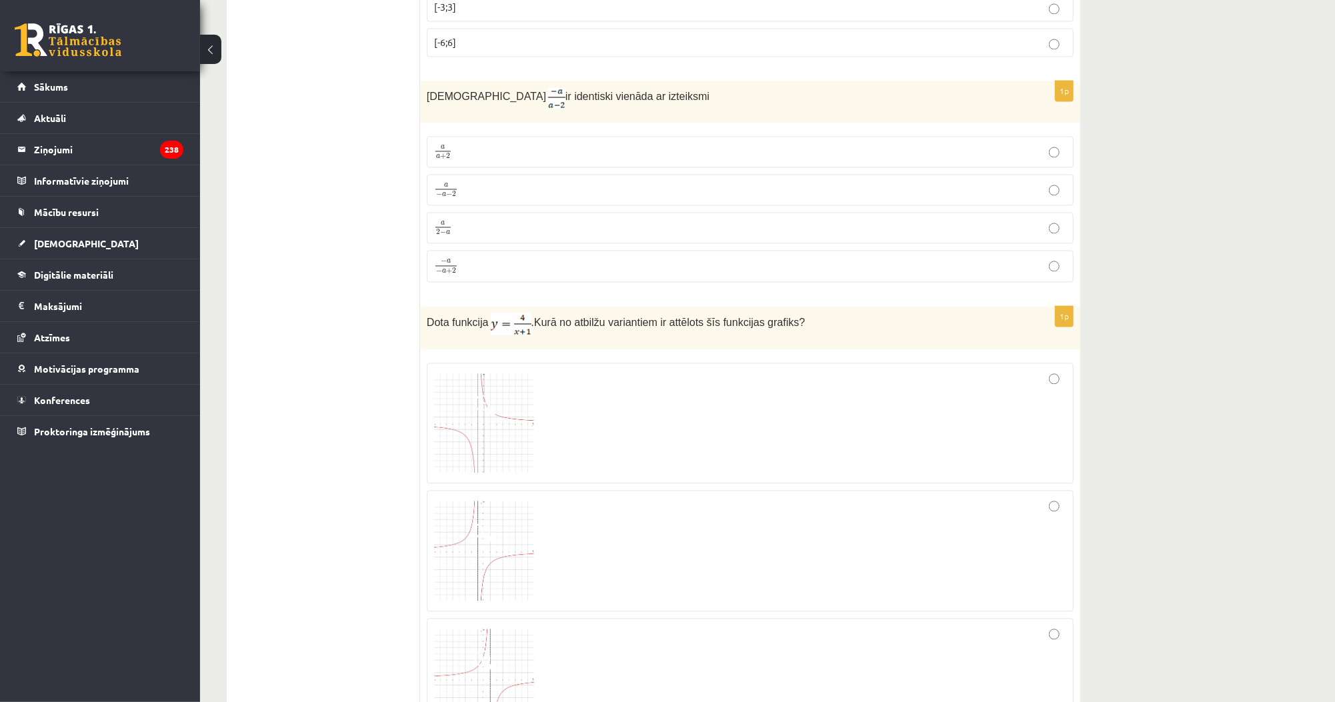
click at [467, 219] on p "a 2 − a a 2 − a" at bounding box center [750, 227] width 632 height 17
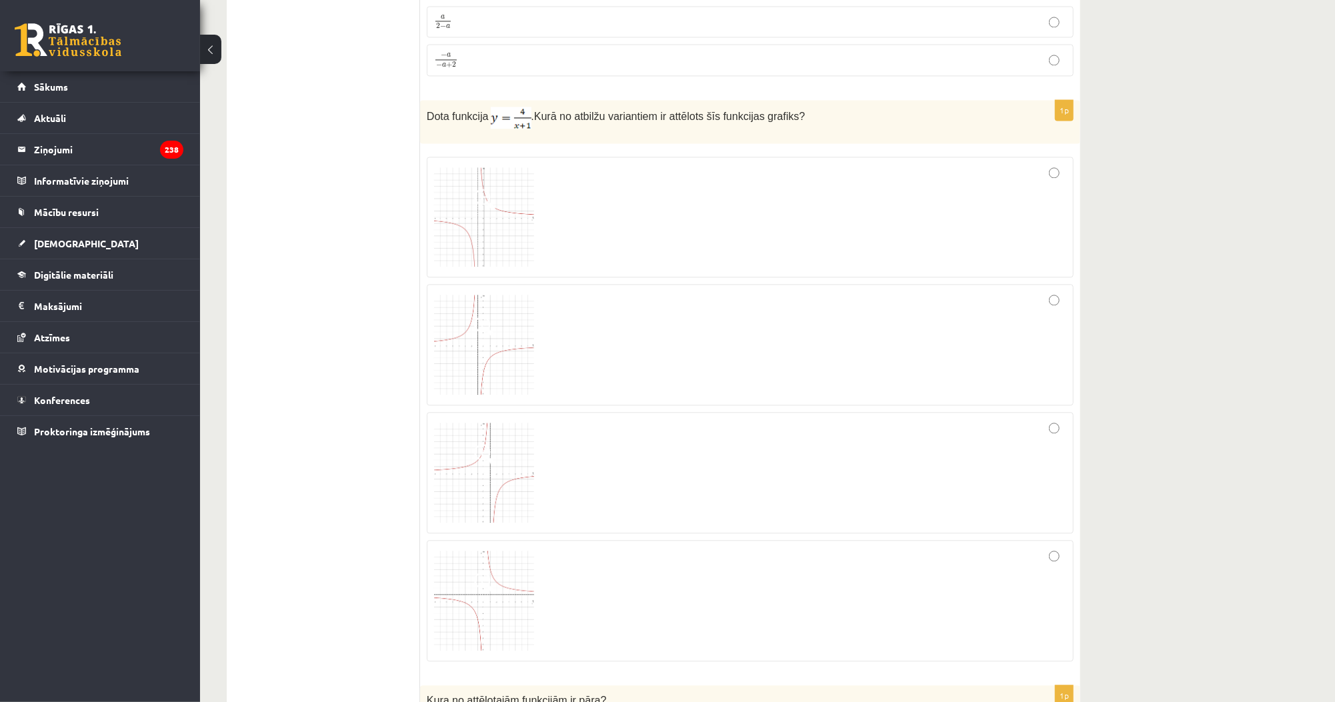
scroll to position [5280, 0]
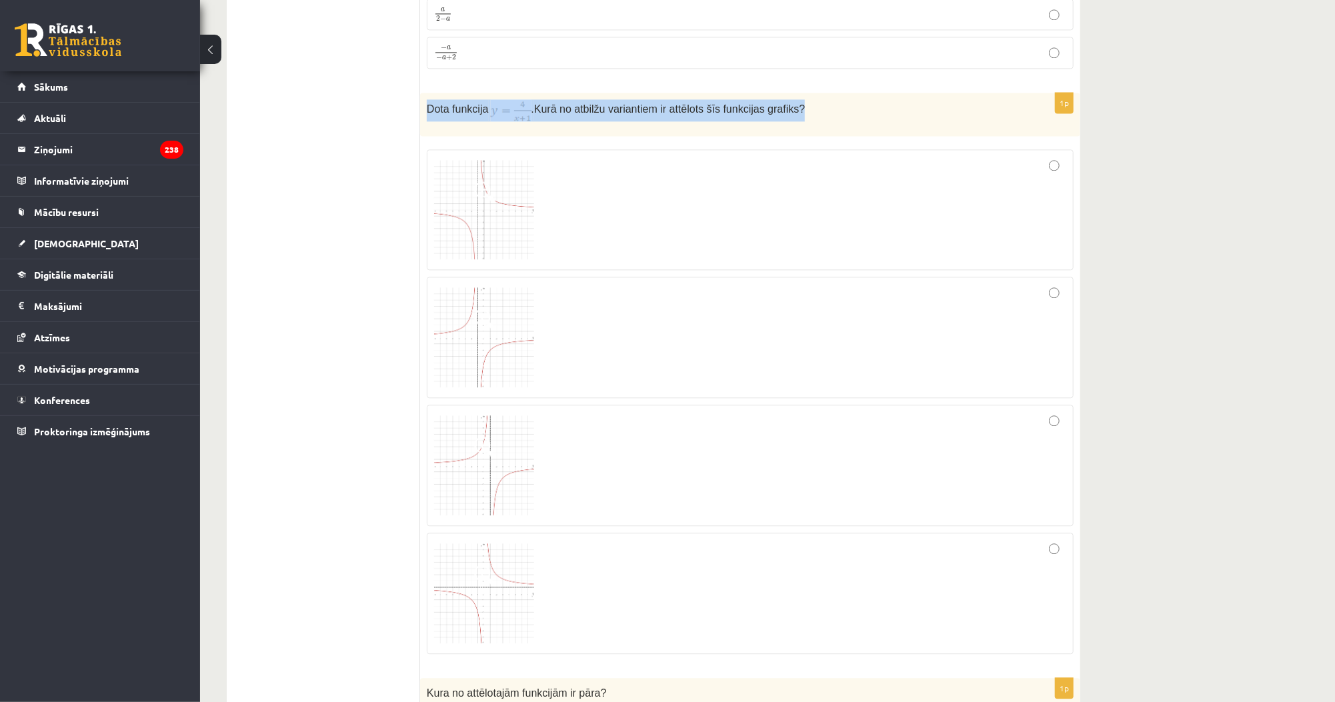
drag, startPoint x: 424, startPoint y: 80, endPoint x: 831, endPoint y: 93, distance: 407.5
click at [831, 93] on div "Dota funkcija . Kurā no atbilžu variantiem ir attēlots šīs funkcijas grafiks?" at bounding box center [750, 114] width 660 height 43
click at [485, 173] on img at bounding box center [484, 210] width 100 height 100
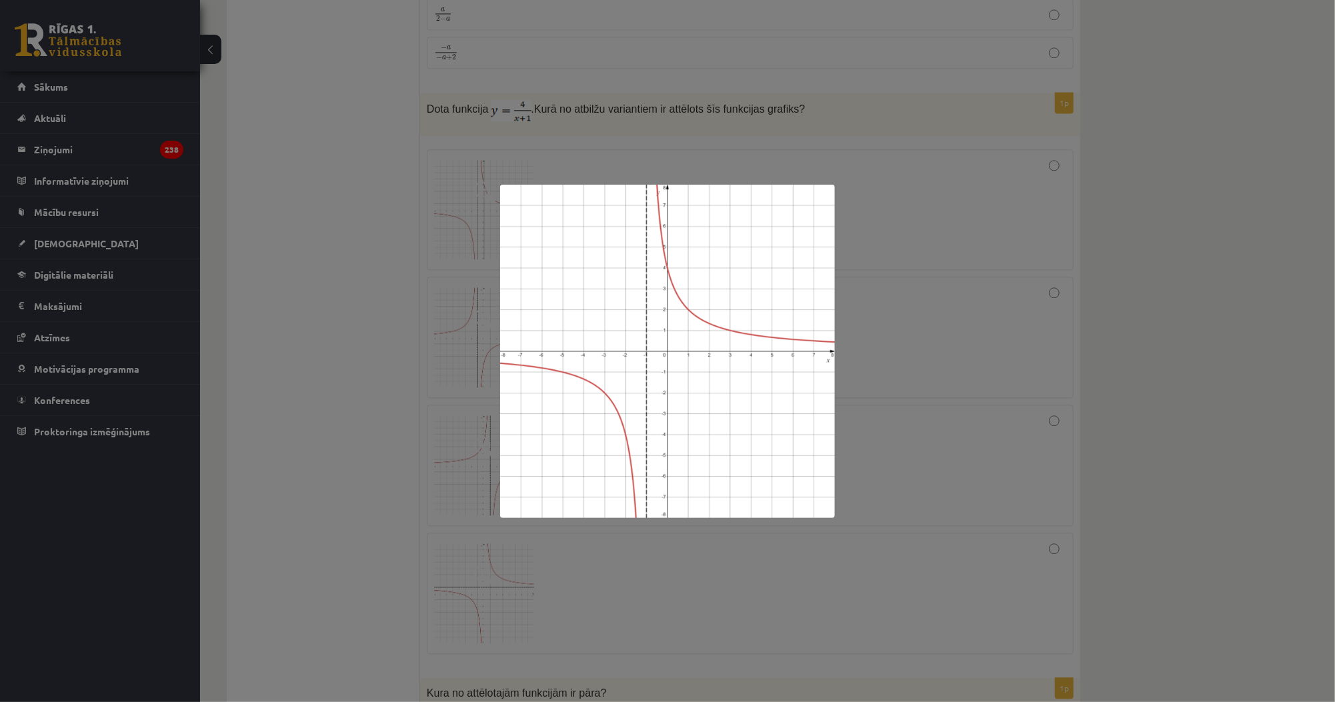
click at [387, 262] on div at bounding box center [667, 351] width 1335 height 702
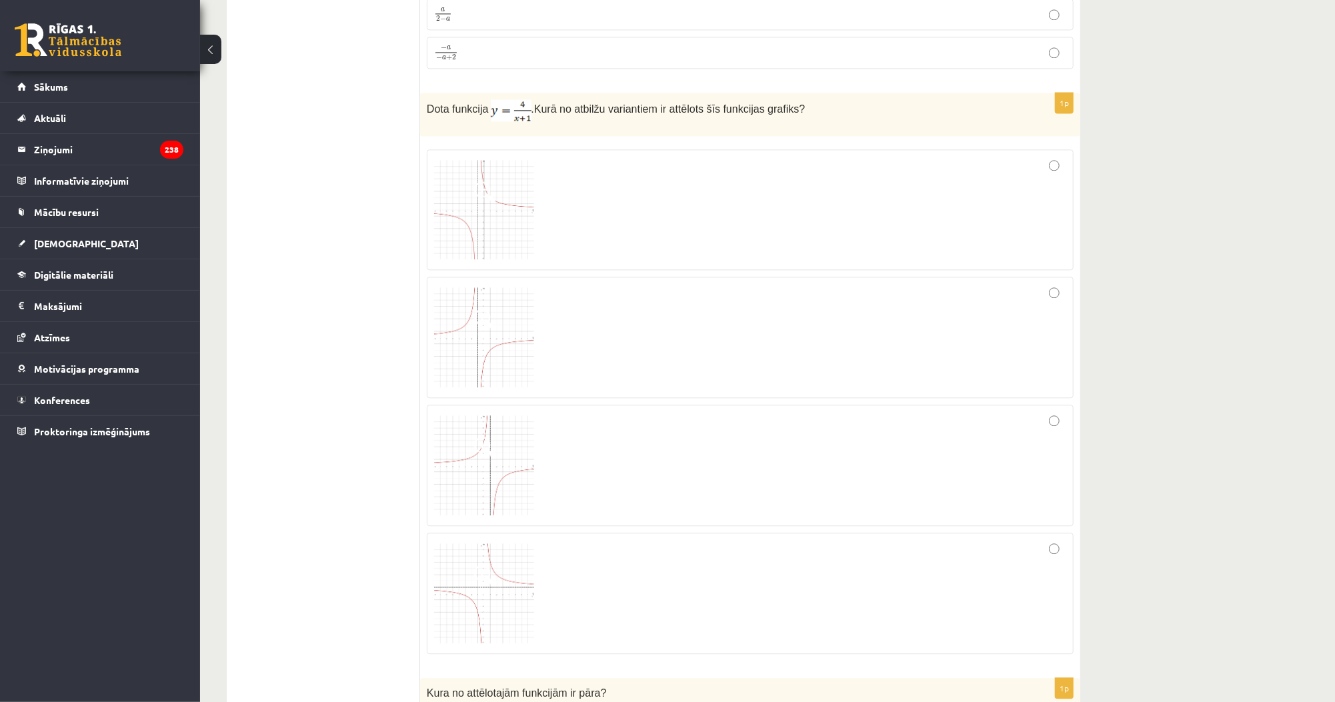
click at [474, 309] on span at bounding box center [484, 319] width 21 height 21
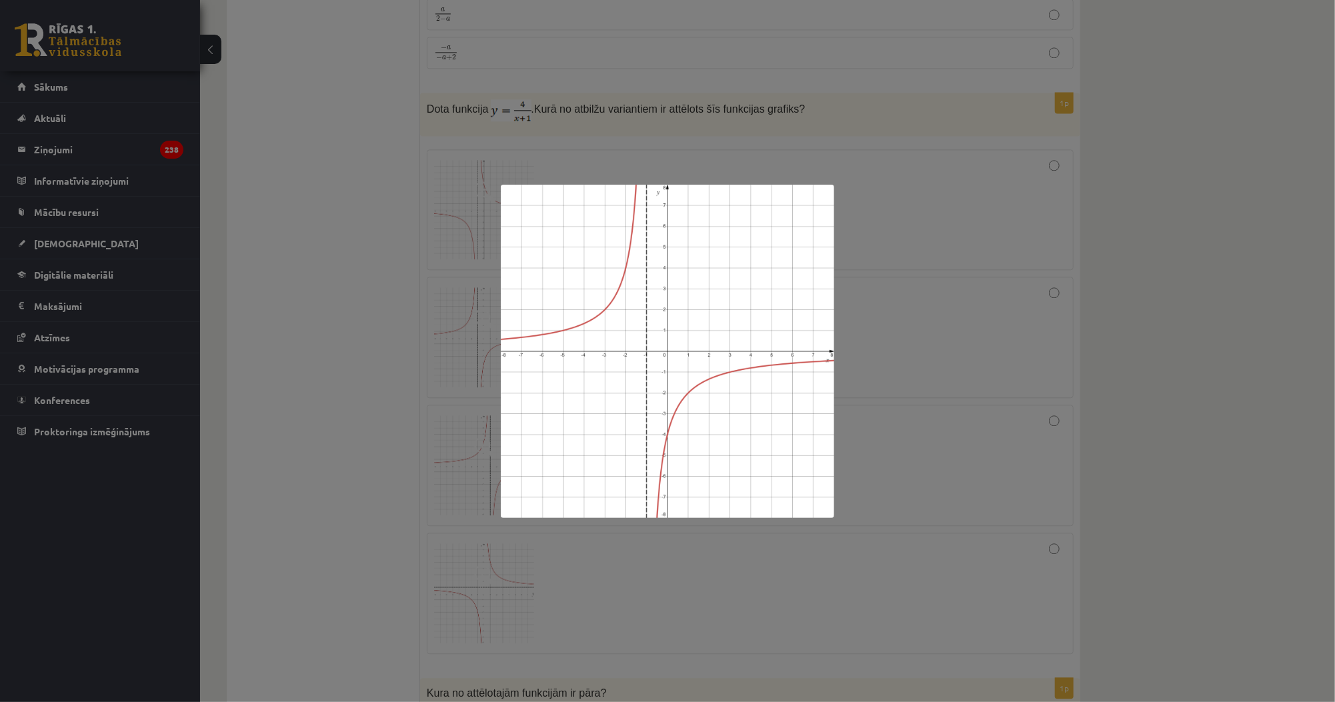
click at [380, 321] on div at bounding box center [667, 351] width 1335 height 702
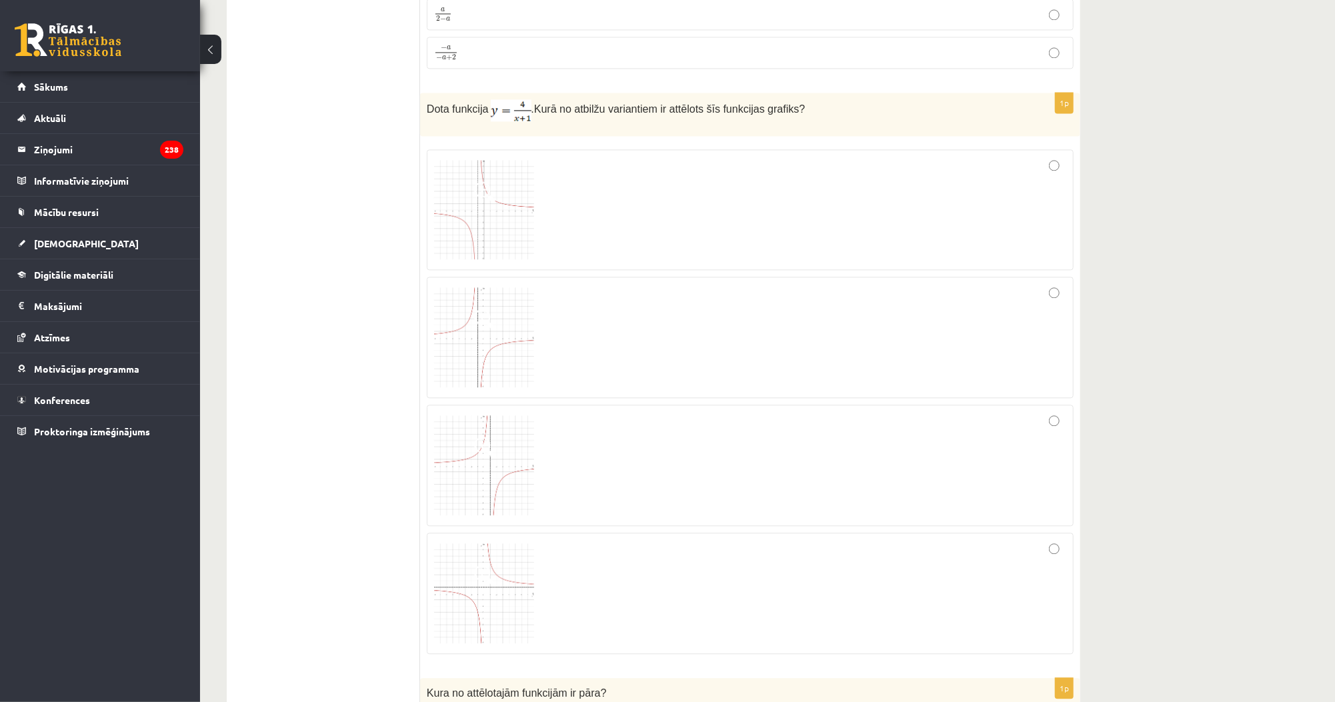
click at [511, 543] on img at bounding box center [484, 593] width 100 height 100
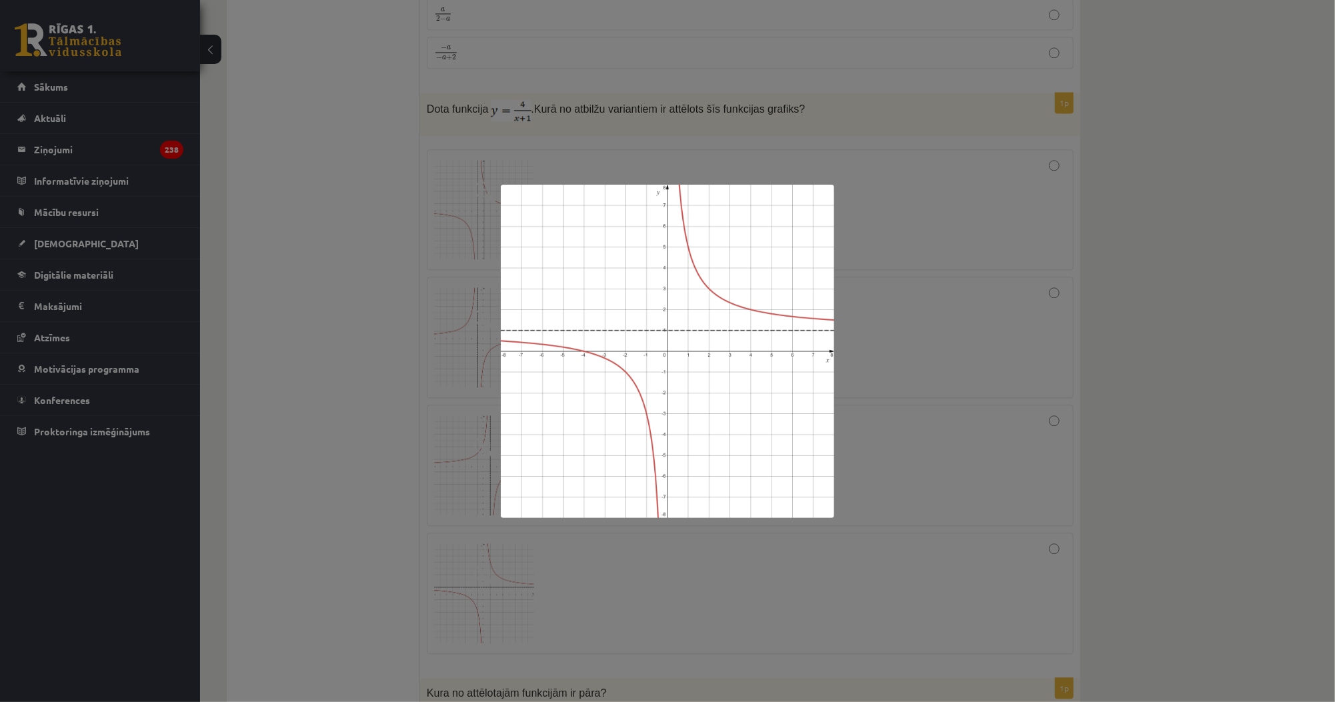
click at [309, 329] on div at bounding box center [667, 351] width 1335 height 702
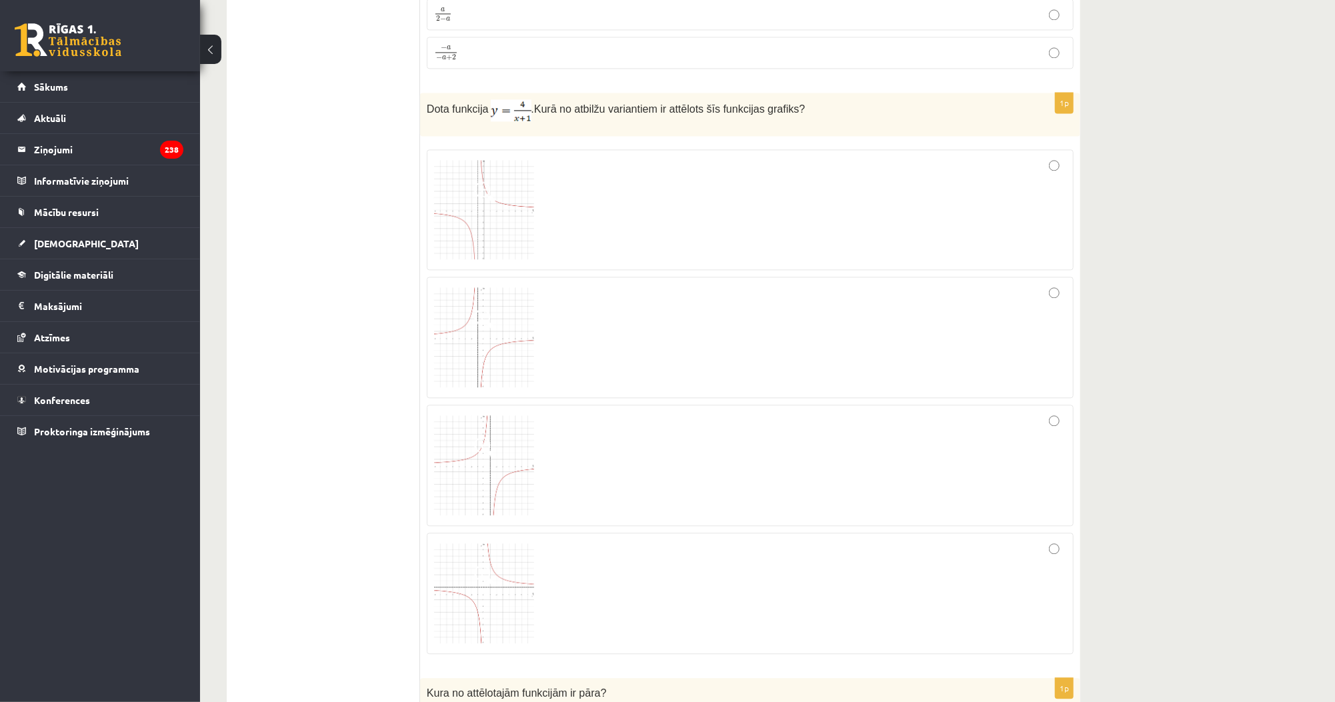
click at [485, 205] on img at bounding box center [484, 210] width 100 height 100
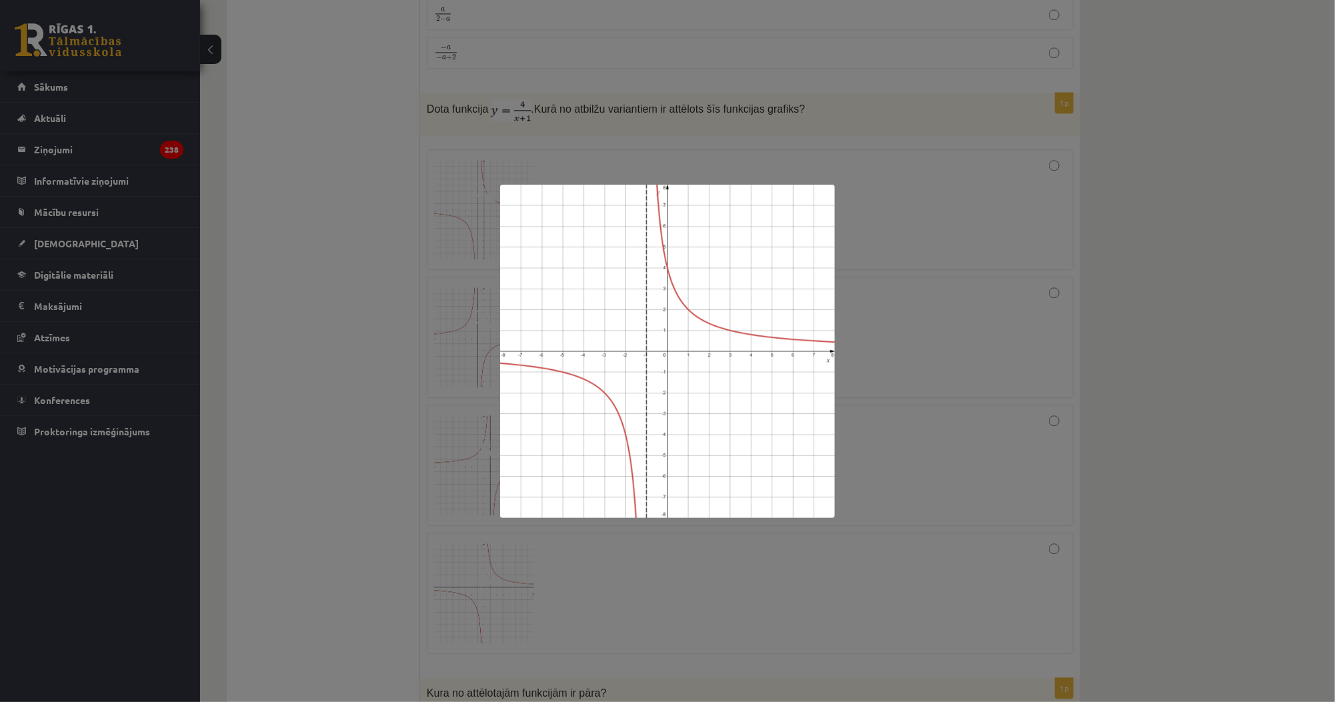
click at [267, 381] on div at bounding box center [667, 351] width 1335 height 702
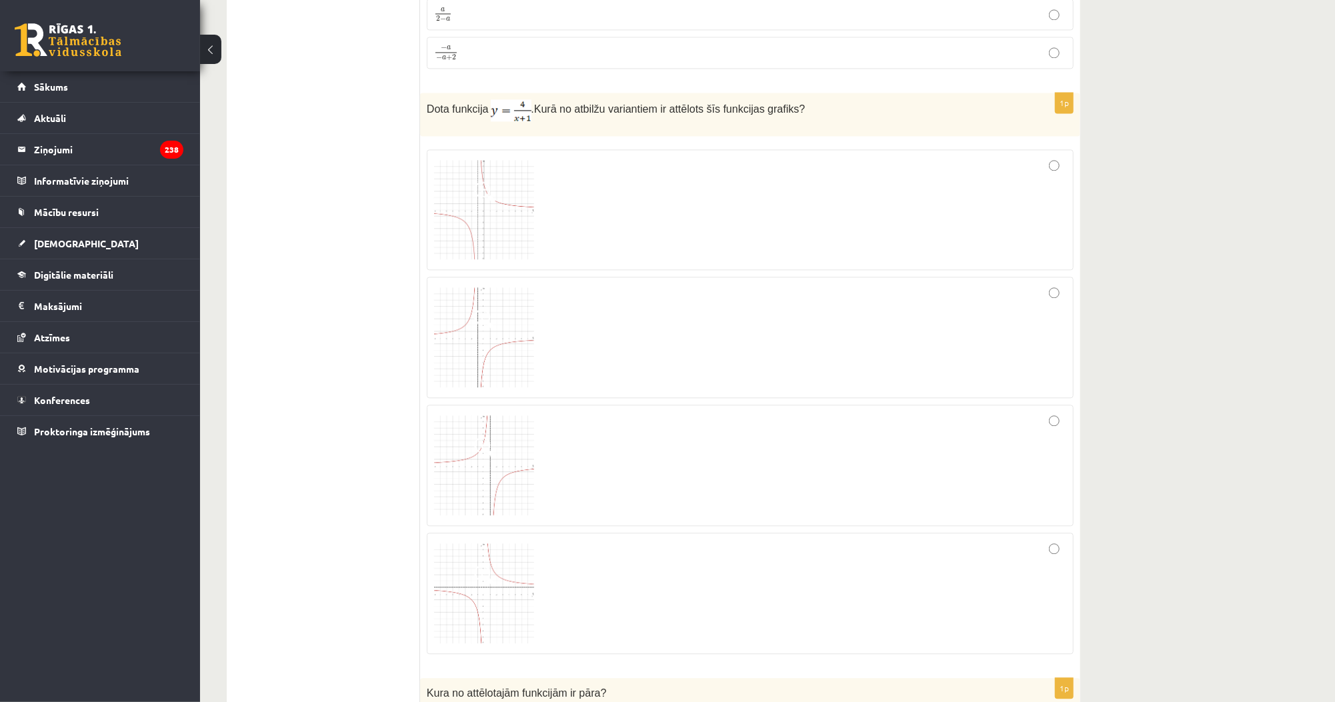
click at [490, 565] on span at bounding box center [484, 575] width 21 height 21
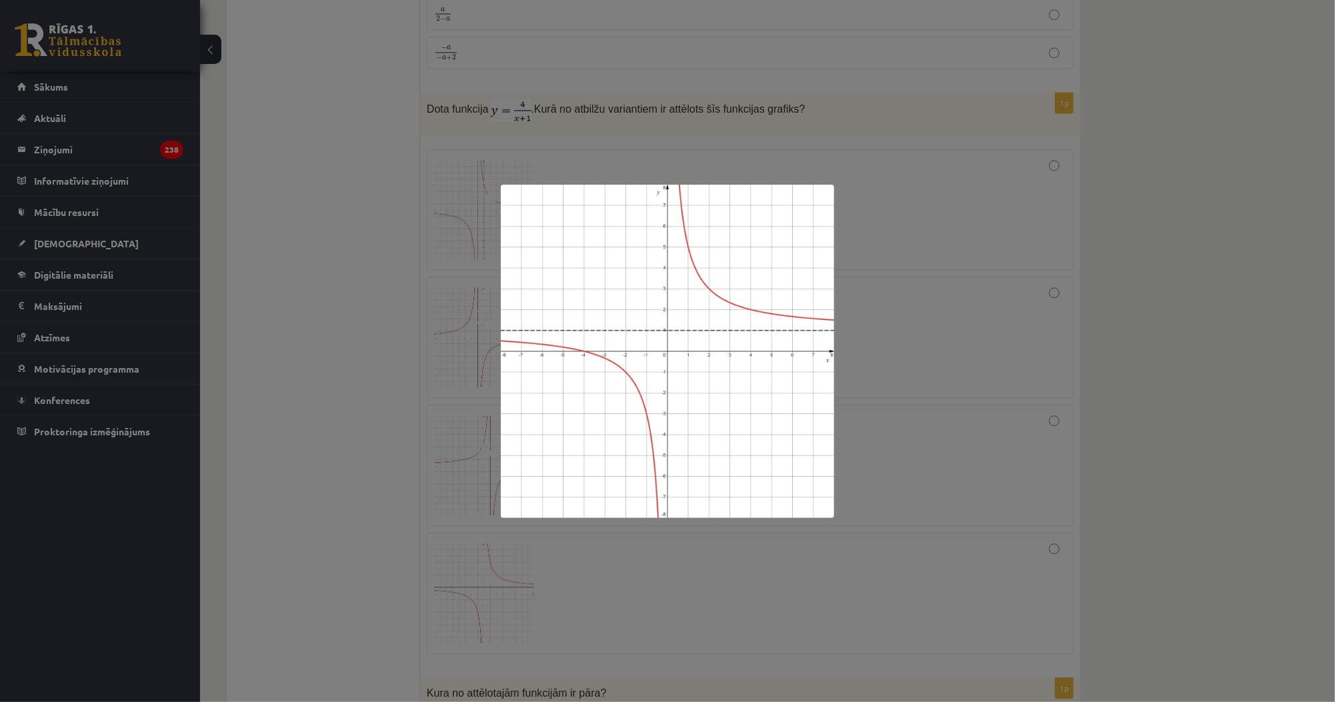
click at [297, 429] on div at bounding box center [667, 351] width 1335 height 702
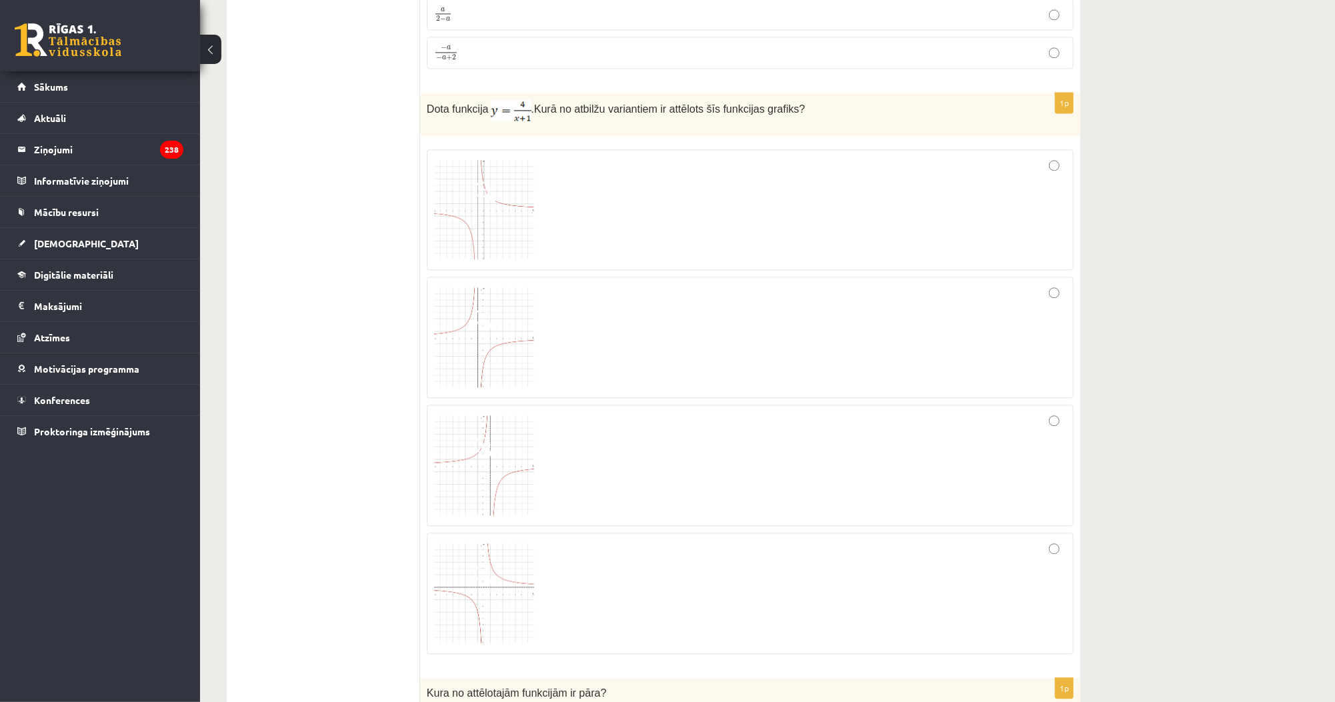
click at [507, 325] on img at bounding box center [484, 337] width 100 height 100
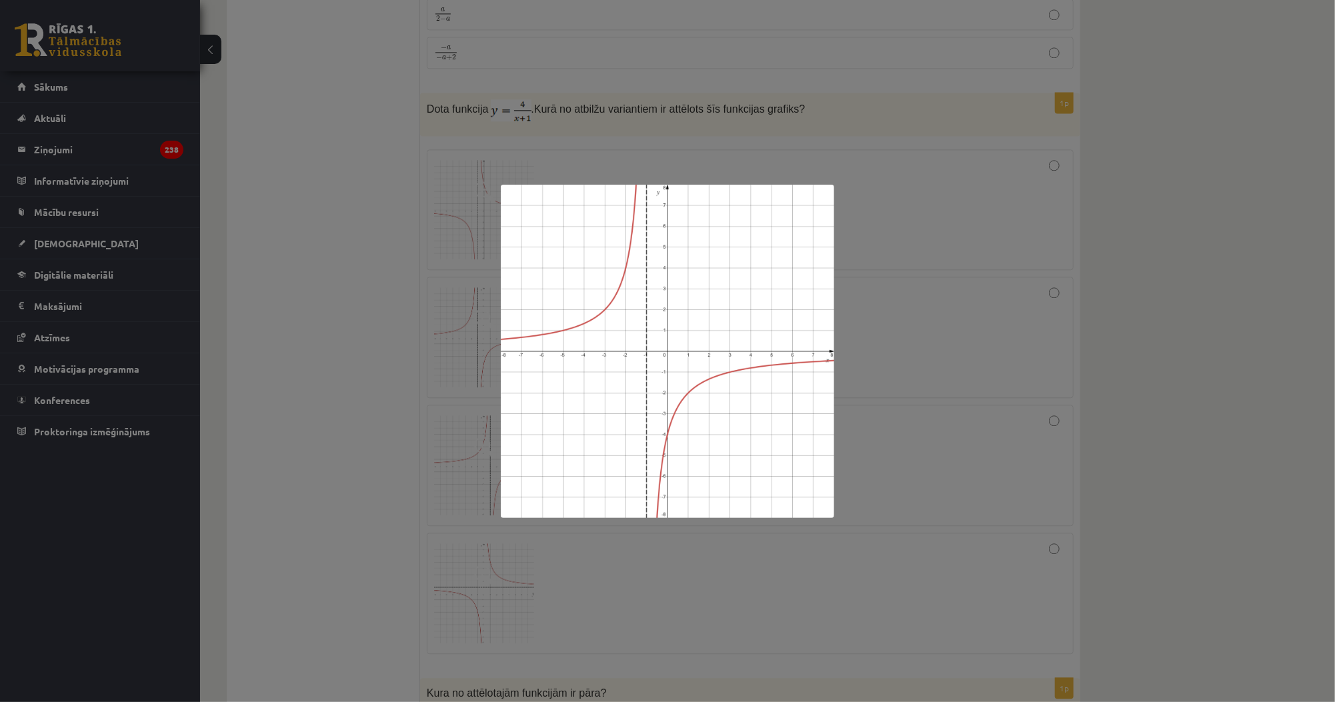
click at [358, 333] on div at bounding box center [667, 351] width 1335 height 702
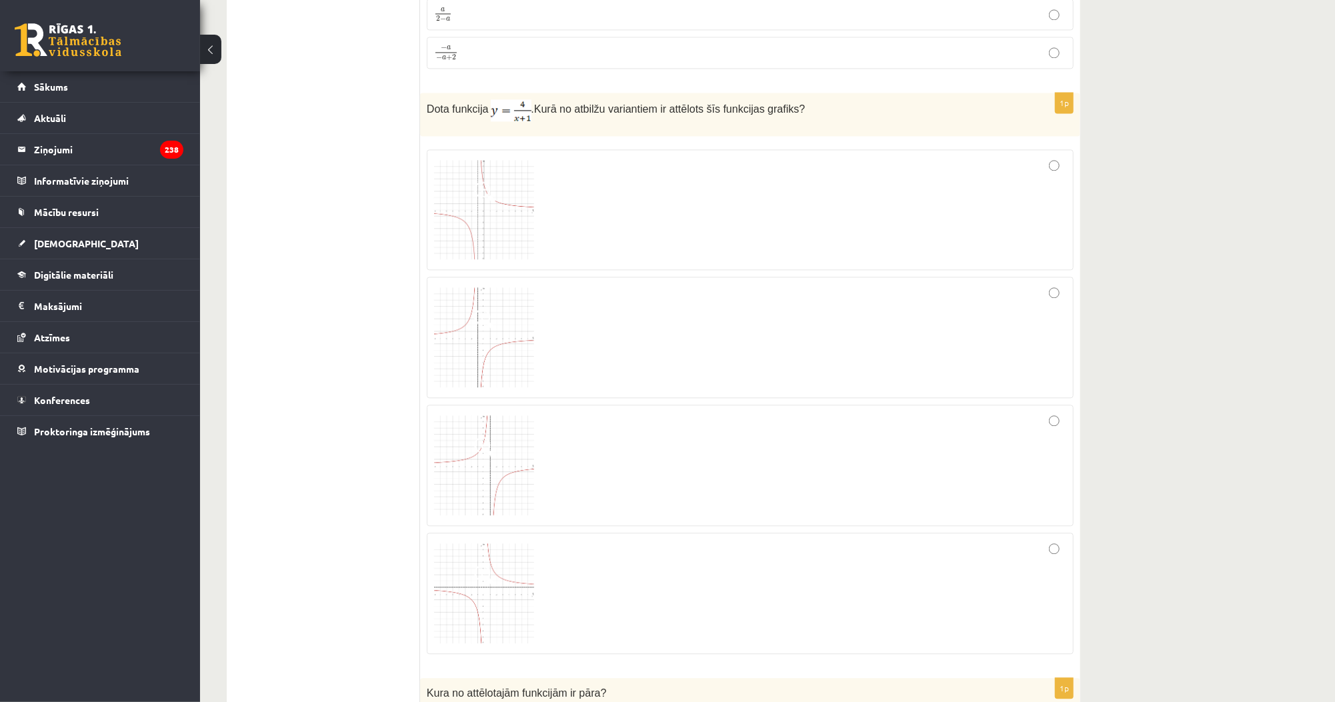
click at [505, 545] on img at bounding box center [484, 593] width 100 height 100
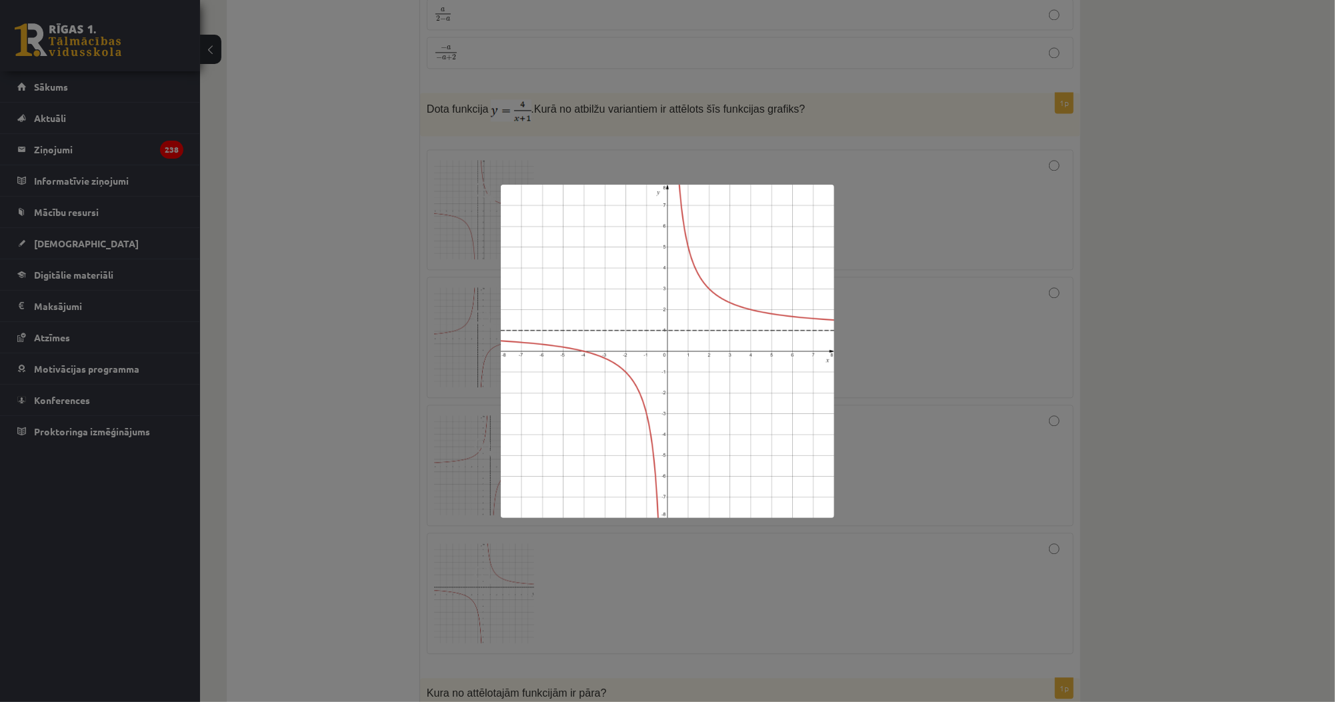
click at [379, 469] on div at bounding box center [667, 351] width 1335 height 702
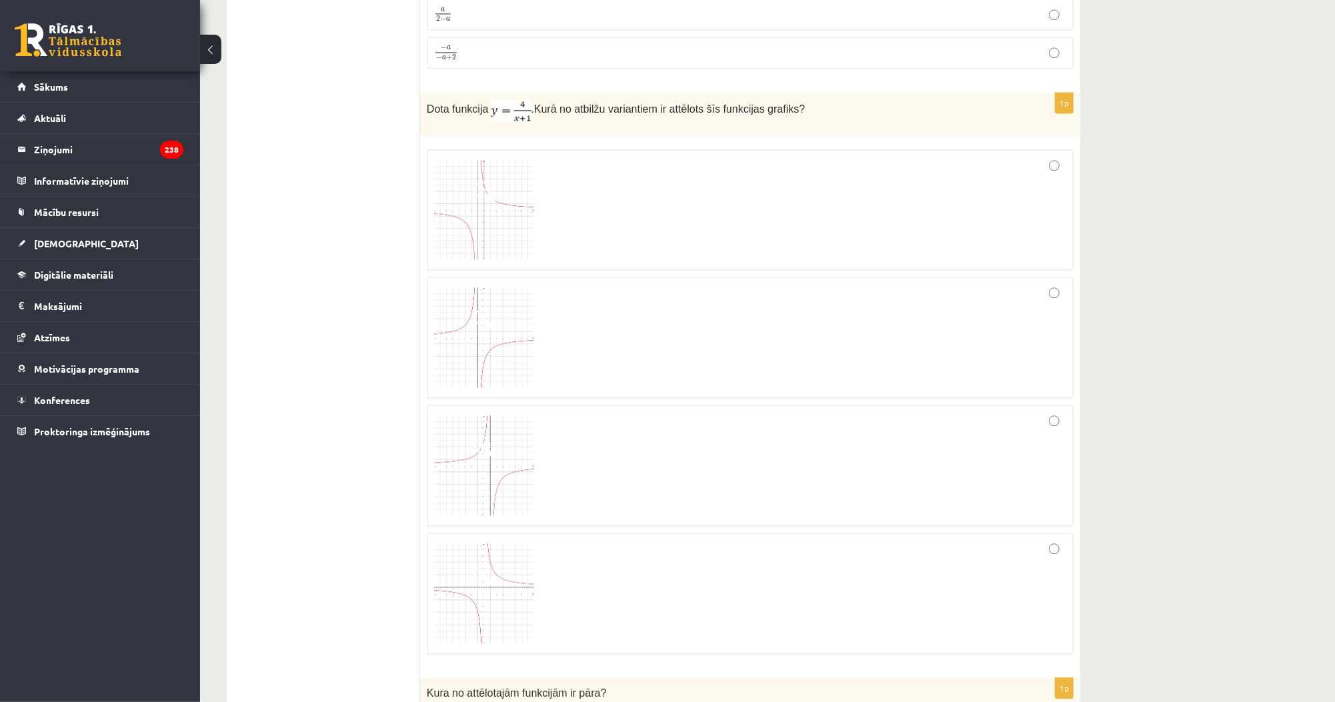
click at [493, 464] on img at bounding box center [484, 465] width 100 height 100
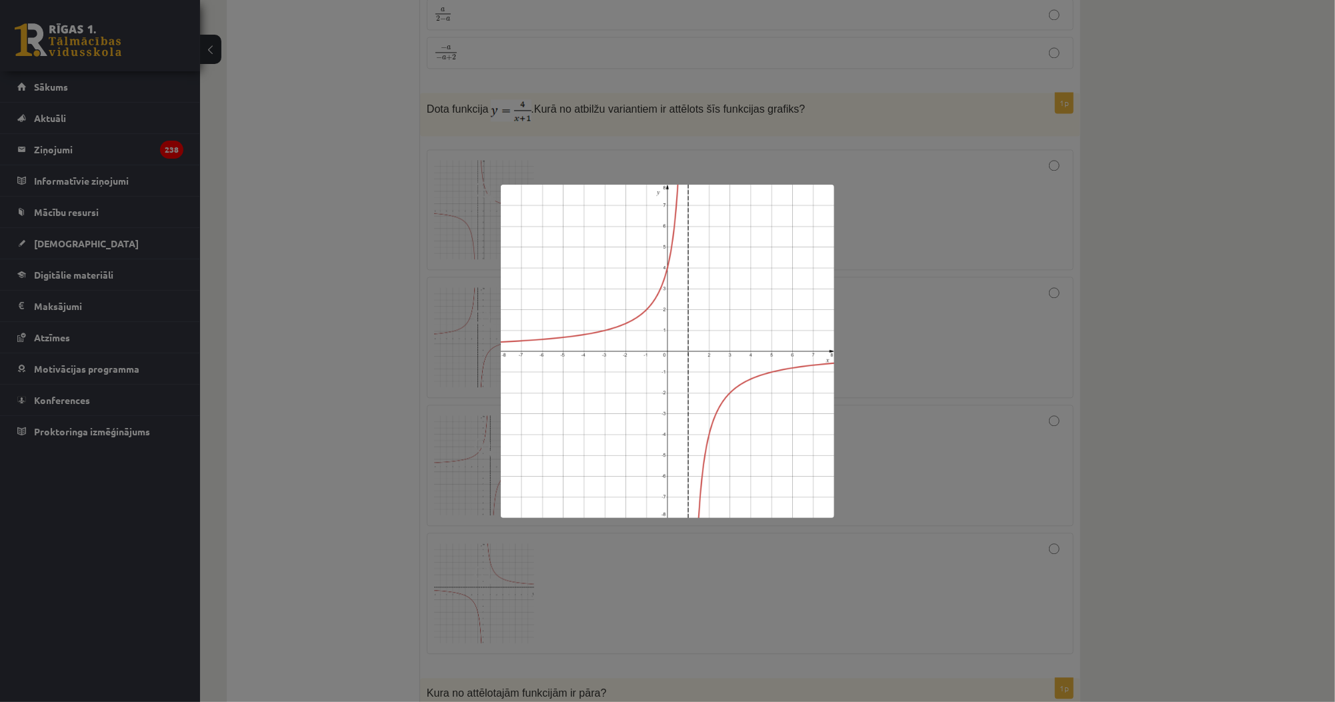
click at [379, 359] on div at bounding box center [667, 351] width 1335 height 702
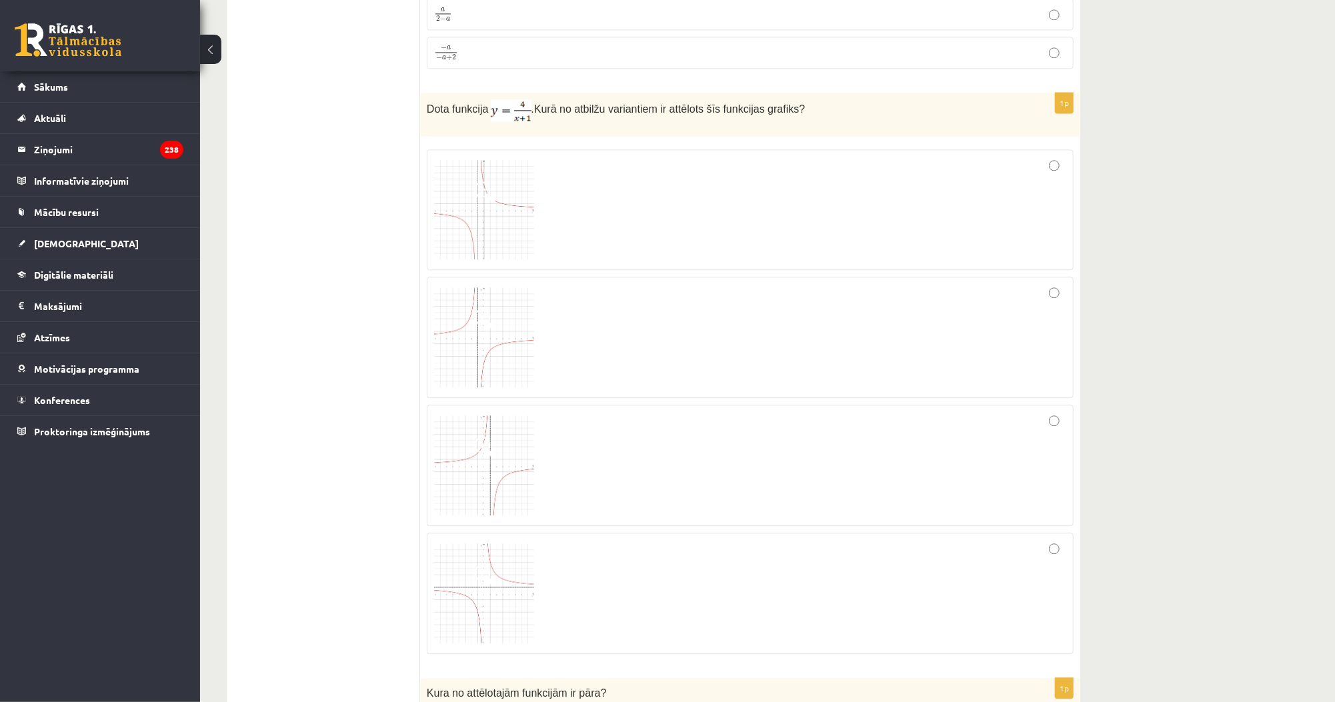
click at [541, 415] on div at bounding box center [750, 465] width 632 height 107
click at [506, 419] on img at bounding box center [484, 465] width 100 height 100
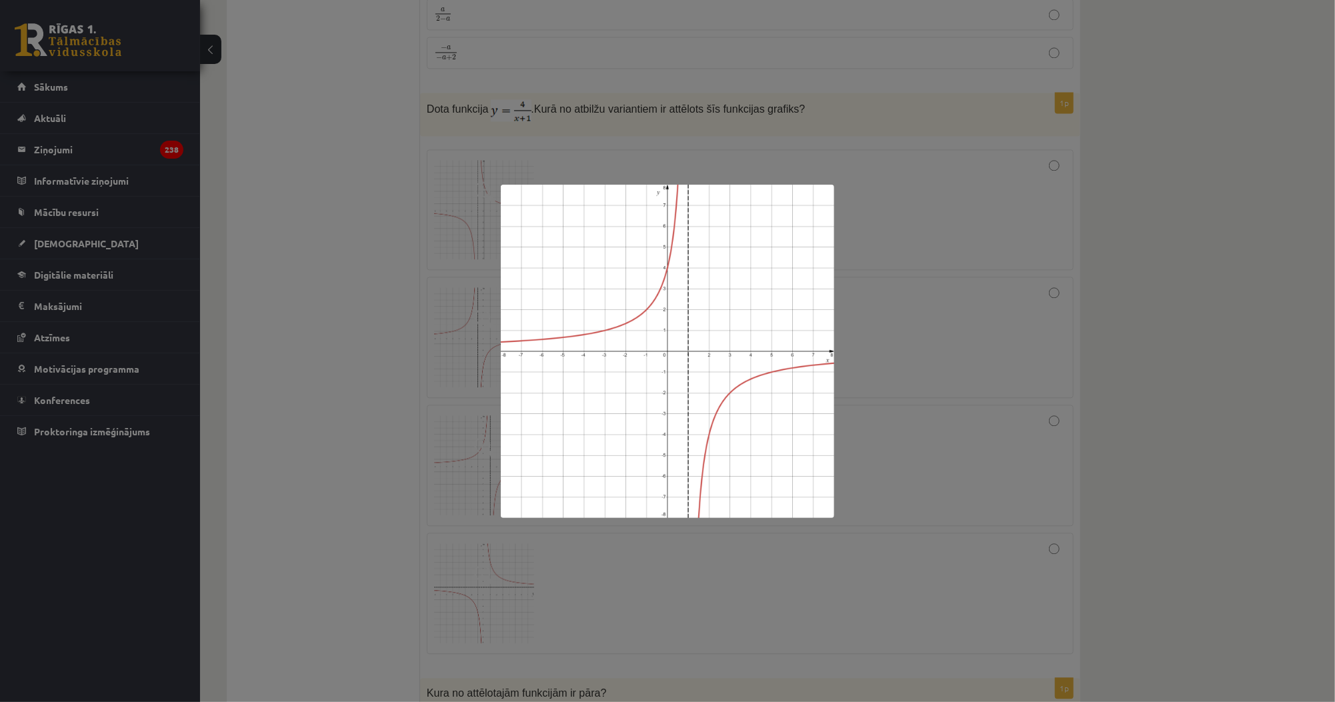
click at [365, 393] on div at bounding box center [667, 351] width 1335 height 702
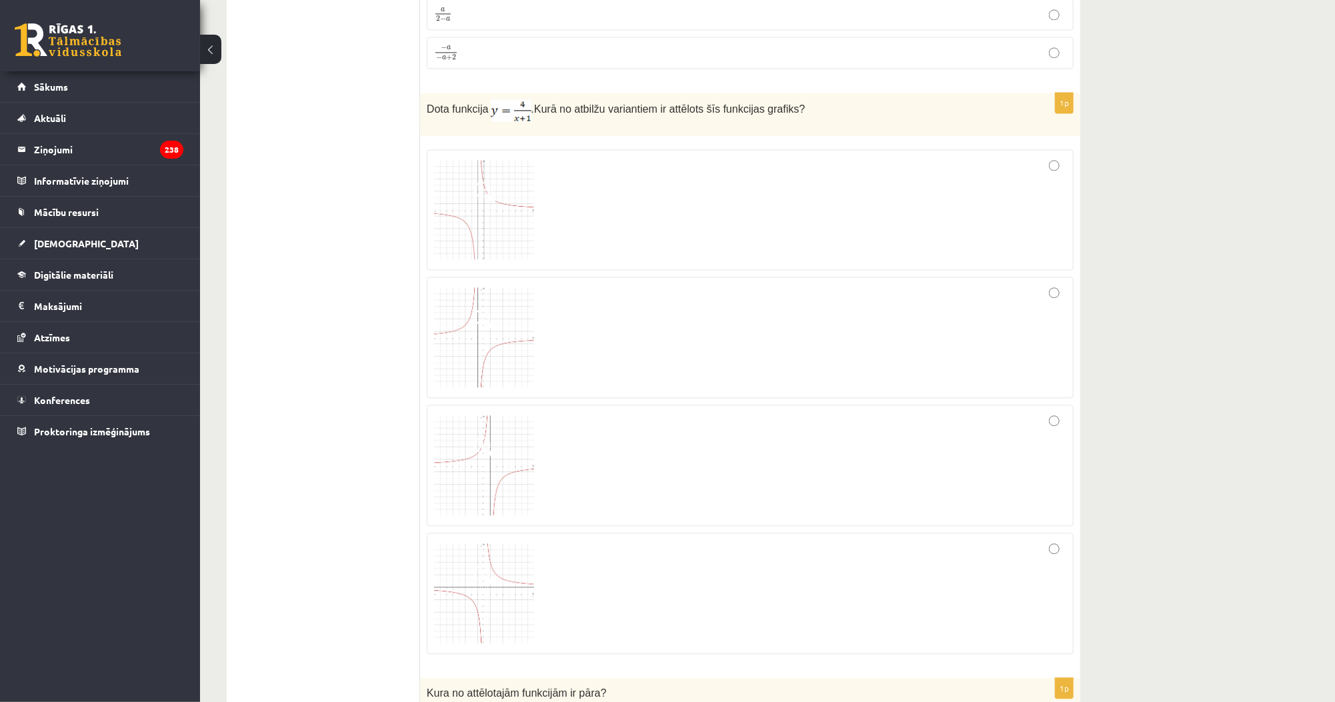
click at [493, 309] on img at bounding box center [484, 337] width 100 height 100
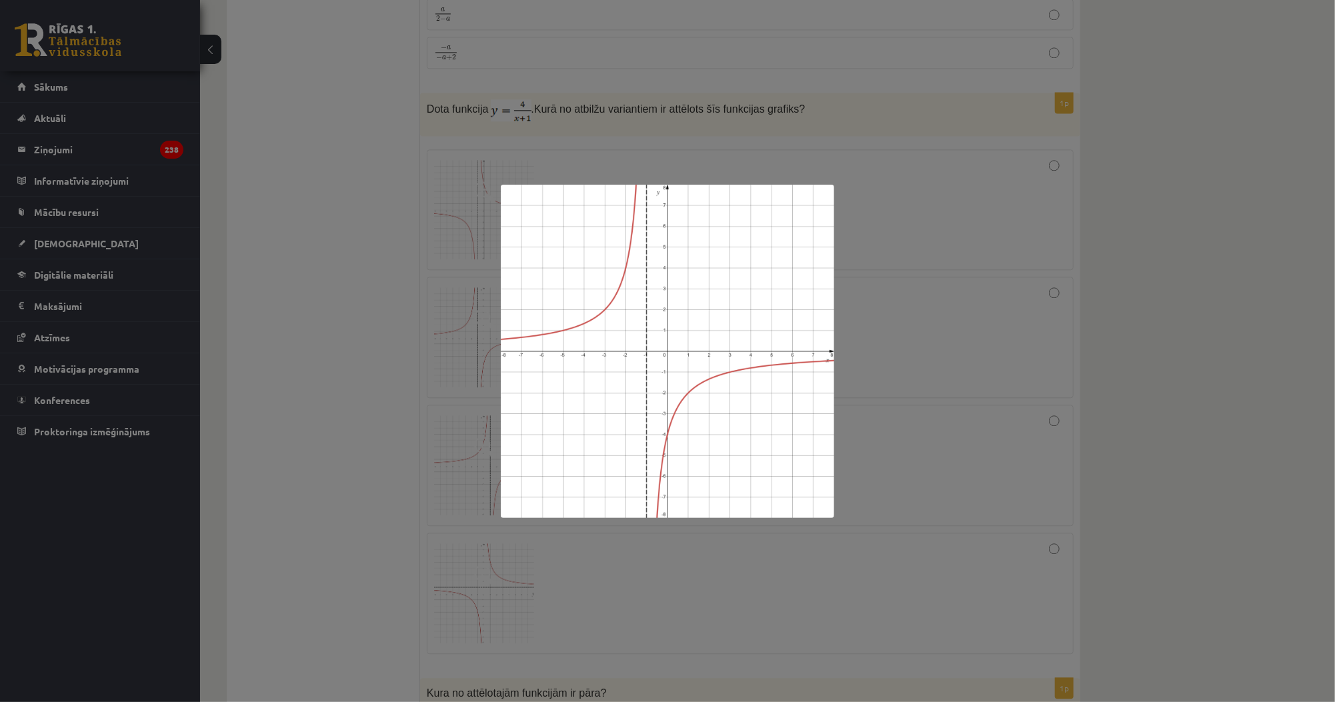
click at [263, 348] on div at bounding box center [667, 351] width 1335 height 702
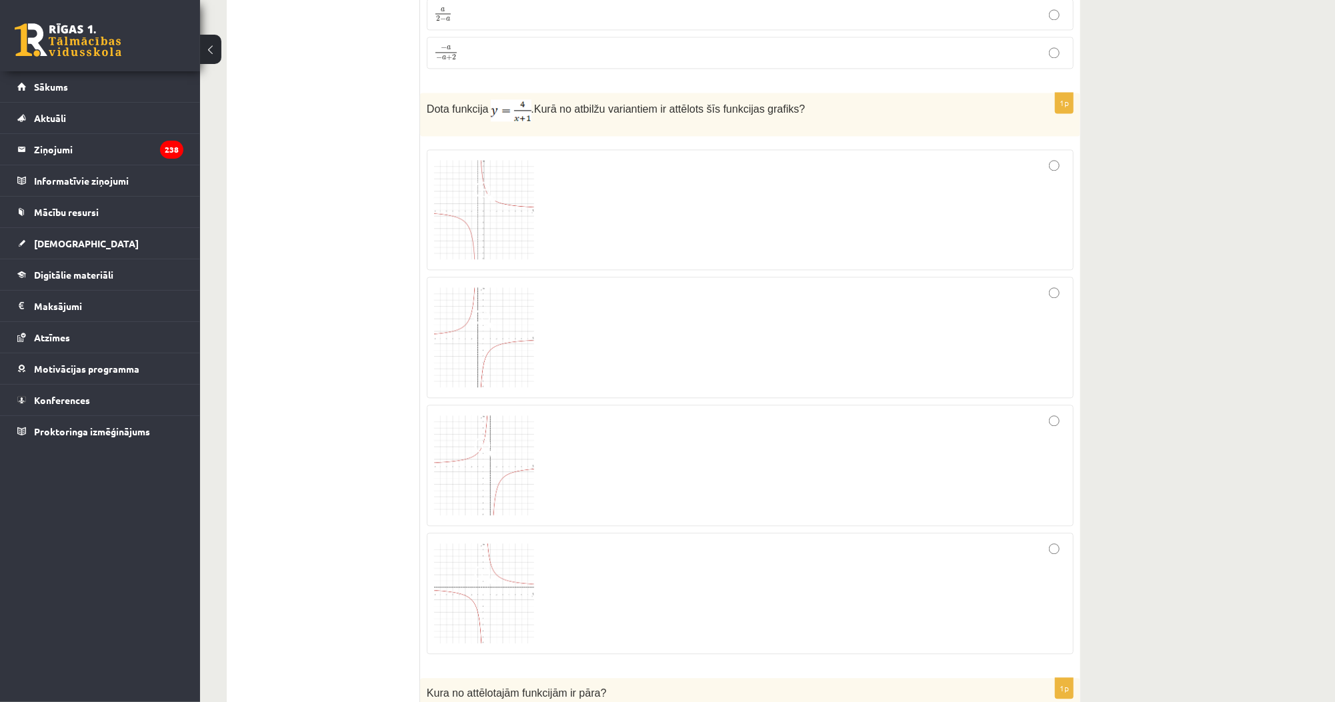
click at [488, 197] on img at bounding box center [484, 210] width 100 height 100
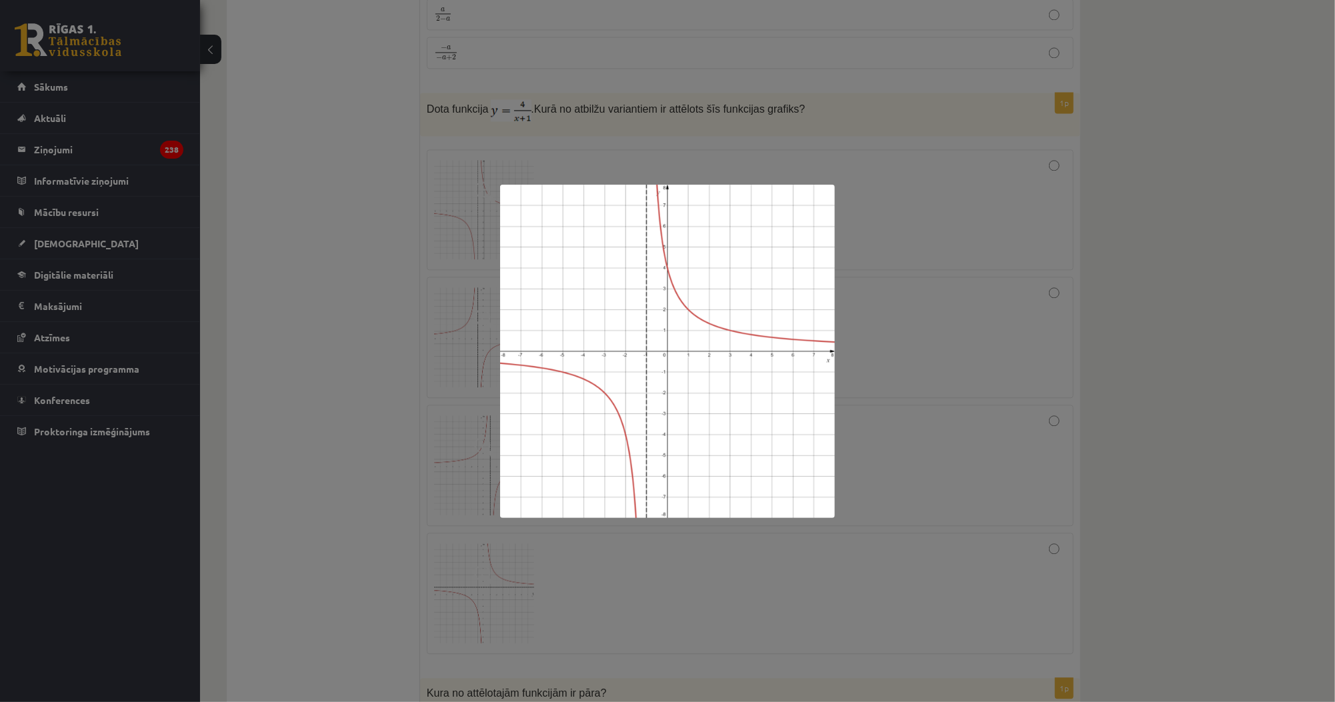
click at [366, 263] on div at bounding box center [667, 351] width 1335 height 702
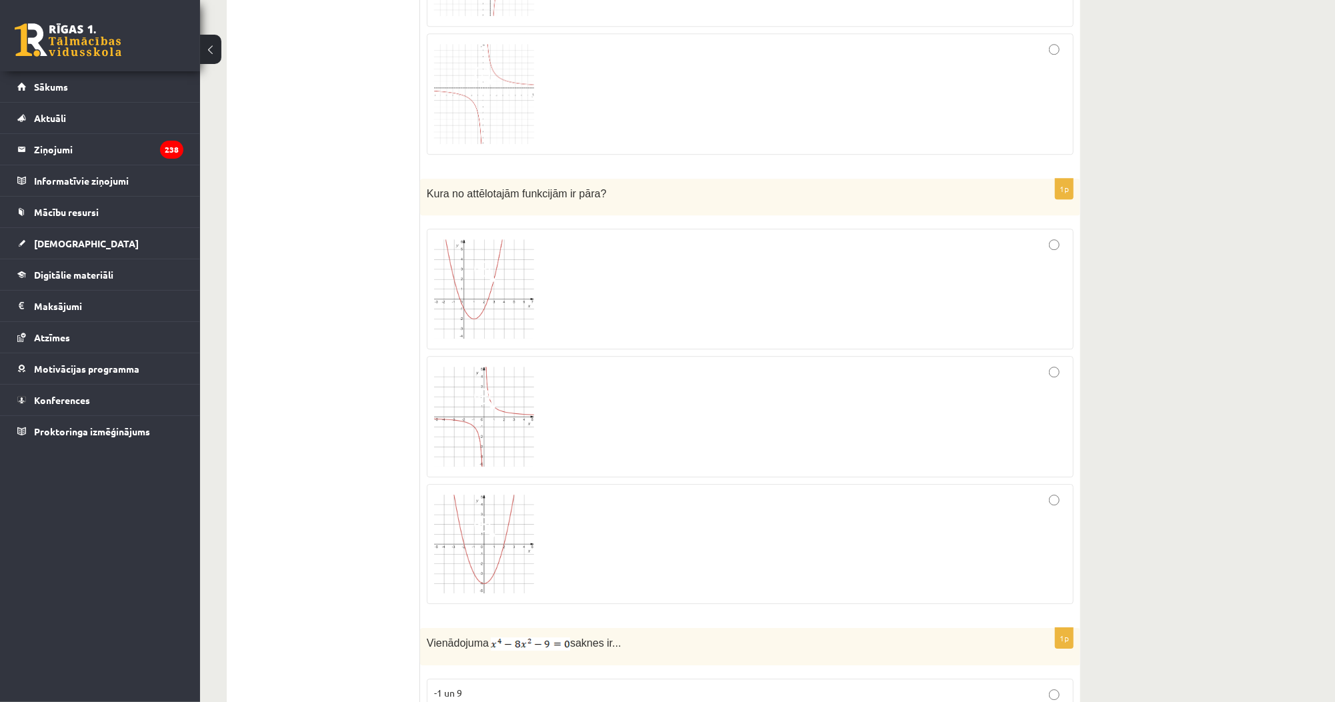
scroll to position [5813, 0]
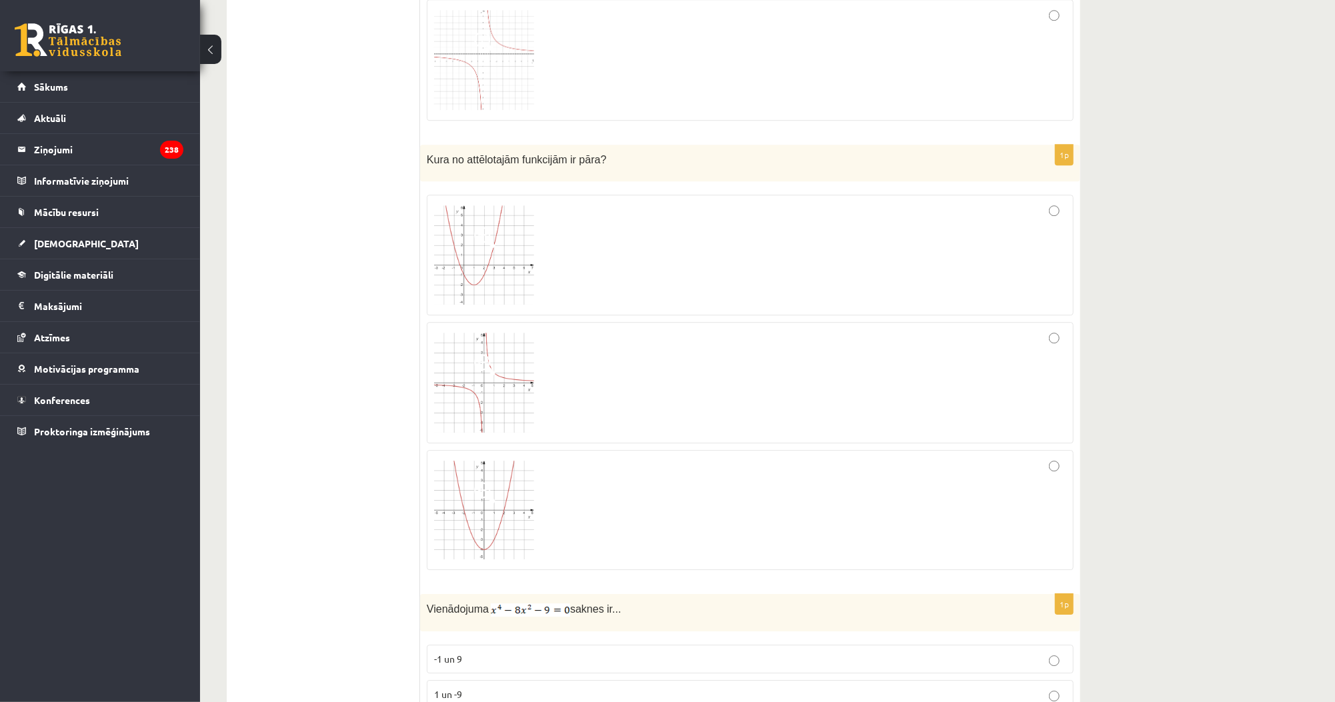
click at [465, 205] on img at bounding box center [484, 255] width 100 height 100
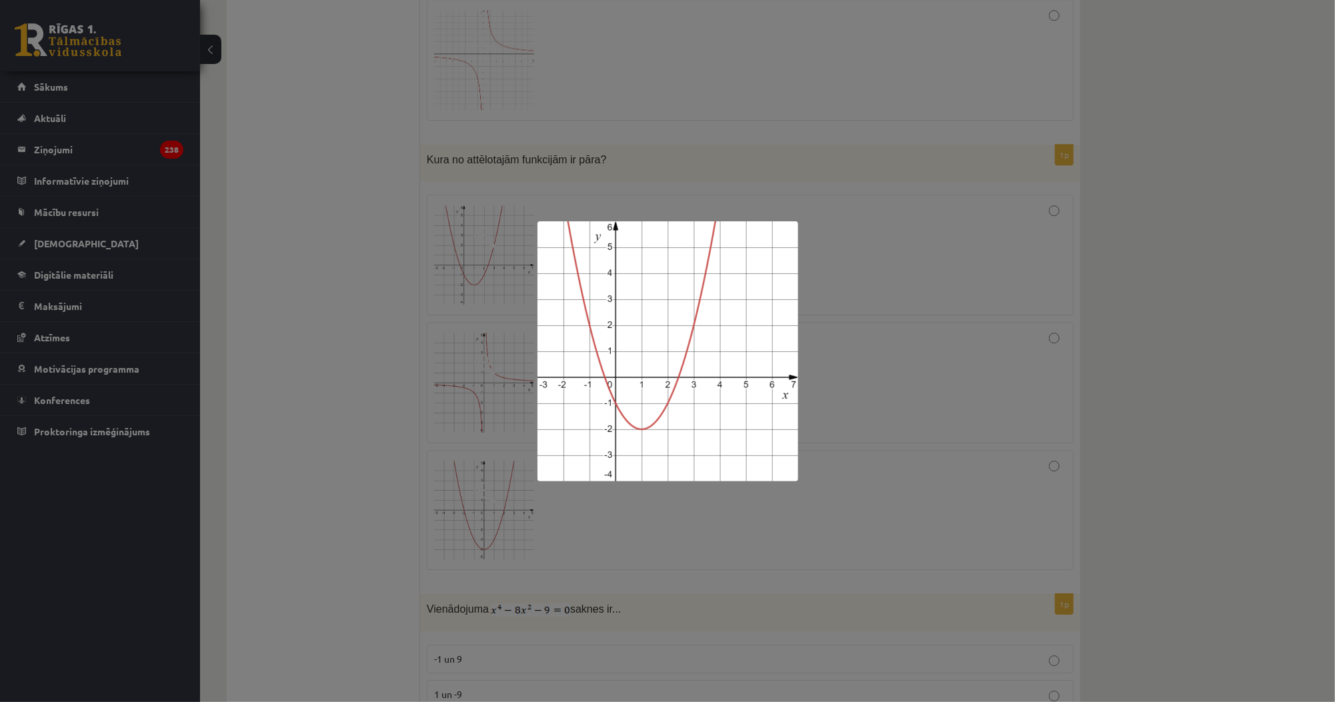
click at [430, 283] on div at bounding box center [667, 351] width 1335 height 702
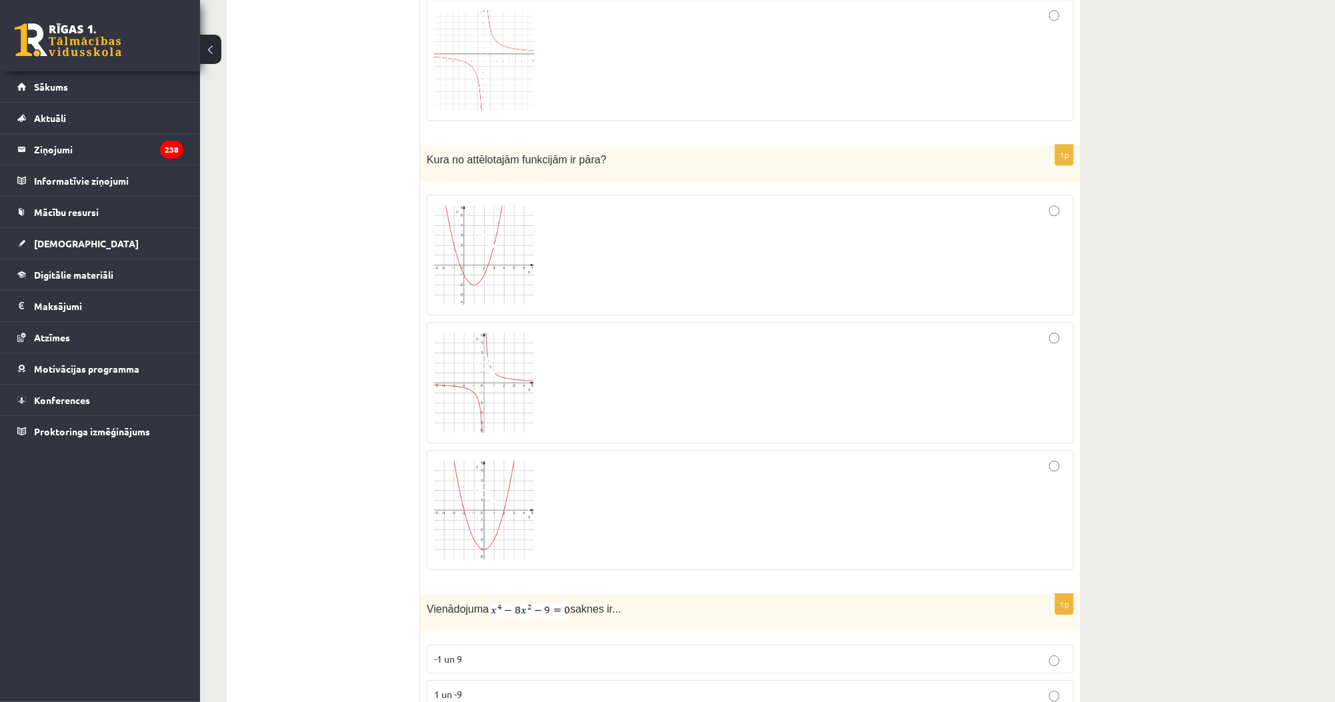
click at [496, 345] on img at bounding box center [484, 383] width 100 height 100
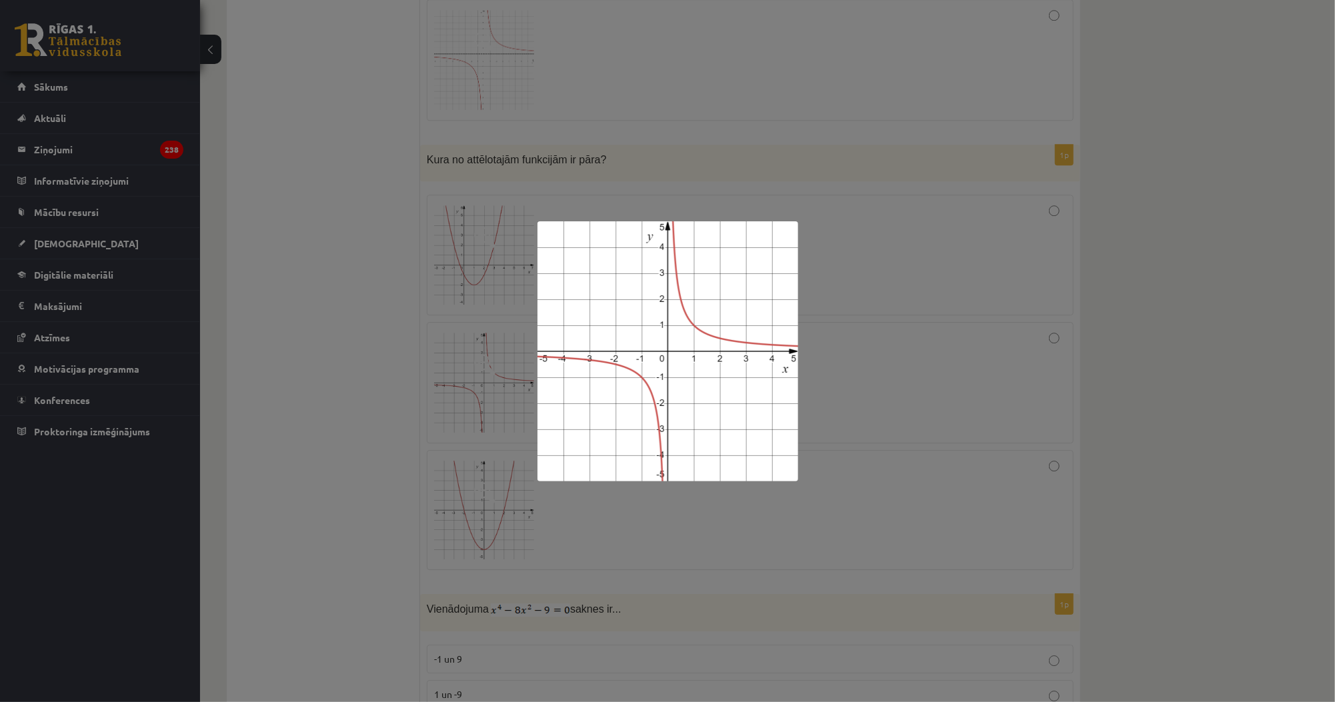
click at [469, 349] on div at bounding box center [667, 351] width 1335 height 702
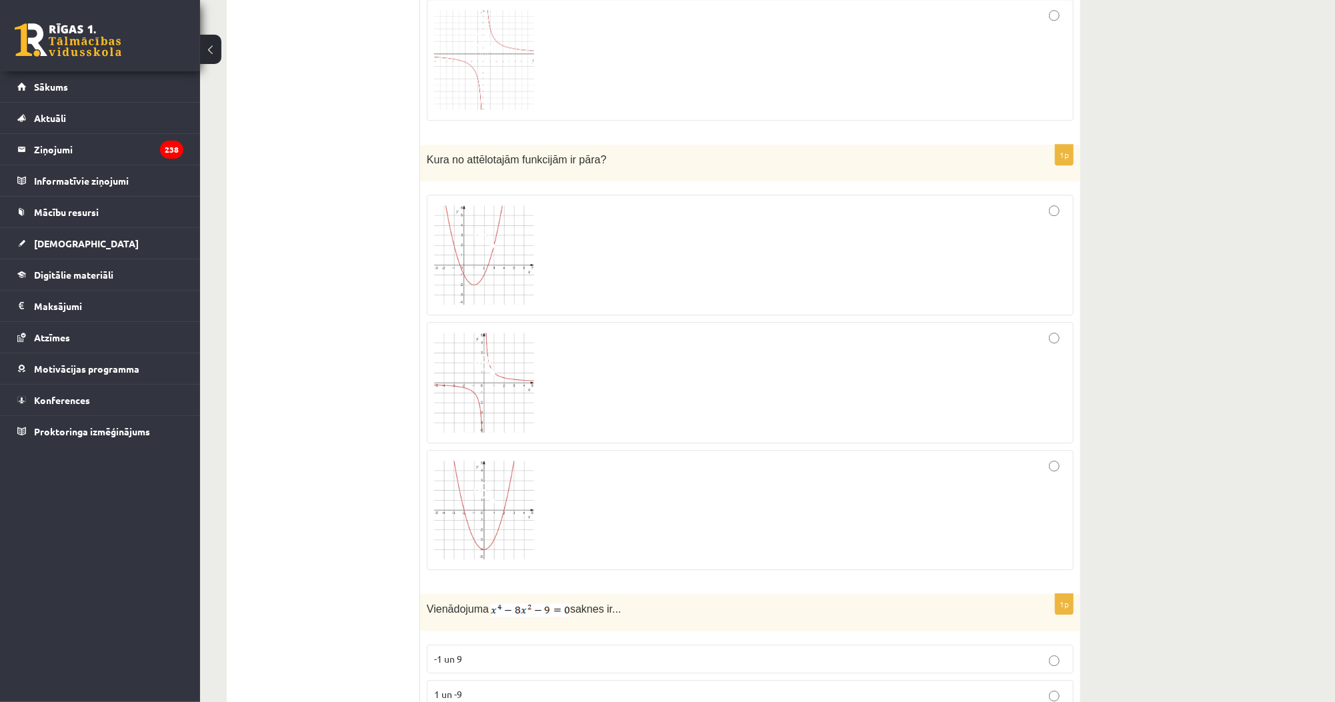
click at [599, 351] on div at bounding box center [750, 382] width 632 height 107
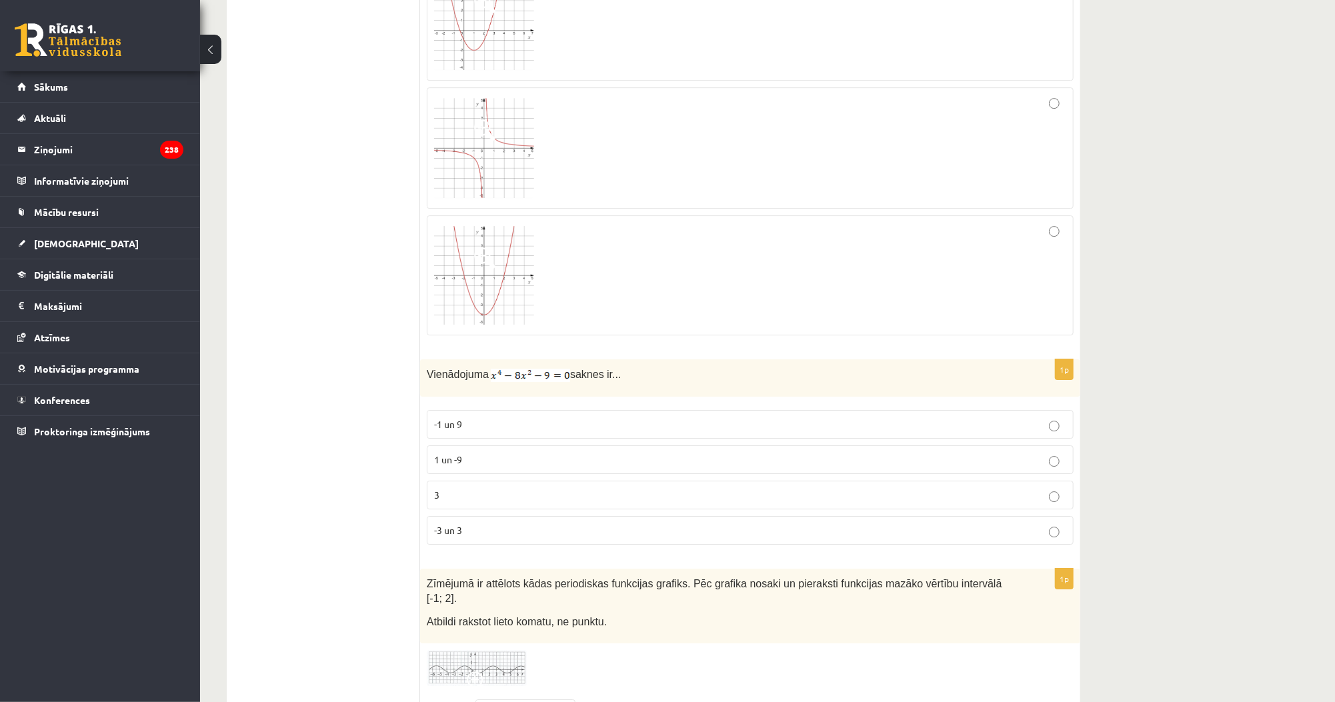
scroll to position [6133, 0]
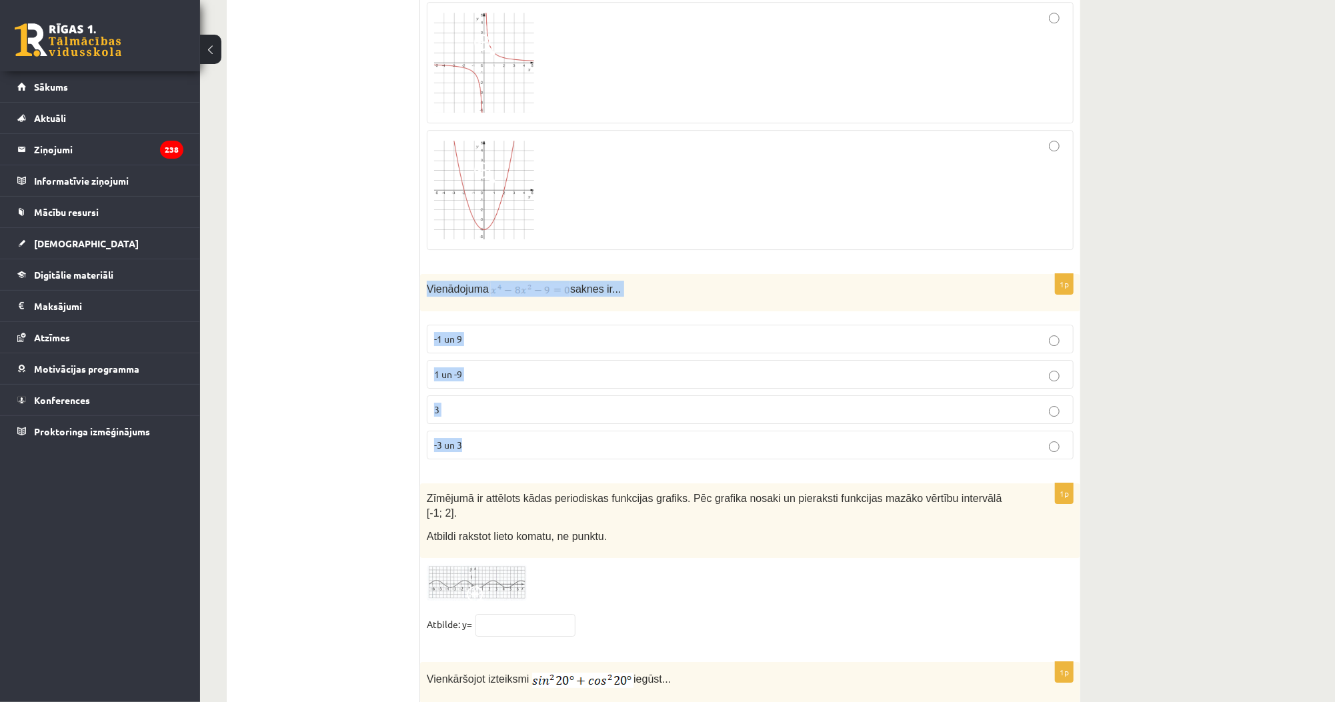
drag, startPoint x: 420, startPoint y: 261, endPoint x: 535, endPoint y: 419, distance: 194.7
click at [535, 419] on div "1p Vienādojuma saknes ir... -1 un 9 1 un -9 3 -3 un 3" at bounding box center [750, 372] width 660 height 196
click at [471, 438] on p "-3 un 3" at bounding box center [750, 445] width 632 height 14
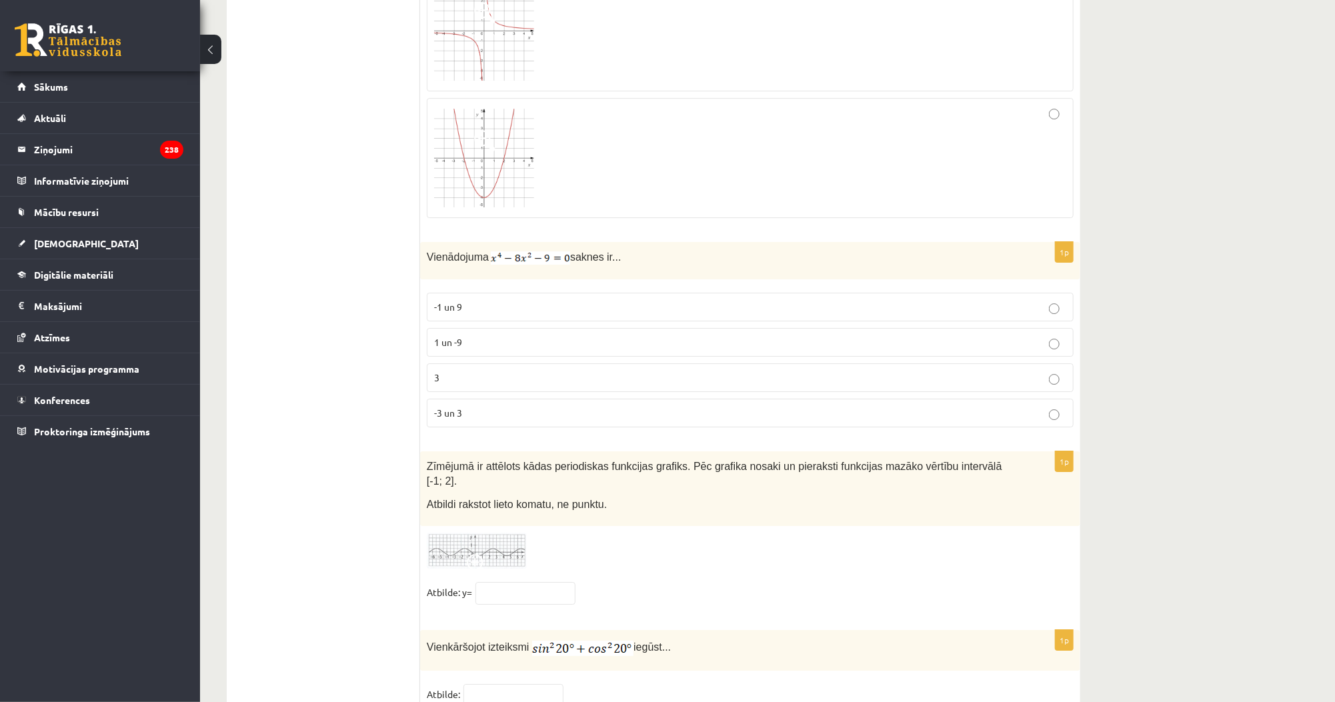
scroll to position [6282, 0]
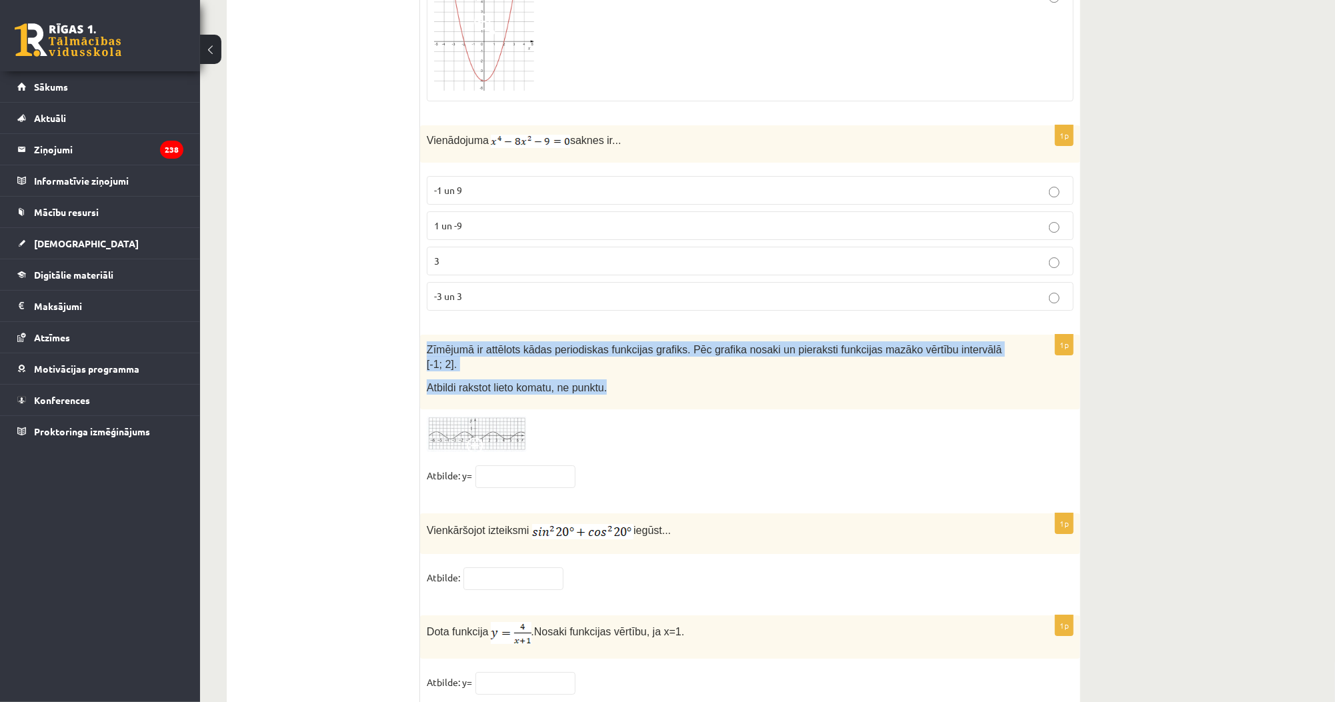
drag, startPoint x: 423, startPoint y: 315, endPoint x: 672, endPoint y: 353, distance: 252.2
click at [672, 353] on div "Zīmējumā ir attēlots kādas periodiskas funkcijas grafiks. Pēc grafika nosaki un…" at bounding box center [750, 372] width 660 height 75
click at [499, 416] on img at bounding box center [477, 434] width 100 height 37
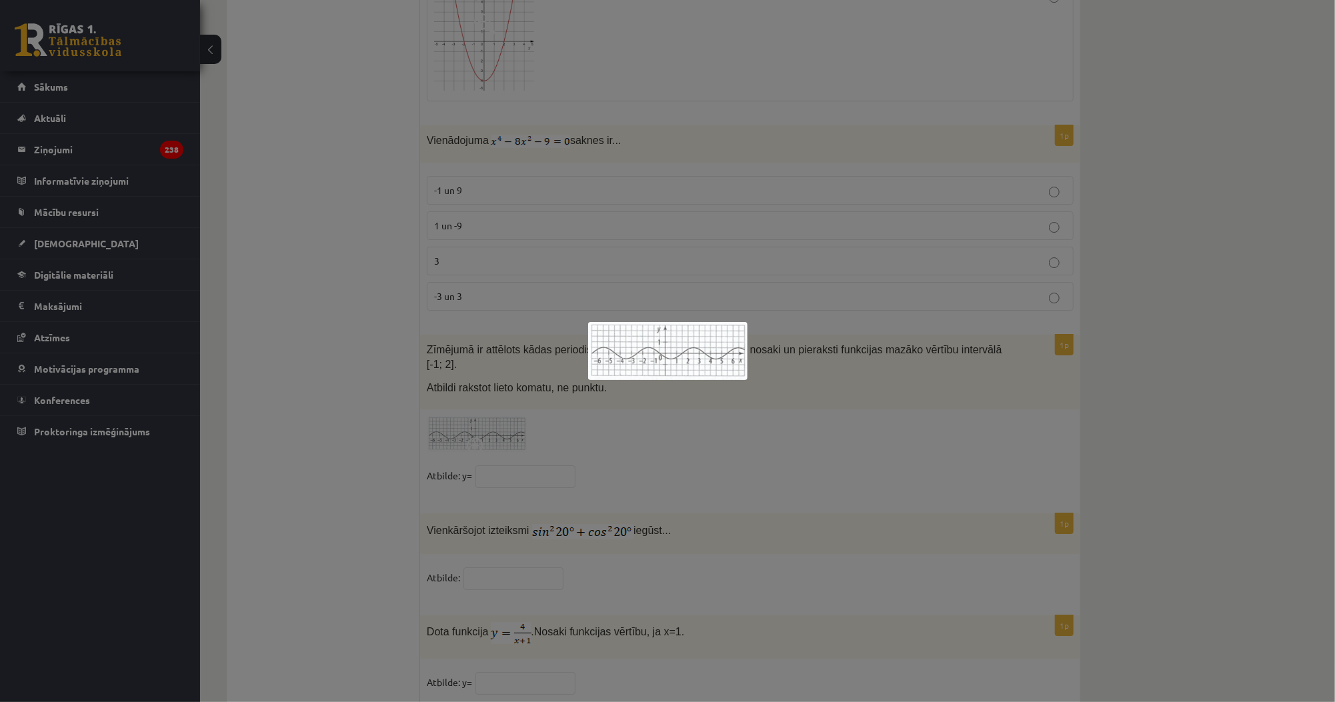
click at [284, 376] on div at bounding box center [667, 351] width 1335 height 702
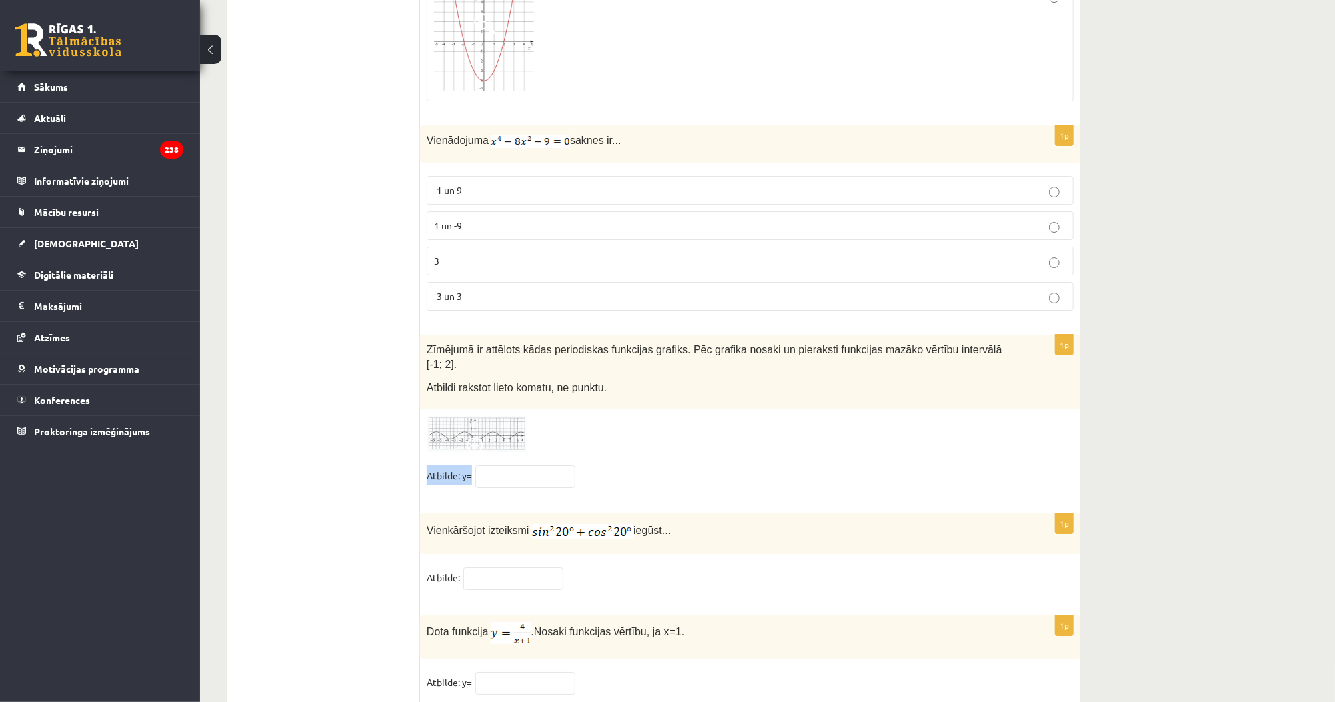
drag, startPoint x: 427, startPoint y: 423, endPoint x: 472, endPoint y: 430, distance: 45.3
click at [472, 430] on div "1p Zīmējumā ir attēlots kādas periodiskas funkcijas grafiks. Pēc grafika nosaki…" at bounding box center [750, 417] width 660 height 165
drag, startPoint x: 421, startPoint y: 480, endPoint x: 709, endPoint y: 483, distance: 287.4
click at [709, 513] on div "Vienkāršojot izteiksmi iegūst..." at bounding box center [750, 533] width 660 height 41
click at [707, 520] on p "Vienkāršojot izteiksmi iegūst..." at bounding box center [717, 529] width 580 height 19
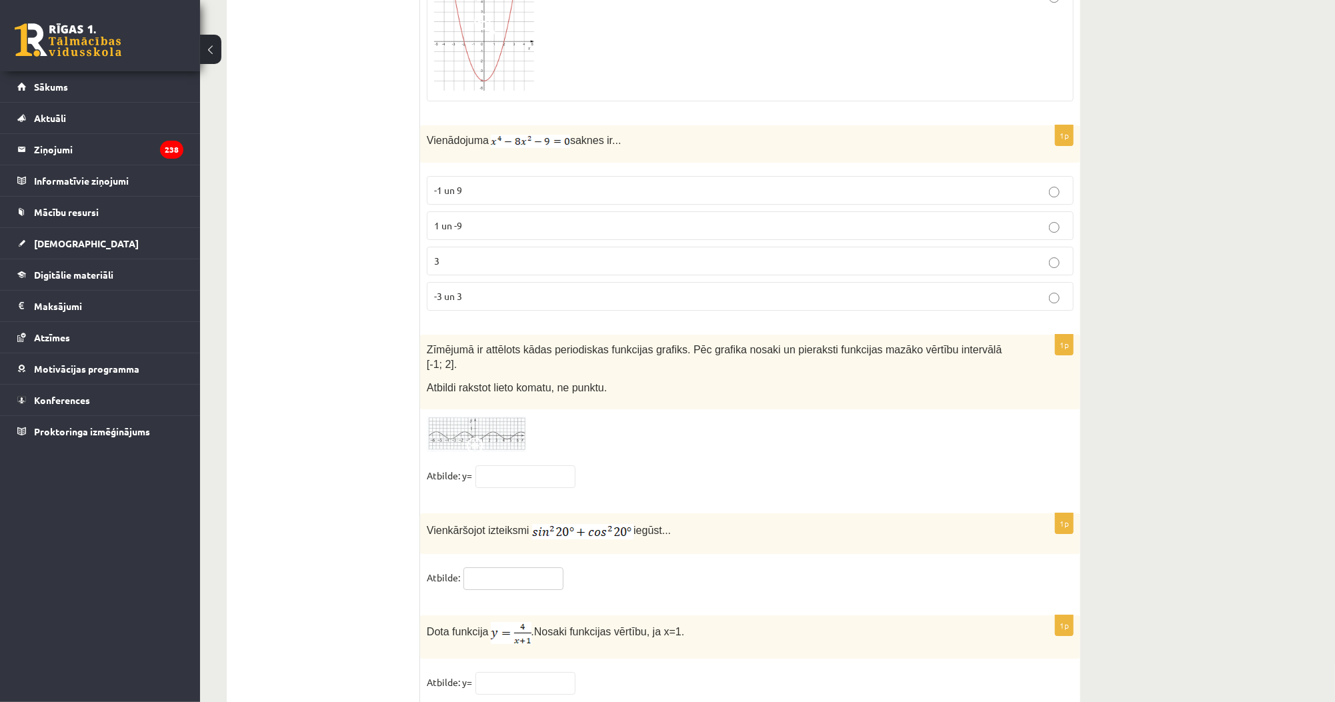
click at [511, 567] on input "text" at bounding box center [513, 578] width 100 height 23
click at [519, 465] on input "text" at bounding box center [525, 476] width 100 height 23
type input "****"
click at [523, 567] on input "text" at bounding box center [513, 578] width 100 height 23
drag, startPoint x: 424, startPoint y: 591, endPoint x: 694, endPoint y: 589, distance: 270.0
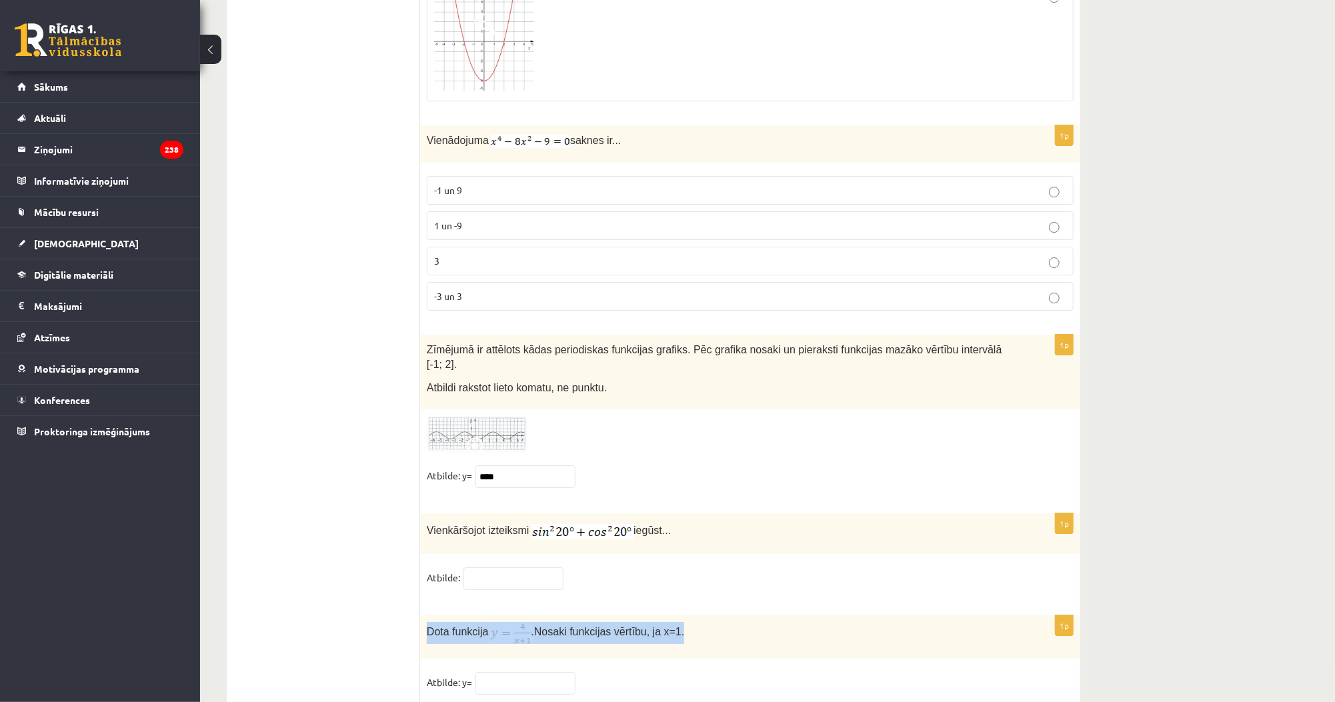
click at [694, 615] on div "Dota funkcija . Nosaki funkcijas vērtību, ja x=1." at bounding box center [750, 636] width 660 height 43
click at [581, 567] on fieldset "Atbilde:" at bounding box center [750, 581] width 647 height 28
click at [527, 567] on input "text" at bounding box center [513, 578] width 100 height 23
type input "*"
click at [501, 672] on input "text" at bounding box center [525, 683] width 100 height 23
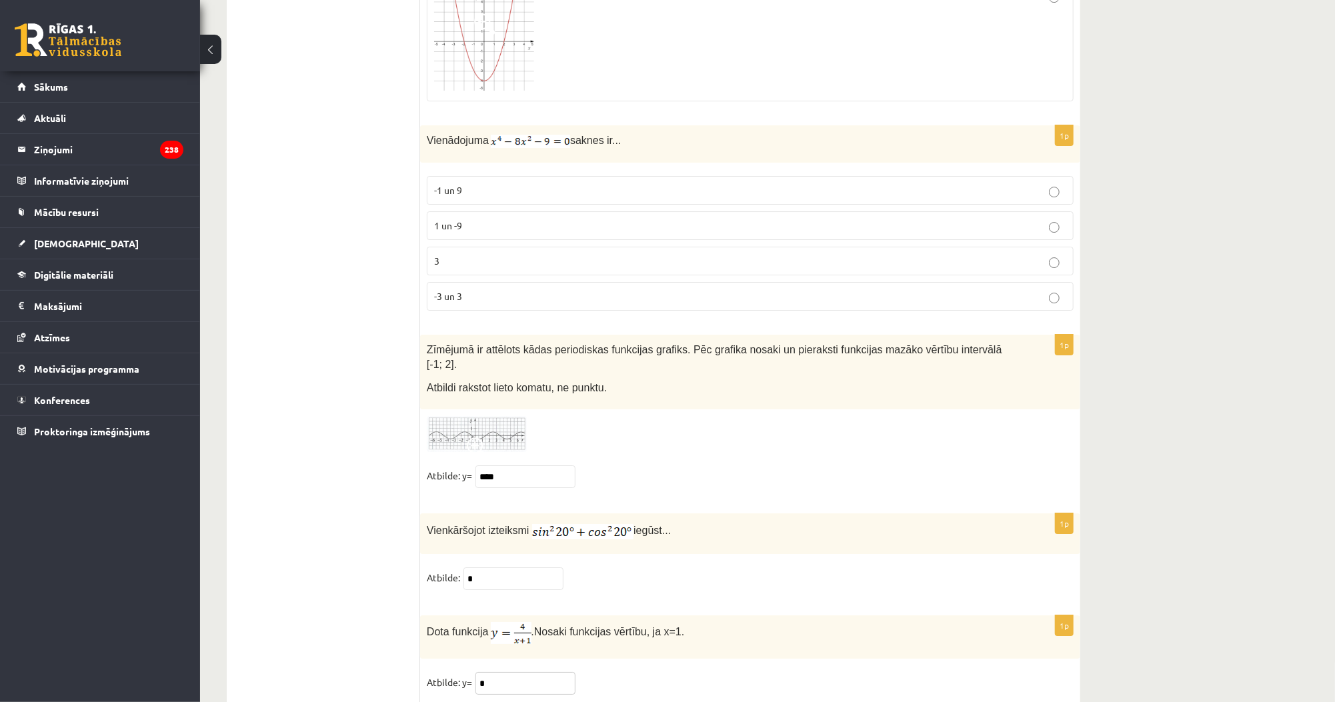
type input "*"
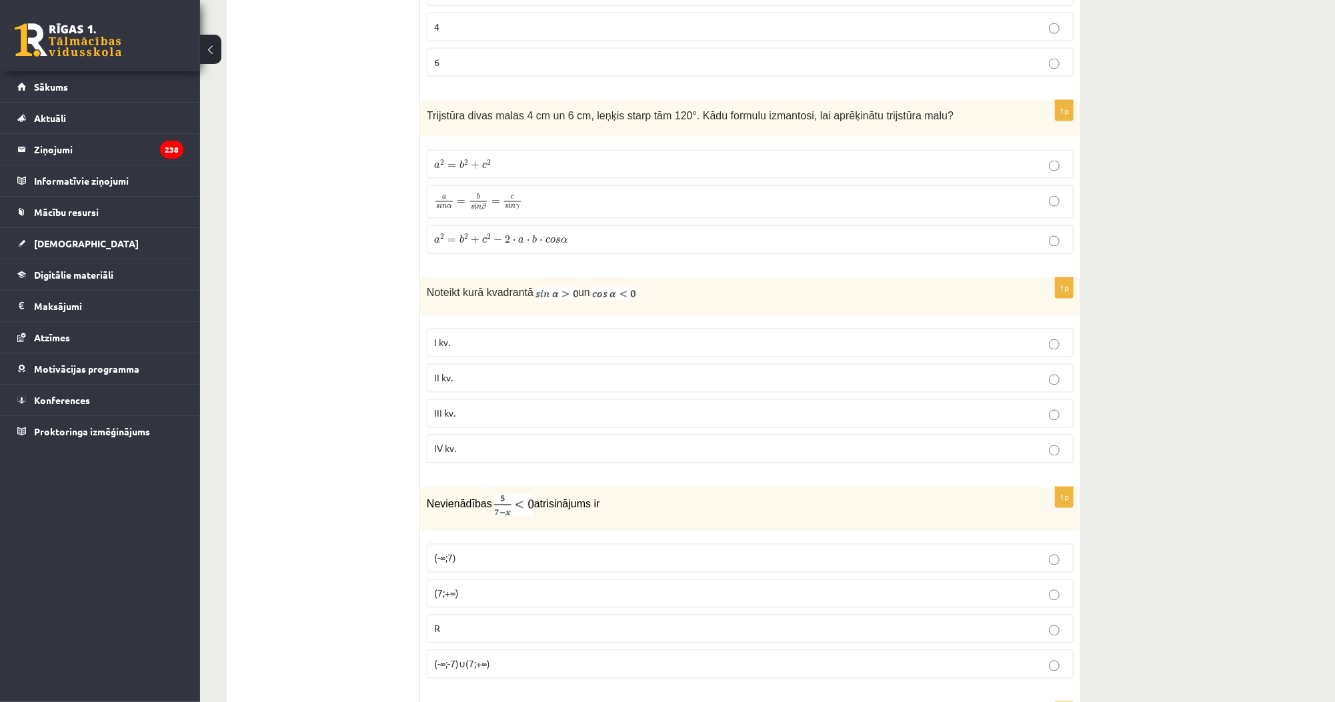
scroll to position [0, 0]
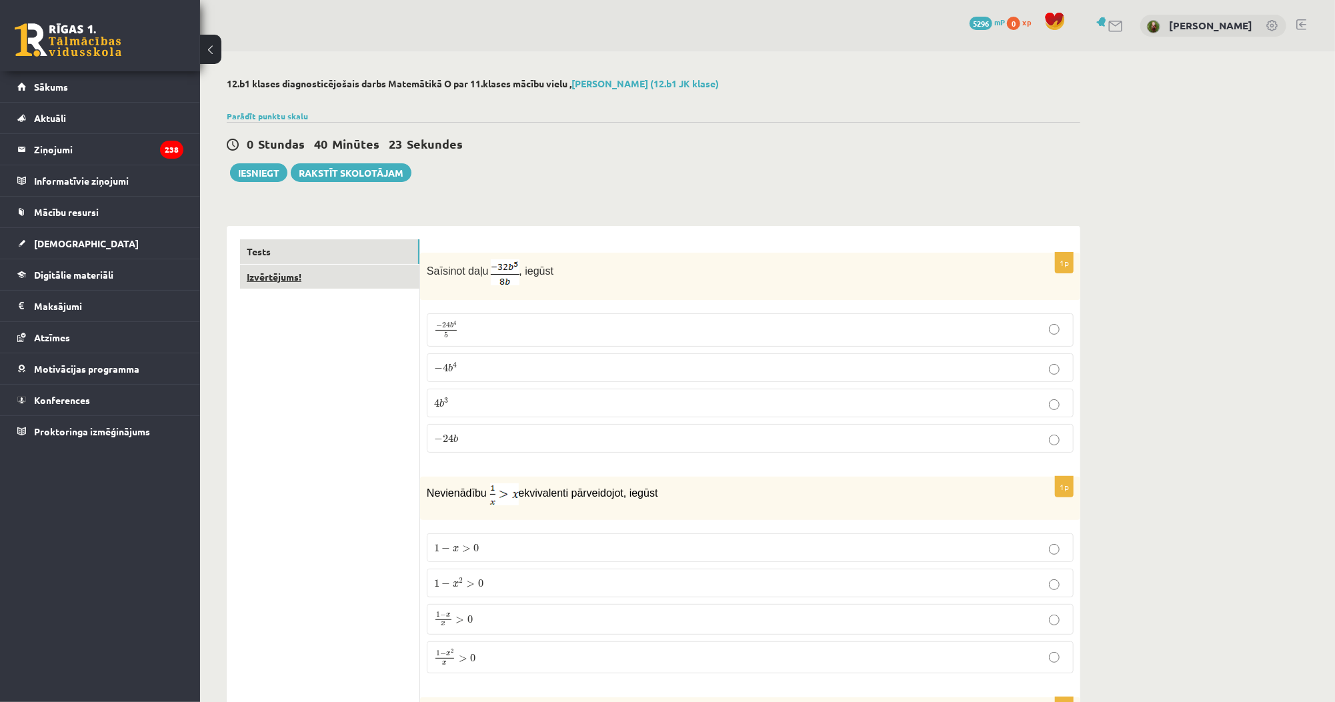
click at [291, 269] on link "Izvērtējums!" at bounding box center [329, 277] width 179 height 25
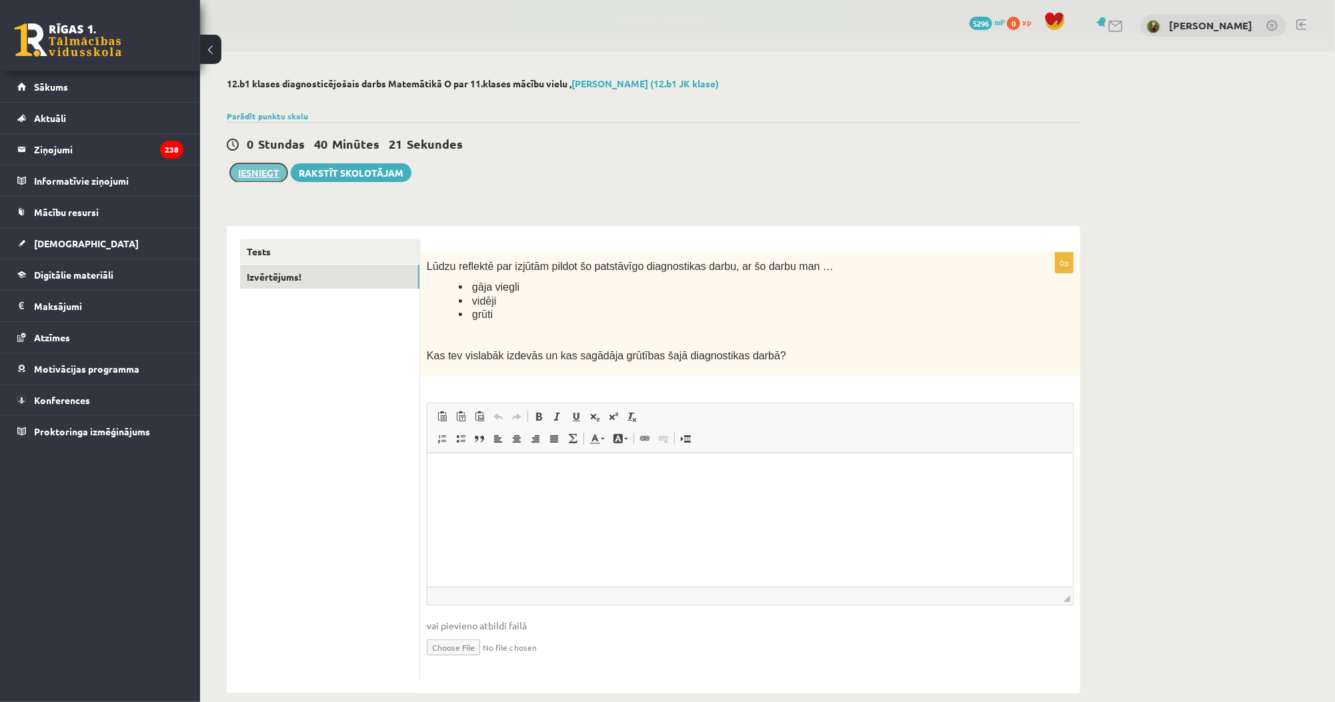
click at [260, 171] on button "Iesniegt" at bounding box center [258, 172] width 57 height 19
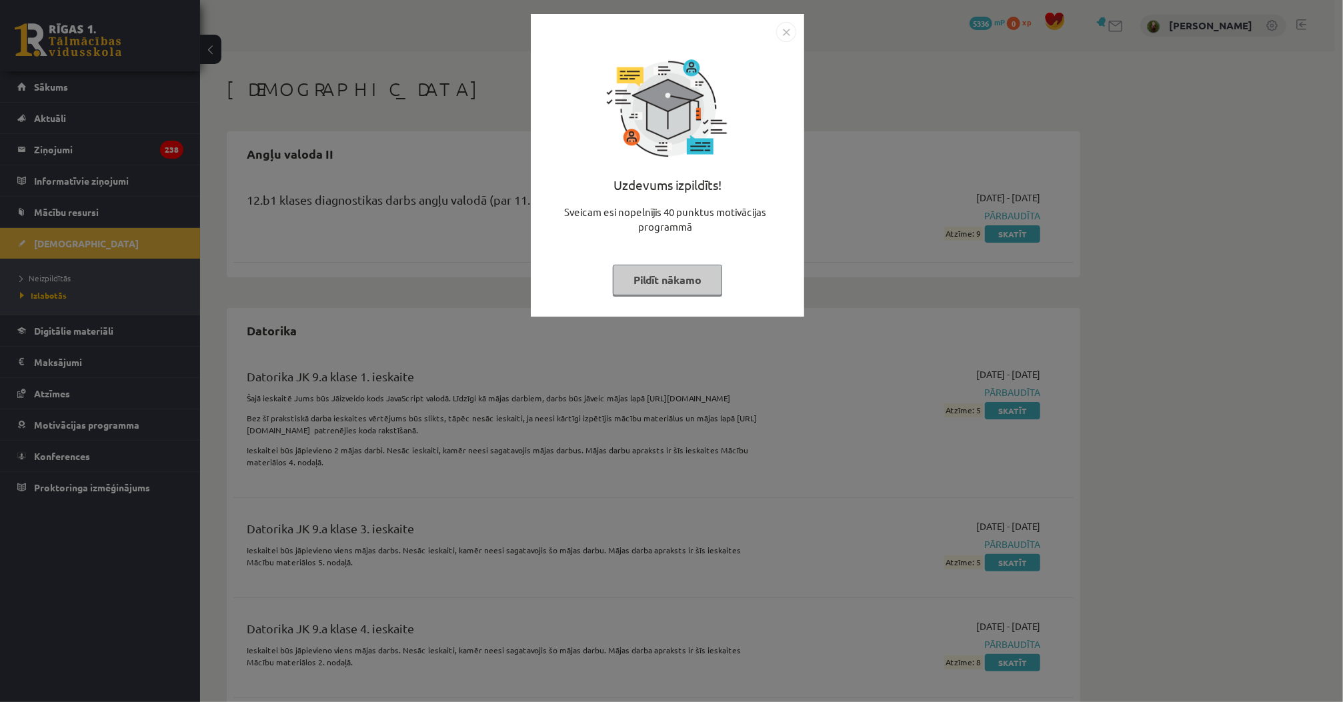
click at [669, 277] on button "Pildīt nākamo" at bounding box center [667, 280] width 109 height 31
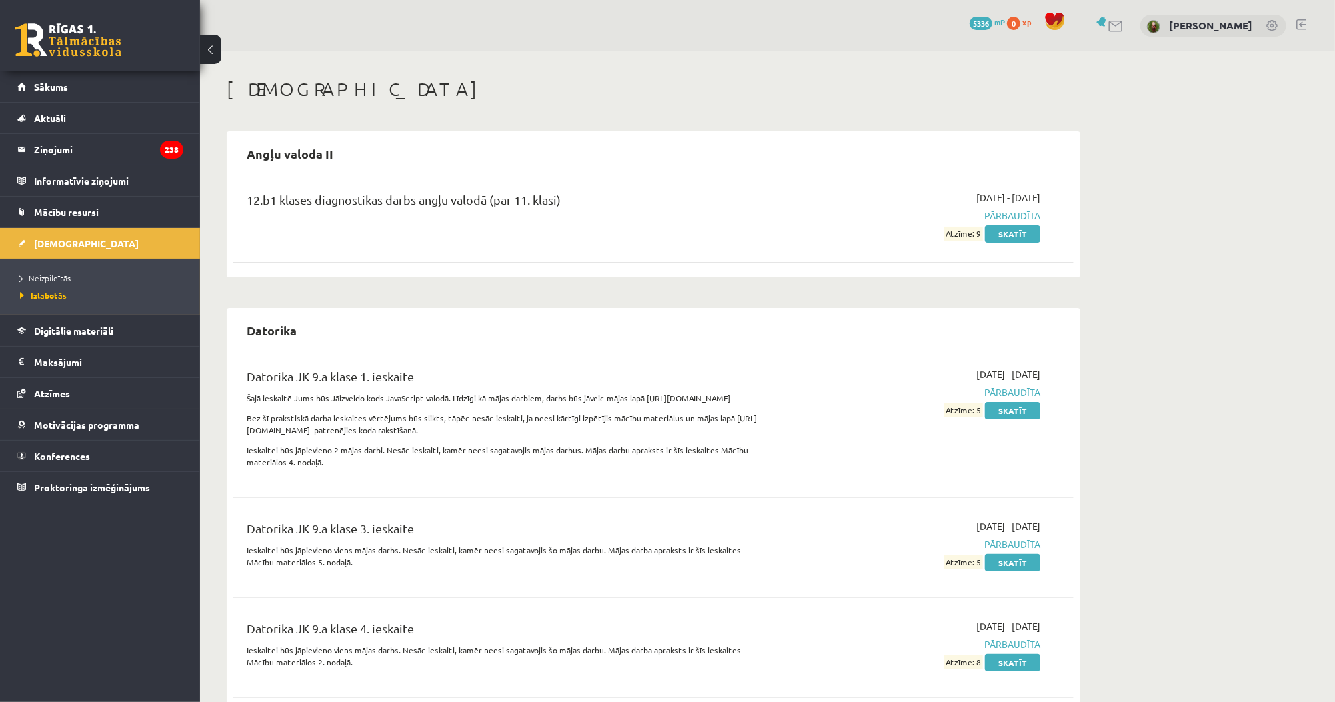
click at [378, 272] on div "Angļu valoda II 12.b1 klases diagnostikas darbs angļu valodā (par 11. klasi) [D…" at bounding box center [653, 204] width 853 height 146
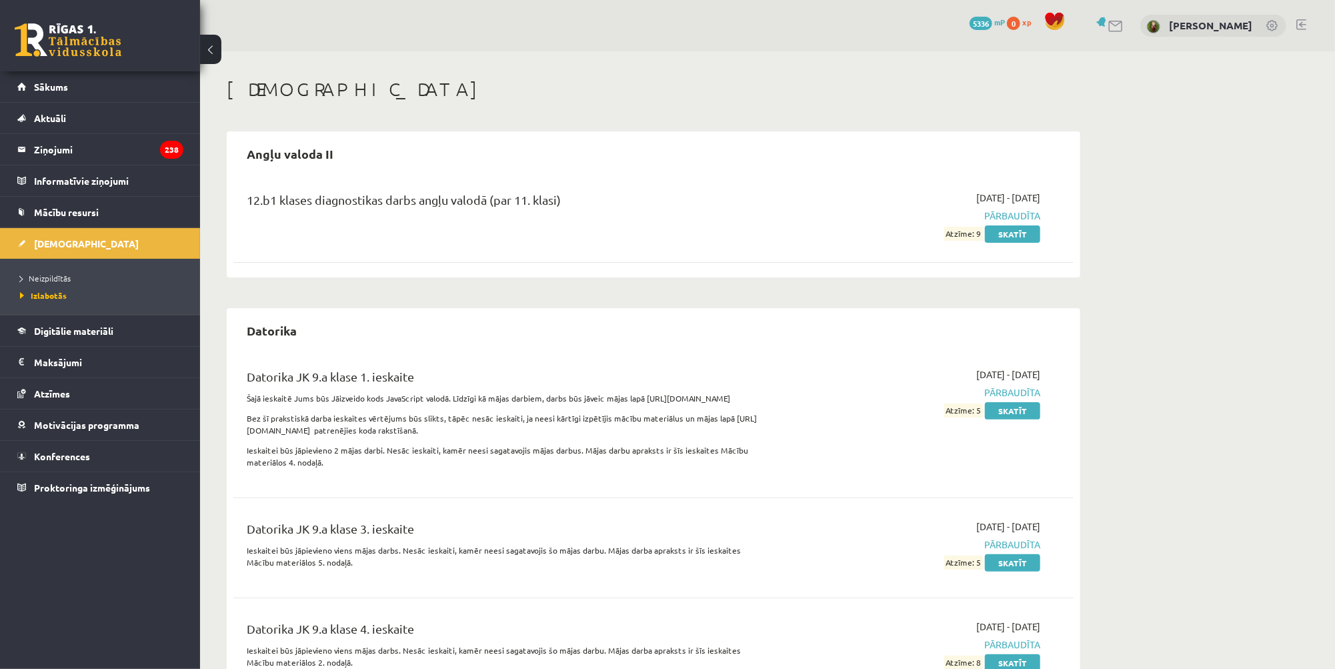
scroll to position [6090, 0]
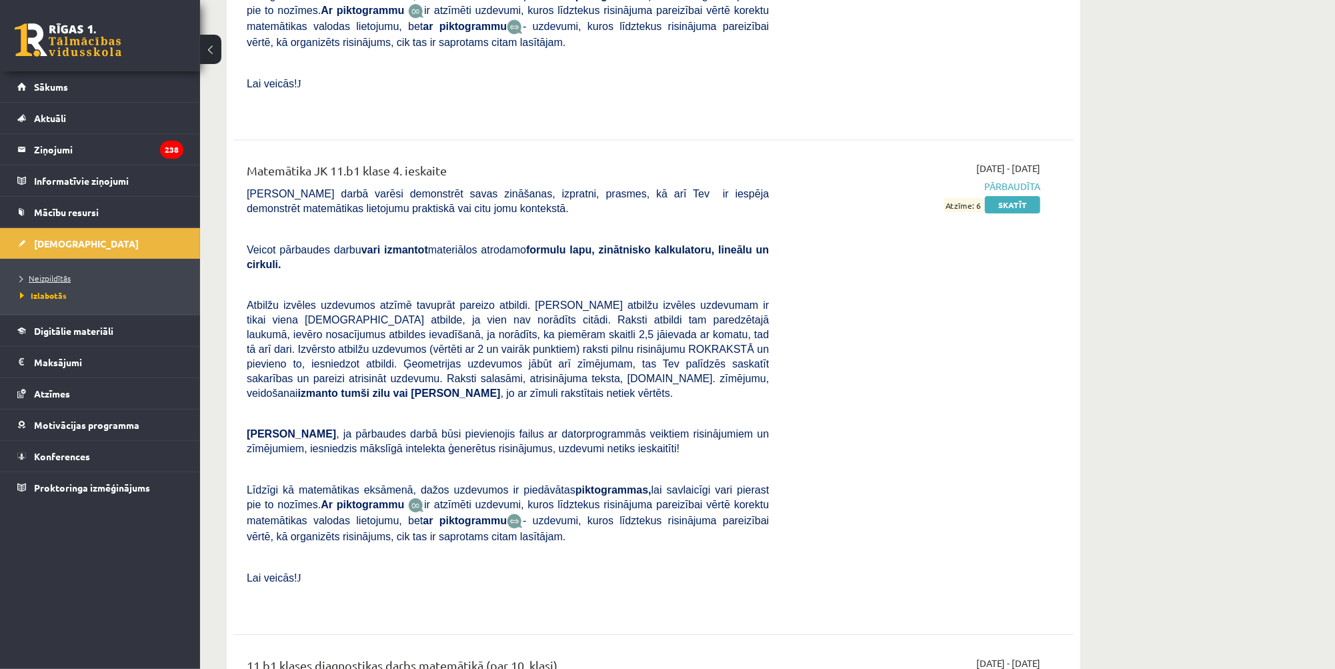
click at [72, 275] on link "Neizpildītās" at bounding box center [103, 278] width 167 height 12
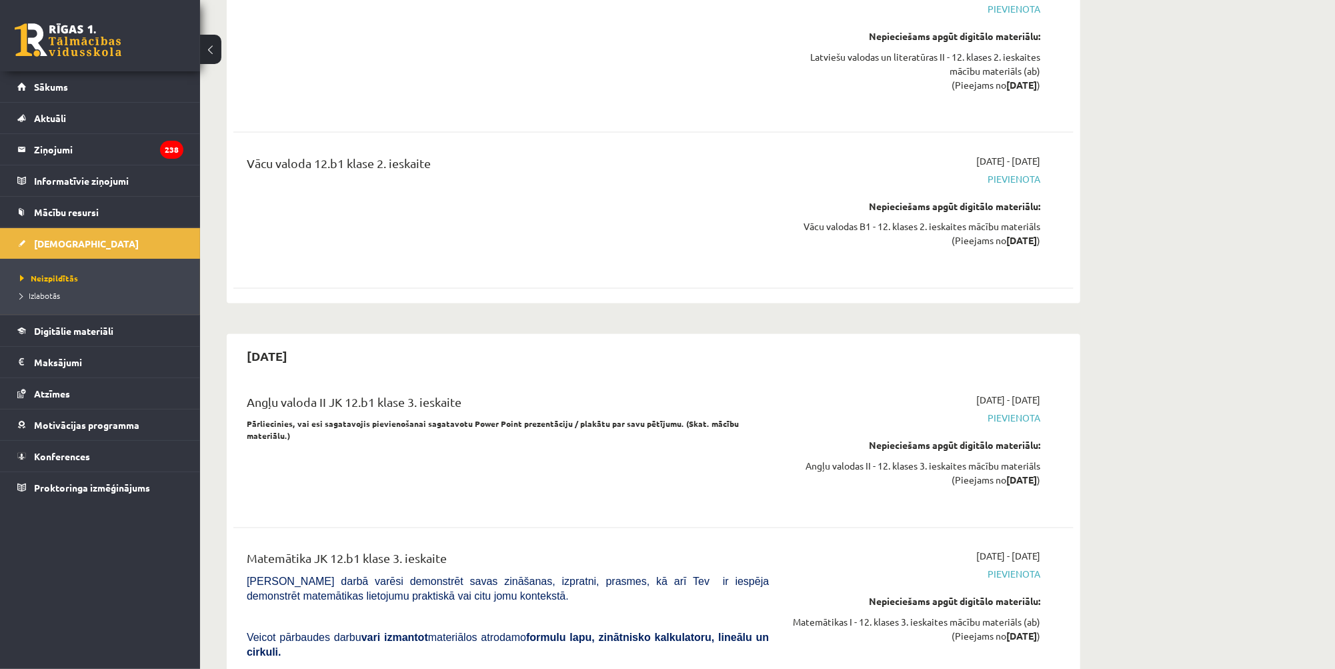
scroll to position [4757, 0]
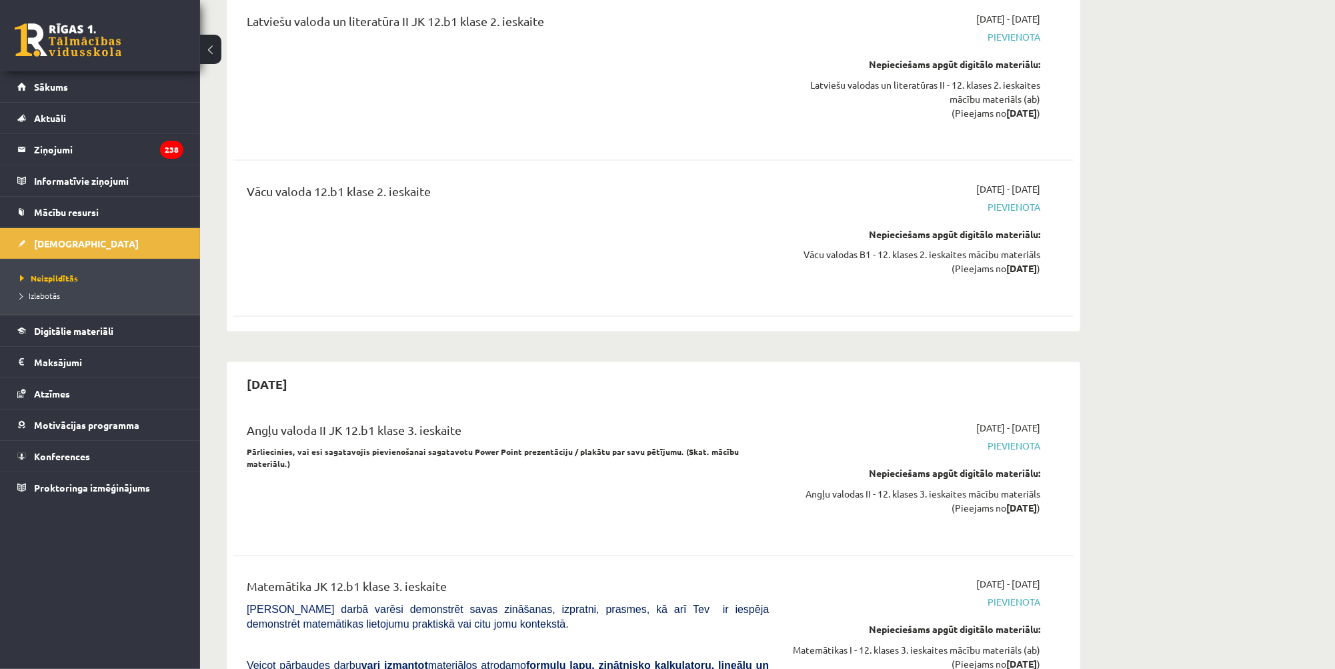
click at [984, 643] on div "Matemātikas I - 12. klases 3. ieskaites mācību materiāls (ab) (Pieejams no 2026…" at bounding box center [914, 657] width 251 height 28
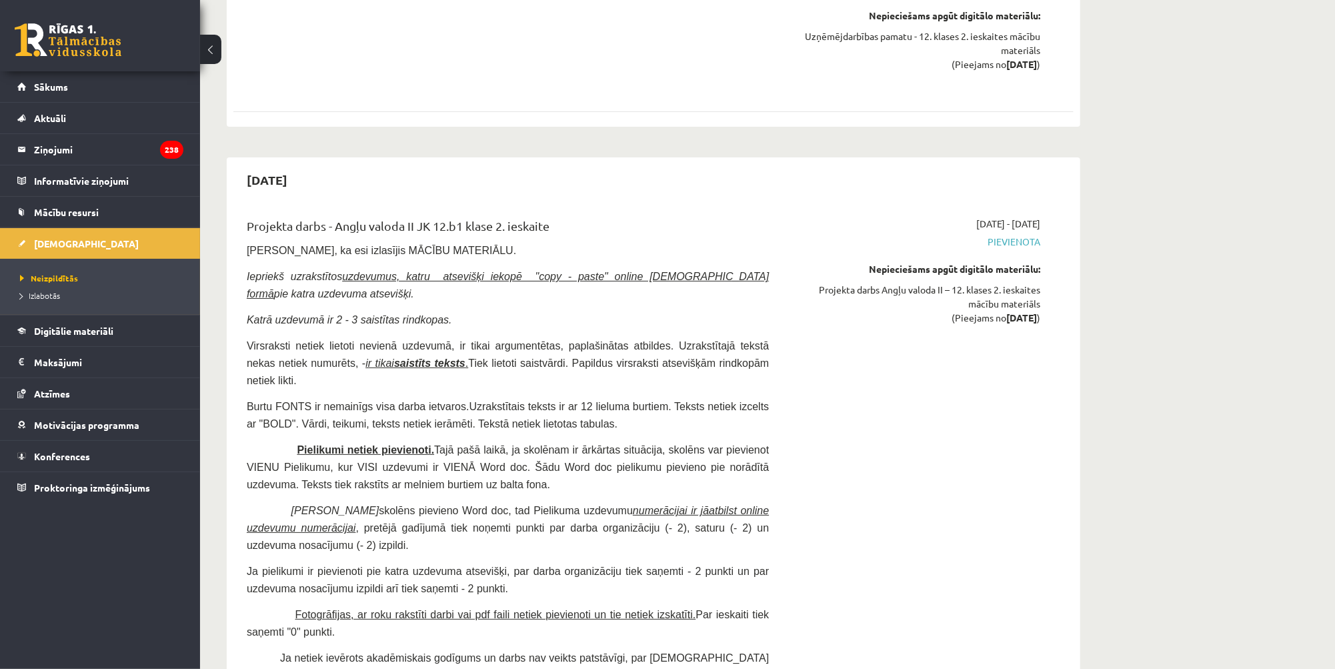
scroll to position [0, 0]
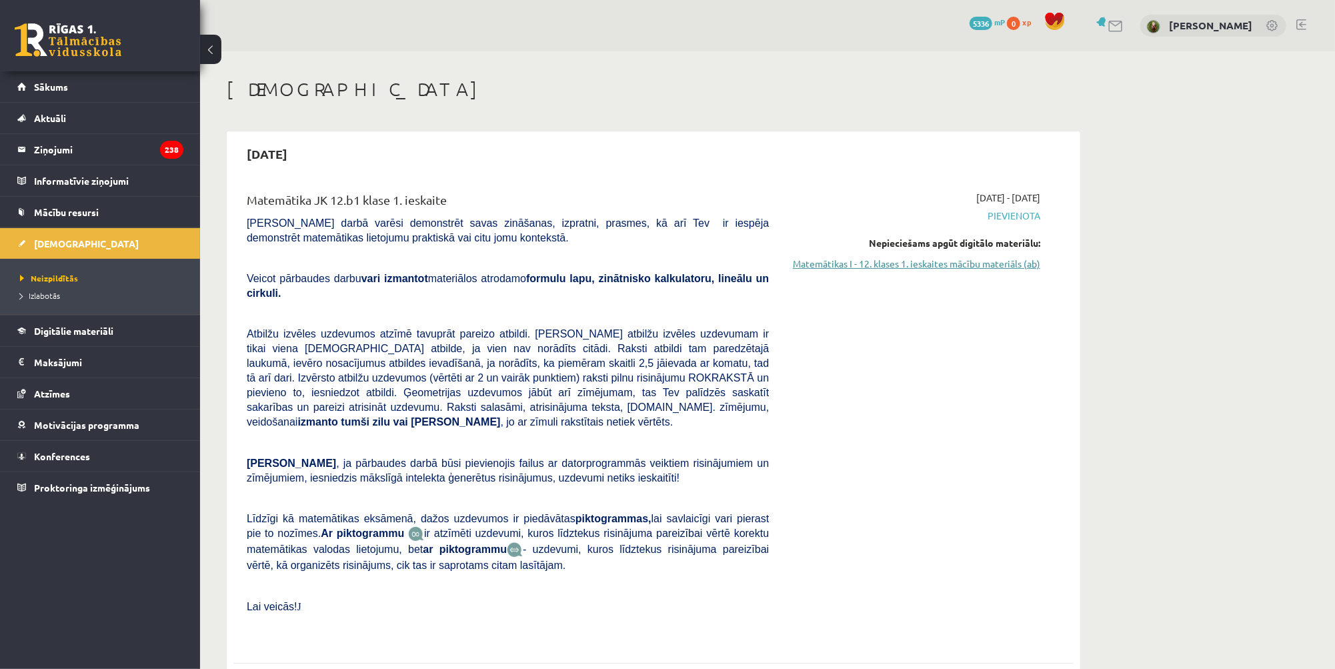
click at [845, 265] on link "Matemātikas I - 12. klases 1. ieskaites mācību materiāls (ab)" at bounding box center [914, 264] width 251 height 14
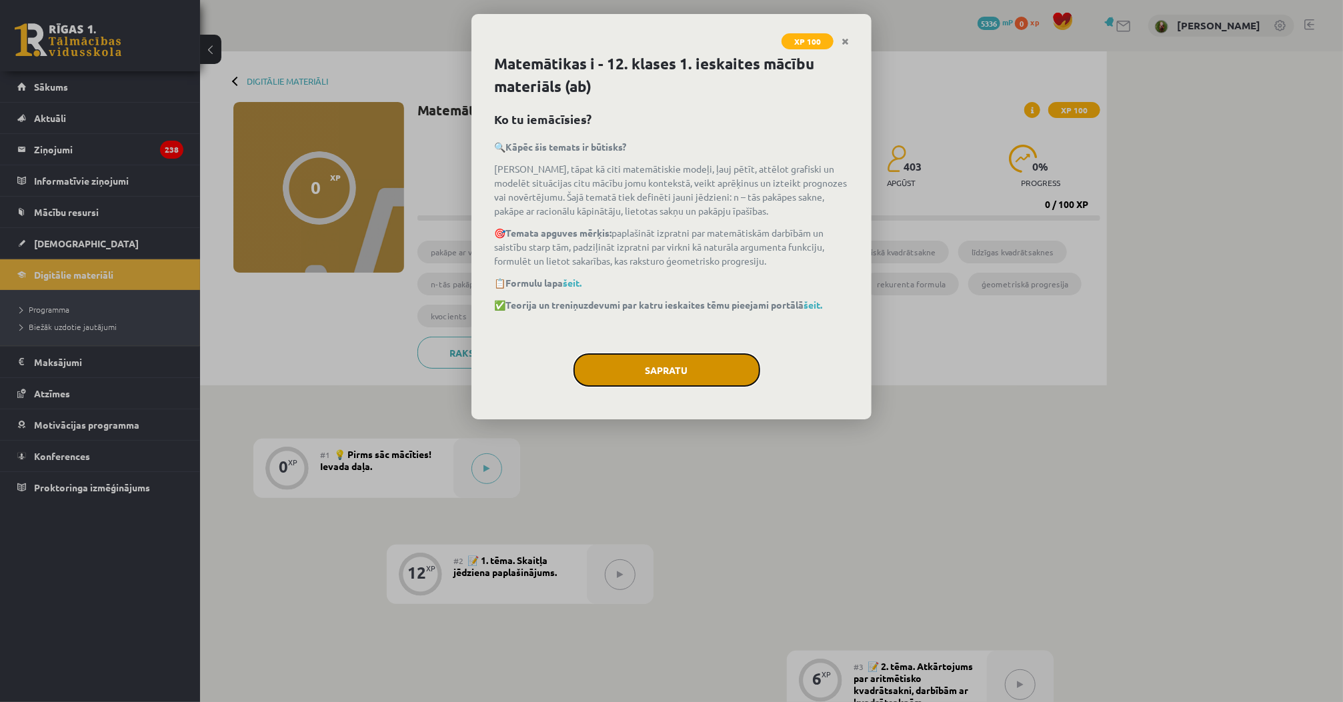
click at [668, 369] on button "Sapratu" at bounding box center [666, 369] width 187 height 33
